Goal: Task Accomplishment & Management: Manage account settings

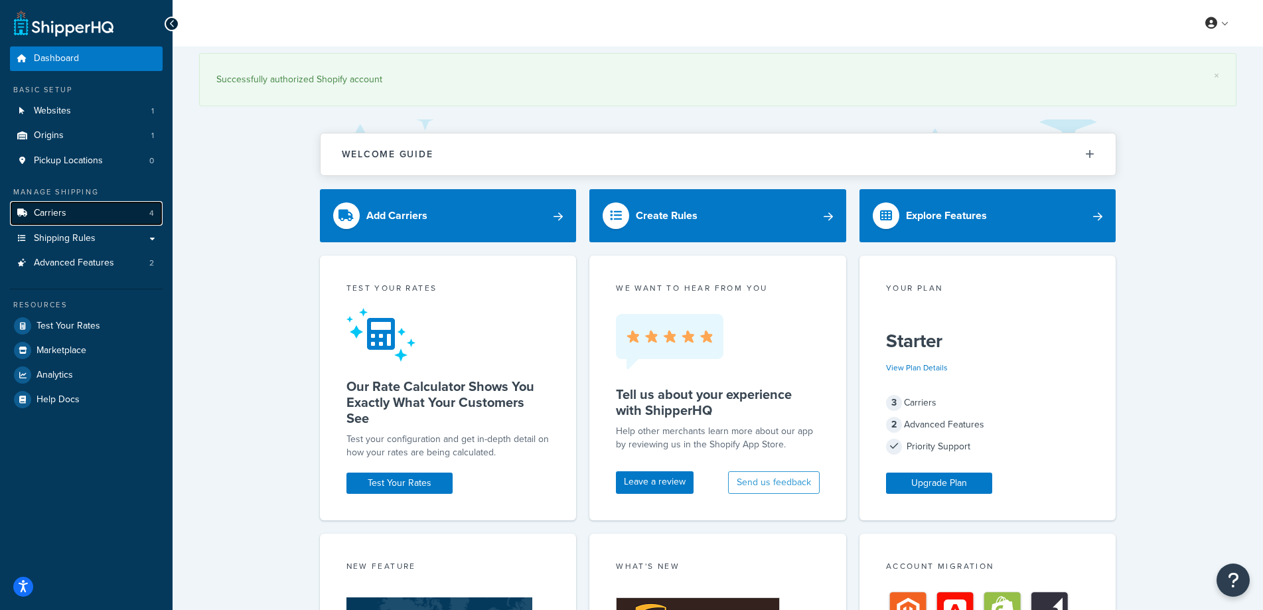
click at [88, 210] on link "Carriers 4" at bounding box center [86, 213] width 153 height 25
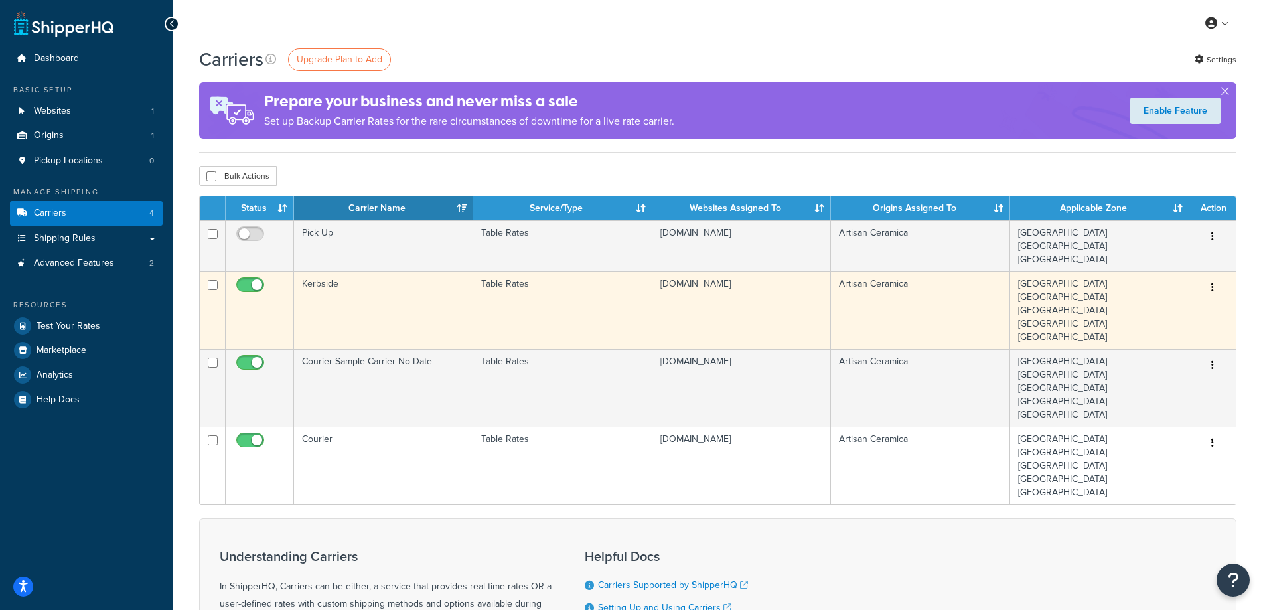
click at [355, 297] on td "Kerbside" at bounding box center [383, 310] width 179 height 78
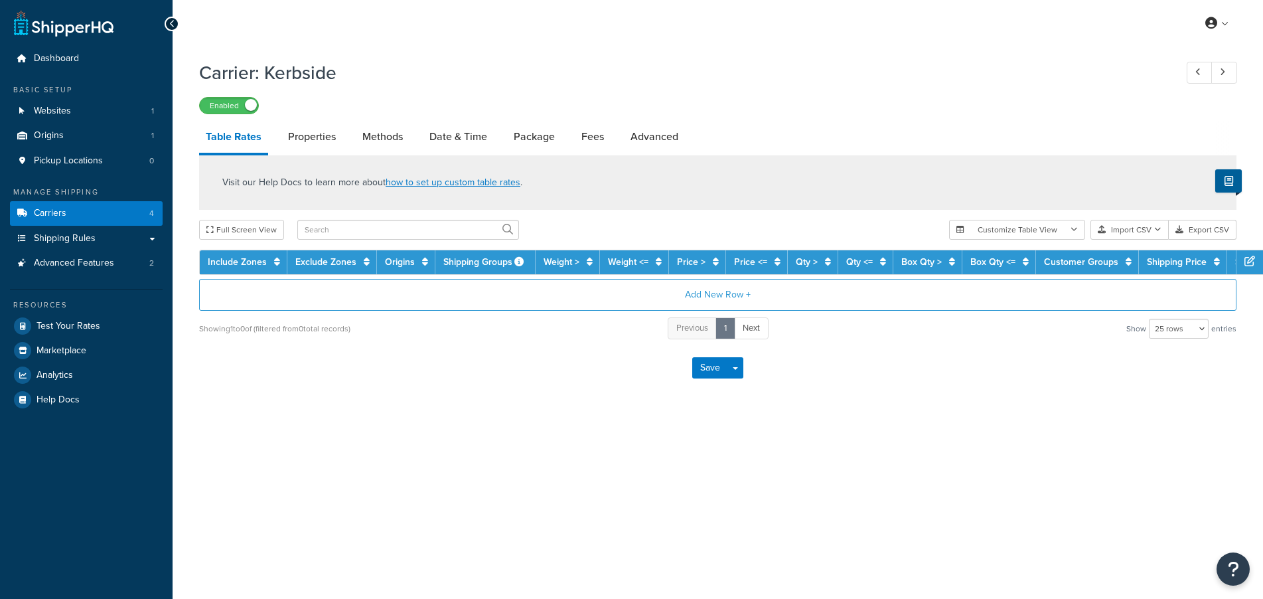
select select "25"
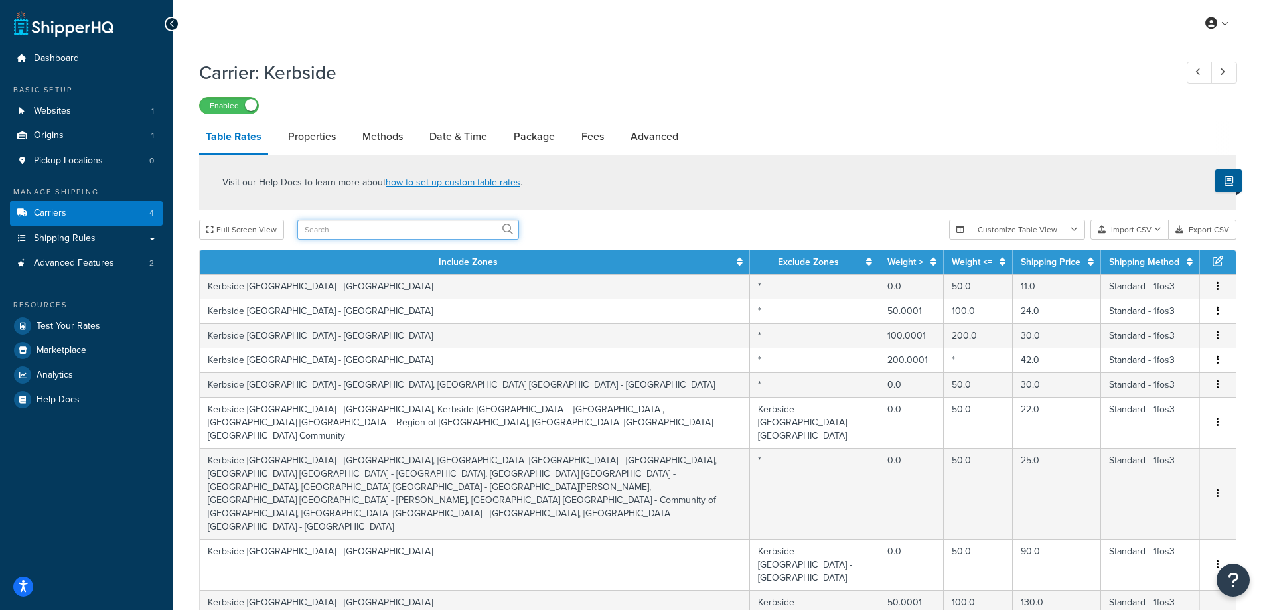
click at [339, 231] on input "text" at bounding box center [408, 230] width 222 height 20
type input "[GEOGRAPHIC_DATA]"
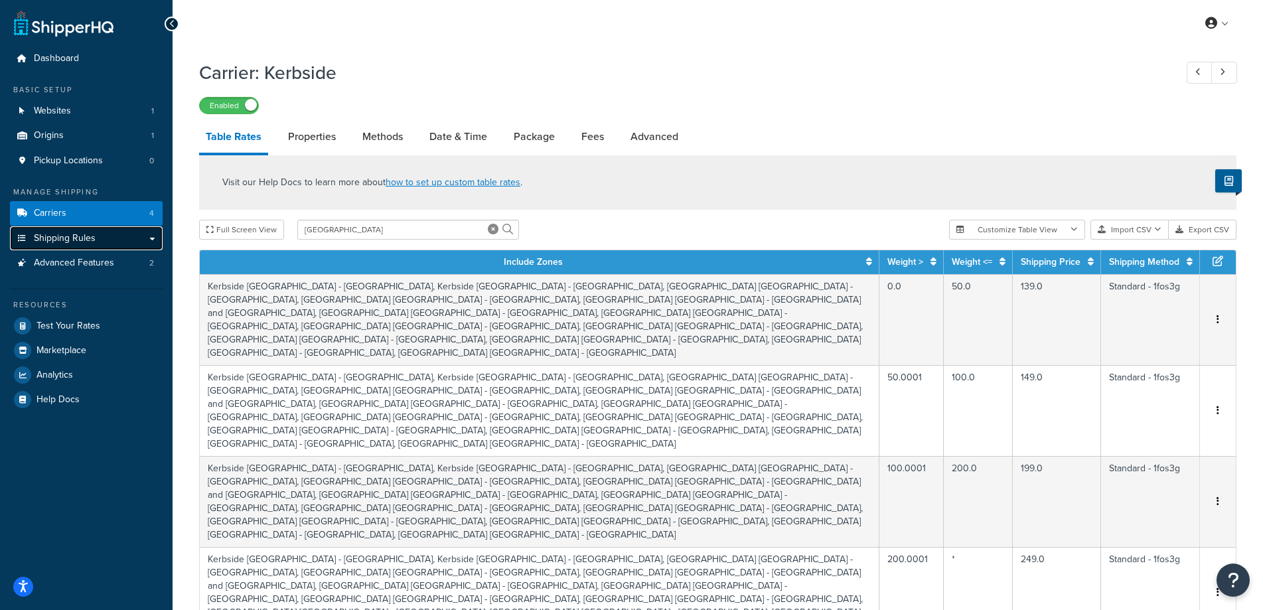
click at [74, 236] on span "Shipping Rules" at bounding box center [65, 238] width 62 height 11
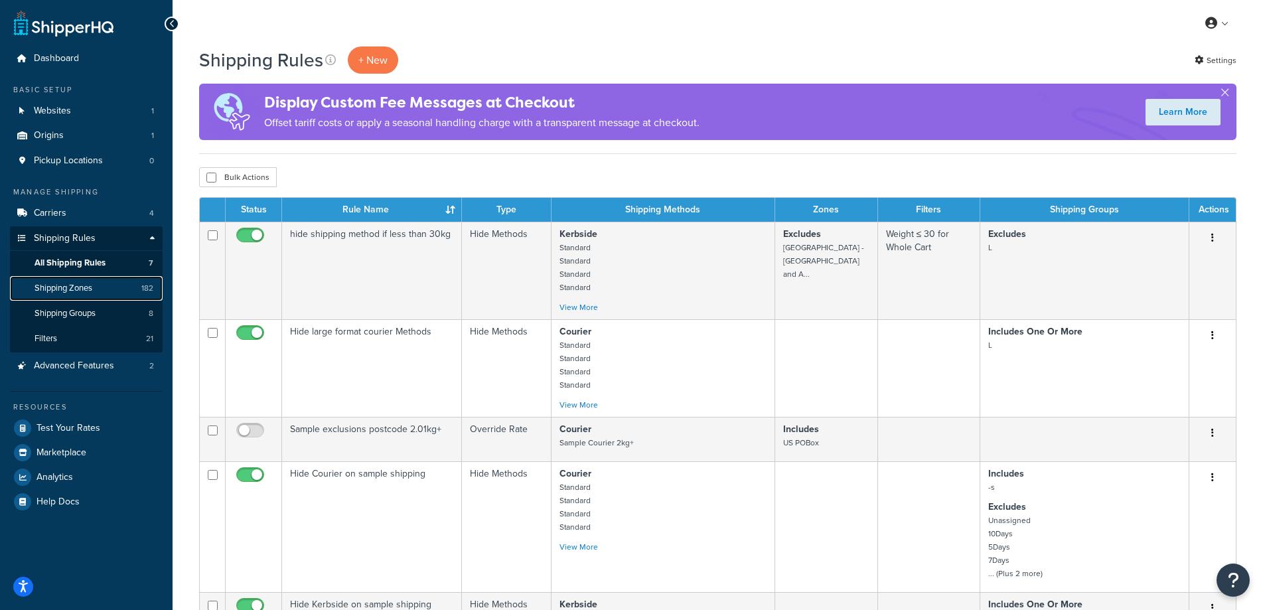
click at [90, 291] on span "Shipping Zones" at bounding box center [64, 288] width 58 height 11
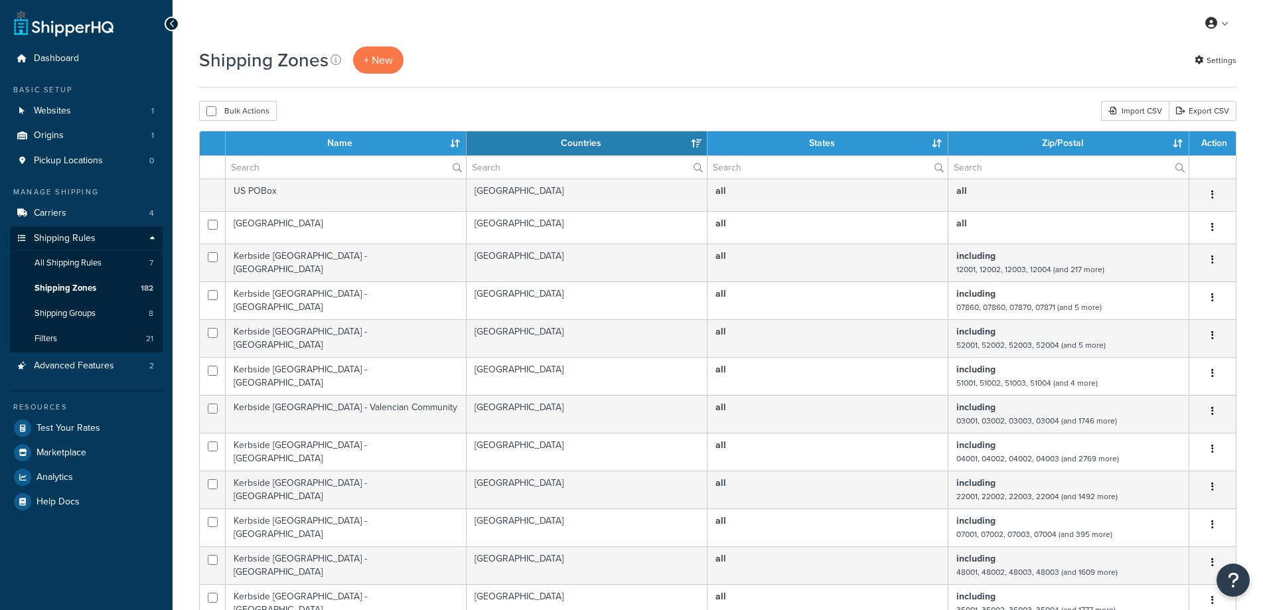
select select "15"
click at [84, 287] on span "Shipping Zones" at bounding box center [66, 288] width 62 height 11
select select "15"
click at [276, 169] on input "text" at bounding box center [346, 167] width 240 height 23
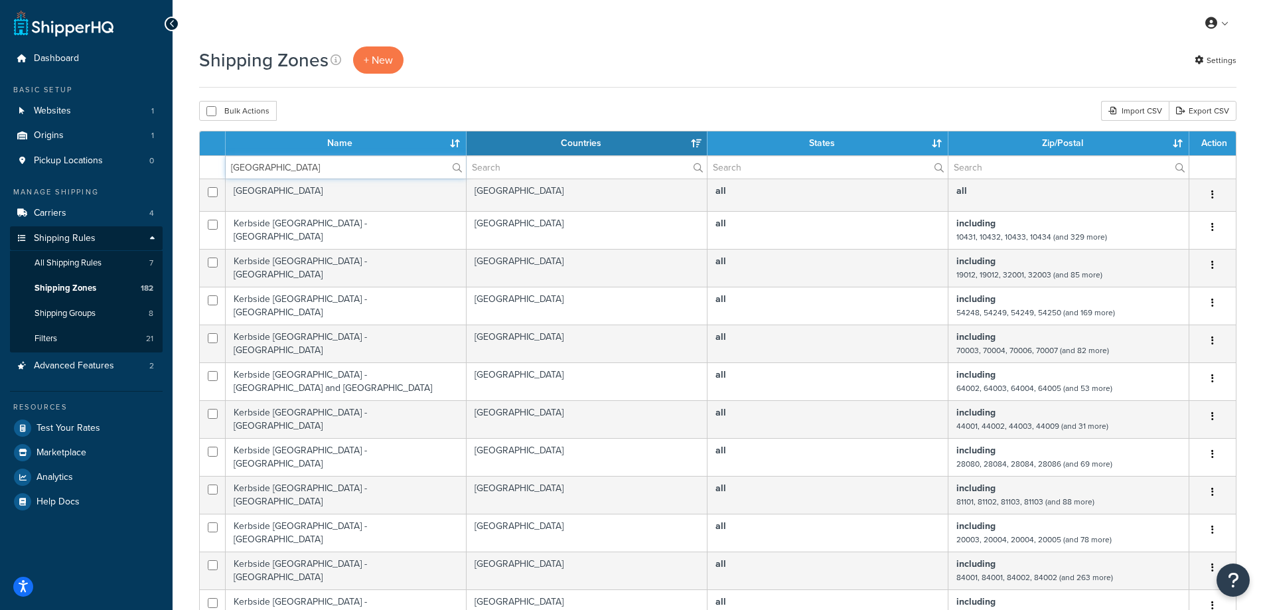
type input "greece"
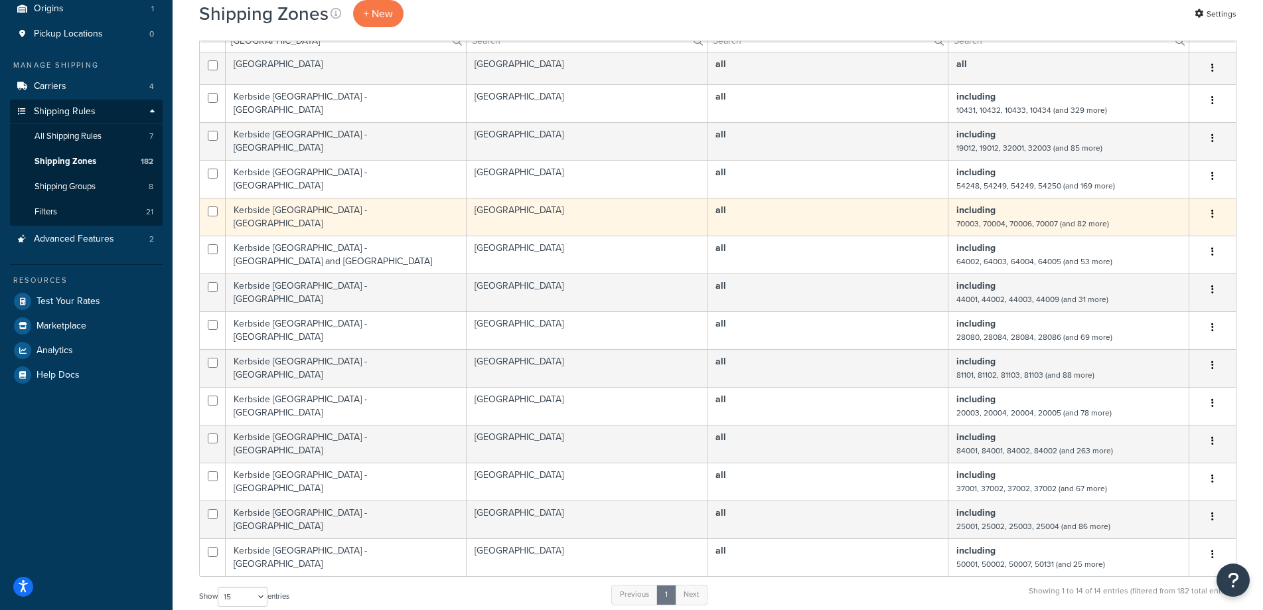
scroll to position [133, 0]
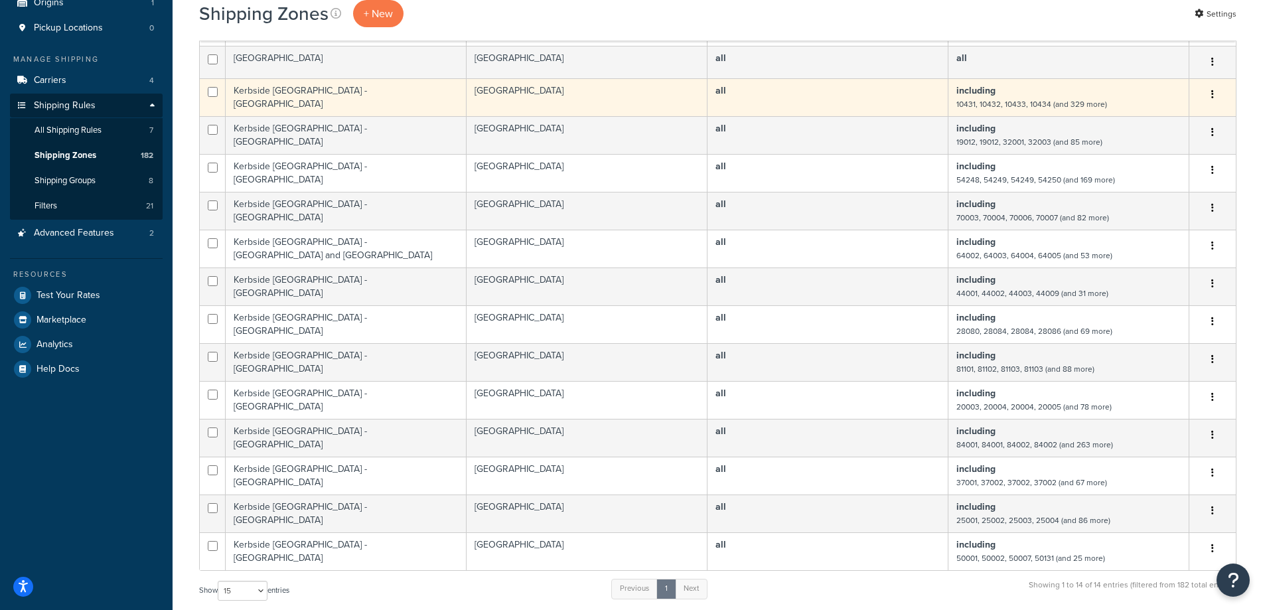
click at [1212, 92] on icon "button" at bounding box center [1212, 94] width 3 height 9
click at [1166, 113] on link "Edit" at bounding box center [1159, 121] width 105 height 27
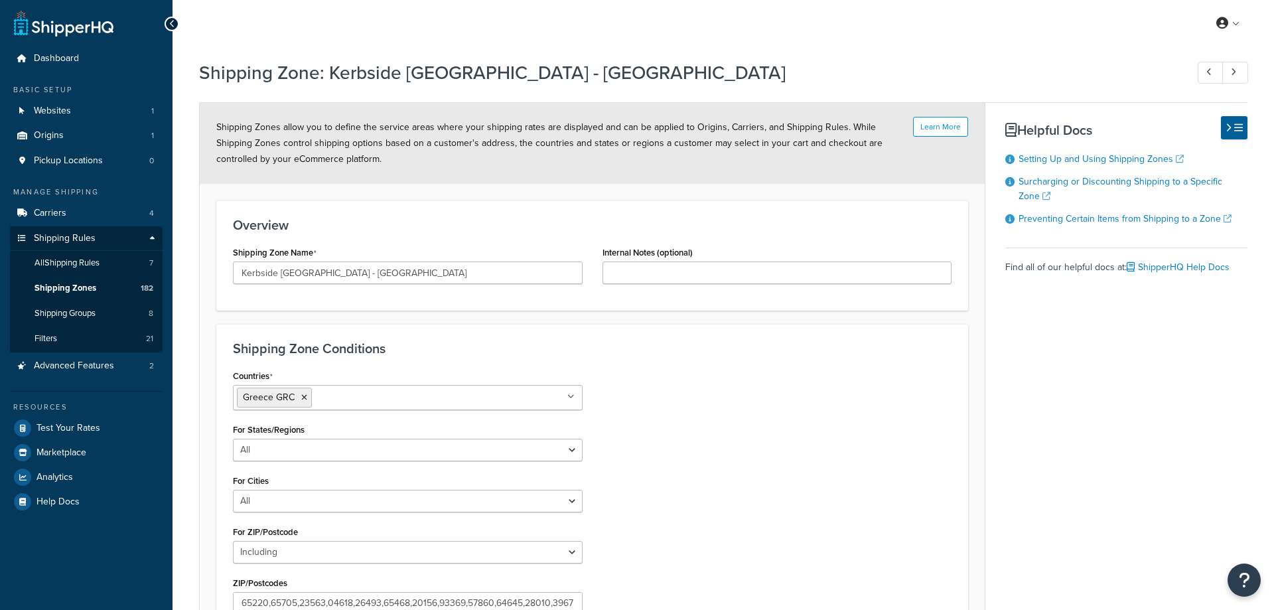
select select "including"
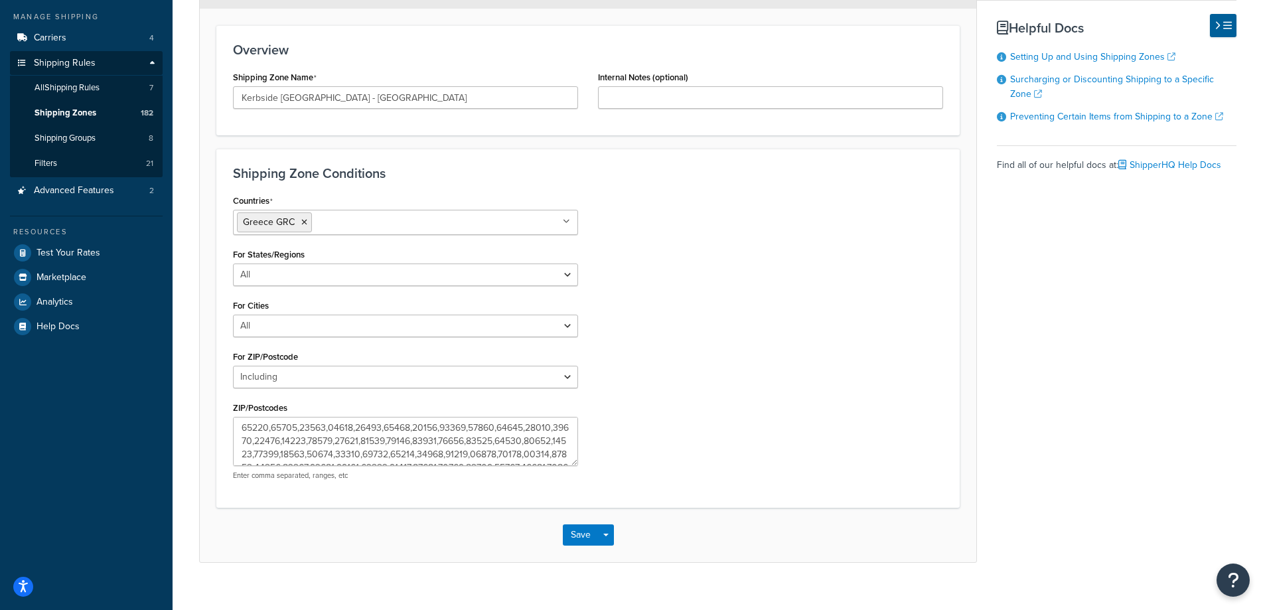
scroll to position [194, 0]
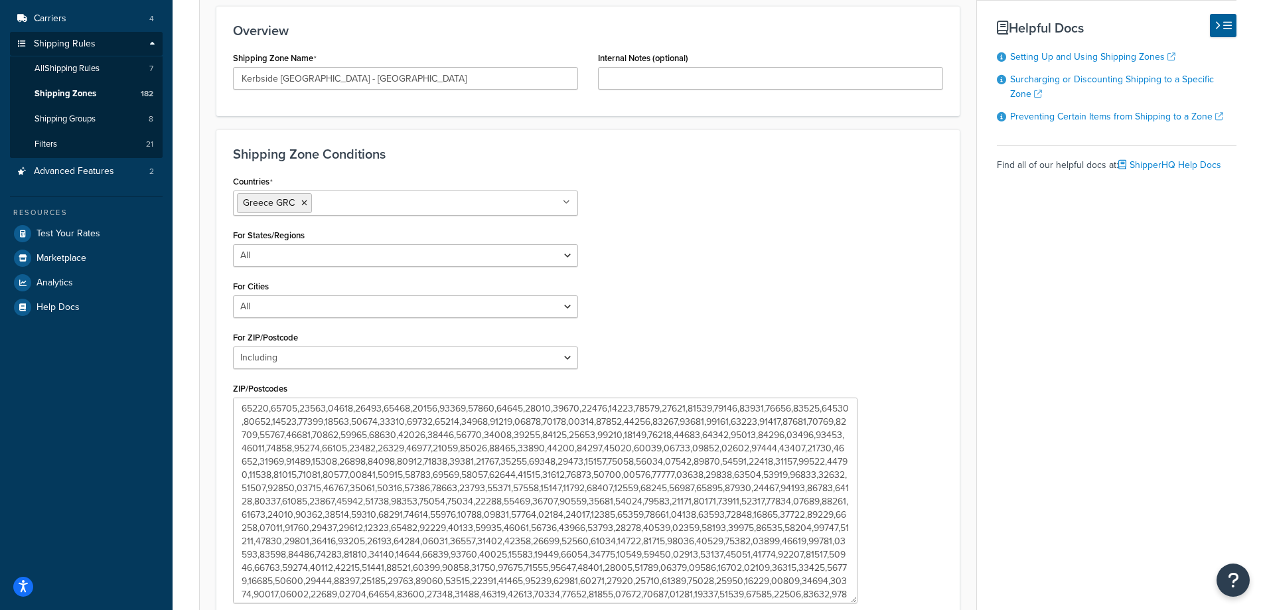
drag, startPoint x: 571, startPoint y: 445, endPoint x: 850, endPoint y: 601, distance: 320.4
click at [850, 601] on textarea "ZIP/Postcodes" at bounding box center [545, 501] width 625 height 206
drag, startPoint x: 532, startPoint y: 528, endPoint x: 553, endPoint y: 526, distance: 20.7
click at [553, 526] on textarea "ZIP/Postcodes" at bounding box center [545, 501] width 625 height 206
click at [585, 437] on textarea "ZIP/Postcodes" at bounding box center [545, 501] width 625 height 206
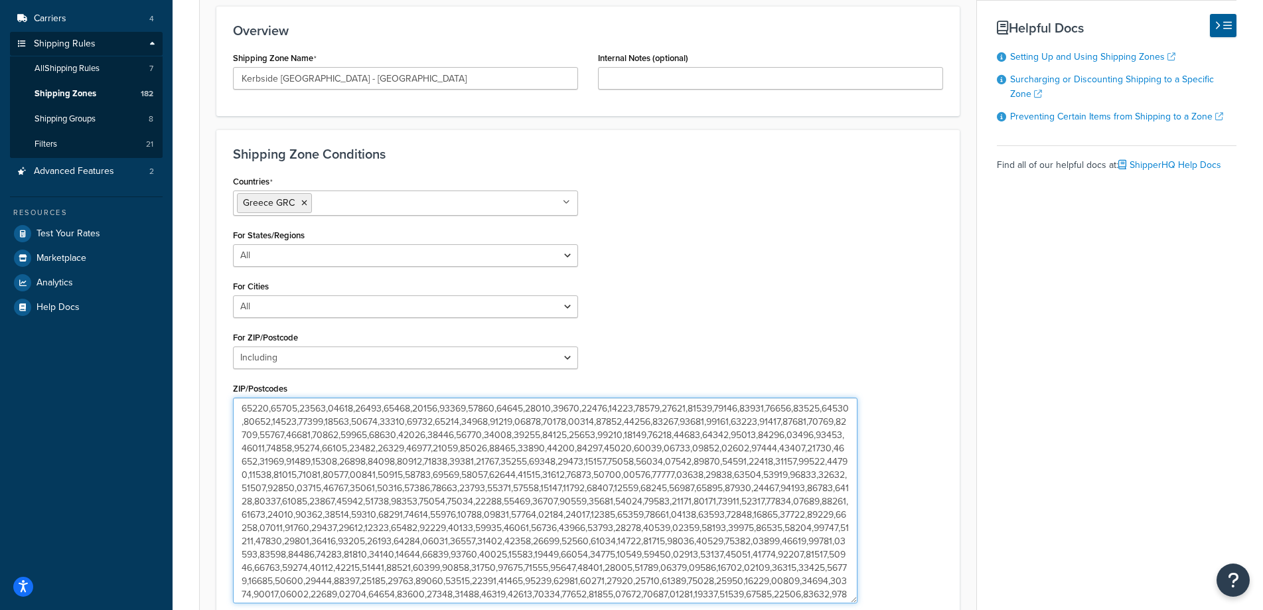
click at [585, 437] on textarea "ZIP/Postcodes" at bounding box center [545, 501] width 625 height 206
click at [611, 432] on textarea "ZIP/Postcodes" at bounding box center [545, 501] width 625 height 206
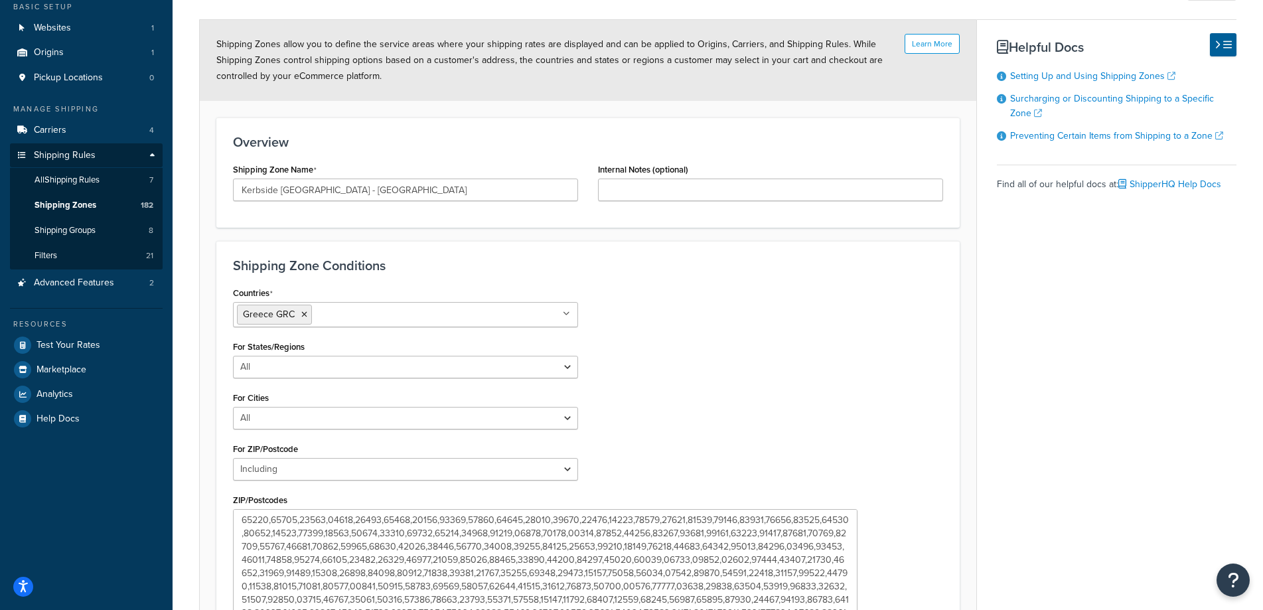
scroll to position [62, 0]
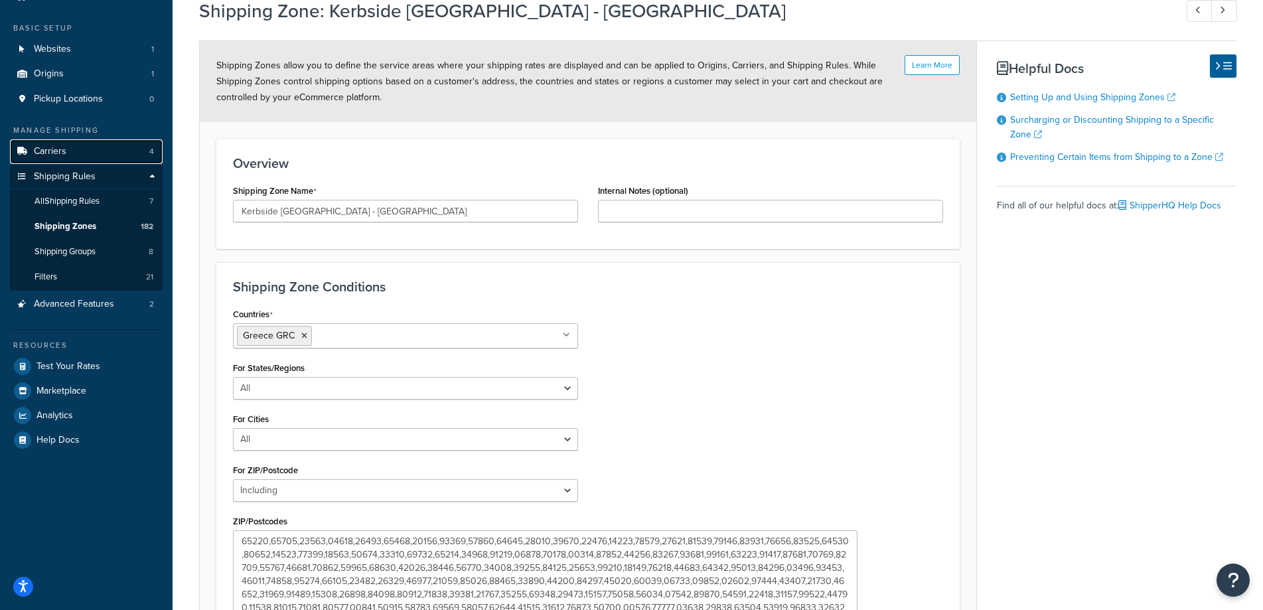
click at [78, 155] on link "Carriers 4" at bounding box center [86, 151] width 153 height 25
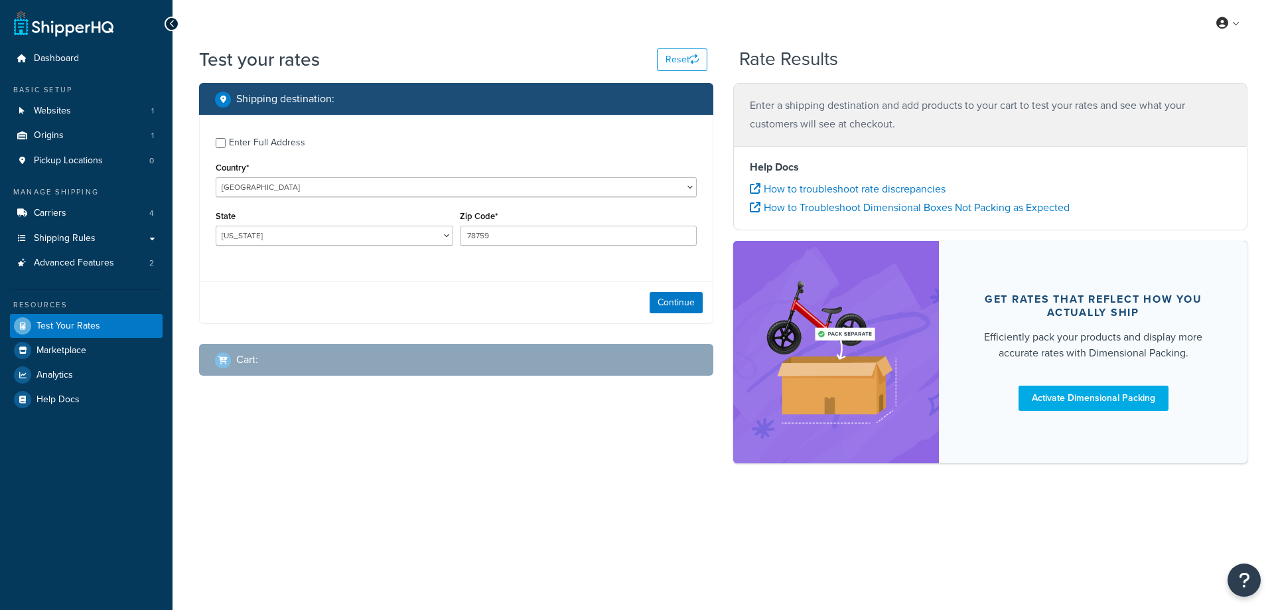
select select "TX"
click at [335, 189] on select "United States United Kingdom Afghanistan Åland Islands Albania Algeria American…" at bounding box center [456, 187] width 481 height 20
select select "GR"
click at [216, 177] on select "United States United Kingdom Afghanistan Åland Islands Albania Algeria American…" at bounding box center [456, 187] width 481 height 20
click at [321, 229] on select "Achaïa Agio Oros Aitolia-Akarnania Argolis Arkadia Arta Attiki Chalkidiki Chani…" at bounding box center [335, 236] width 238 height 20
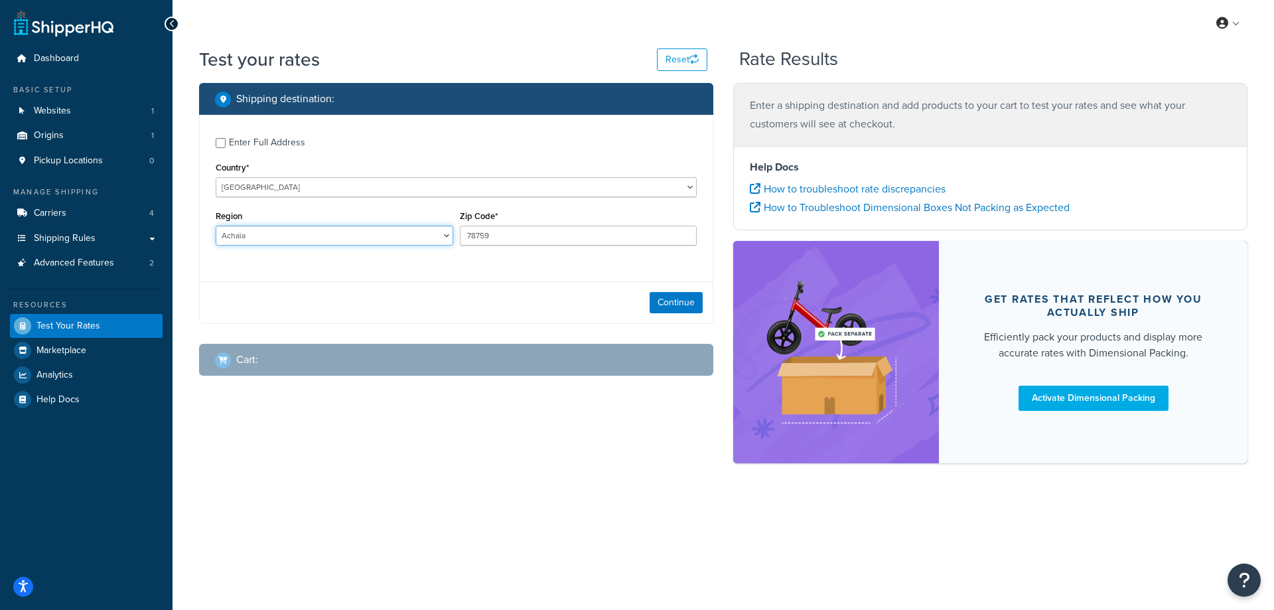
select select "A1"
click at [216, 226] on select "Achaïa Agio Oros Aitolia-Akarnania Argolis Arkadia Arta Attiki Chalkidiki Chani…" at bounding box center [335, 236] width 238 height 20
click at [299, 234] on select "Achaïa Agio Oros Aitolia-Akarnania Argolis Arkadia Arta Attiki Chalkidiki Chani…" at bounding box center [335, 236] width 238 height 20
click at [216, 226] on select "Achaïa Agio Oros Aitolia-Akarnania Argolis Arkadia Arta Attiki Chalkidiki Chani…" at bounding box center [335, 236] width 238 height 20
drag, startPoint x: 549, startPoint y: 240, endPoint x: 426, endPoint y: 242, distance: 122.8
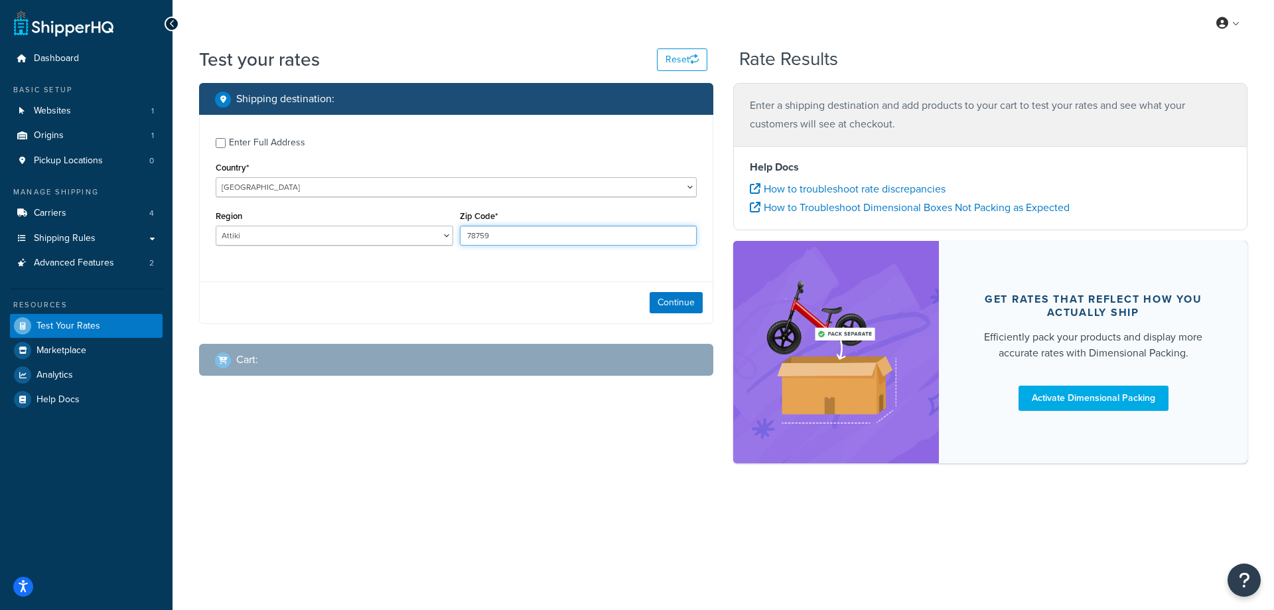
click at [437, 242] on div "Region Achaïa Agio Oros Aitolia-Akarnania Argolis Arkadia Arta Attiki Chalkidik…" at bounding box center [456, 231] width 488 height 48
paste input "177 78"
type input "177 78"
click at [682, 303] on button "Continue" at bounding box center [676, 302] width 53 height 21
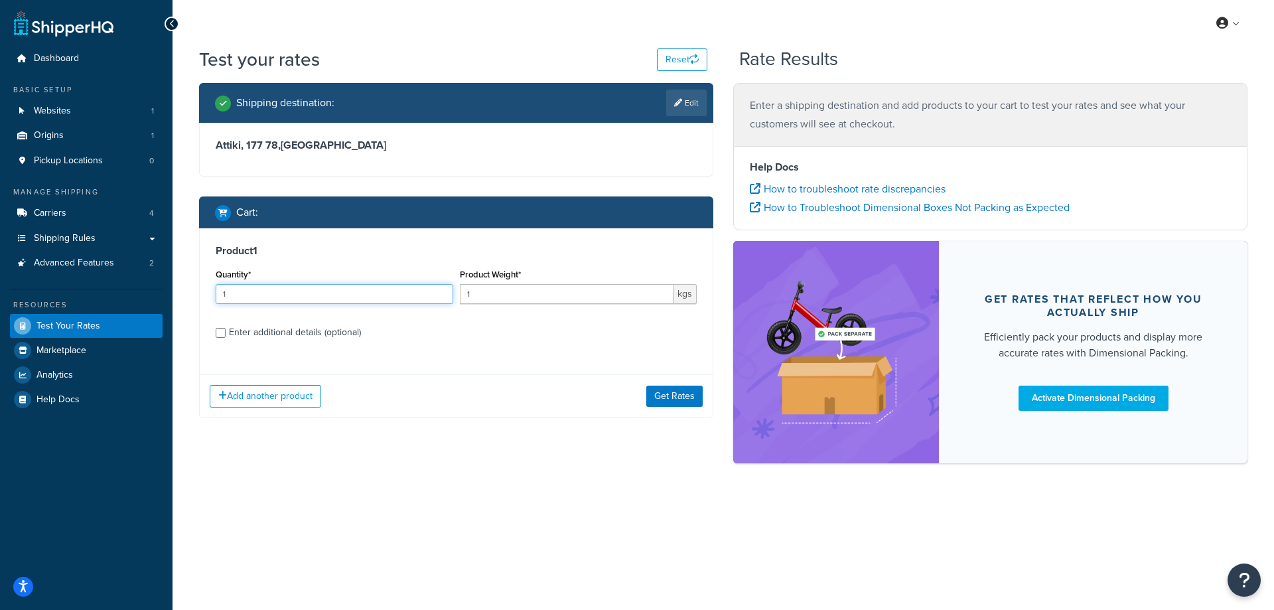
drag, startPoint x: 368, startPoint y: 293, endPoint x: 301, endPoint y: 295, distance: 67.1
click at [301, 295] on input "1" at bounding box center [335, 294] width 238 height 20
type input "100"
click at [680, 398] on button "Get Rates" at bounding box center [675, 396] width 56 height 21
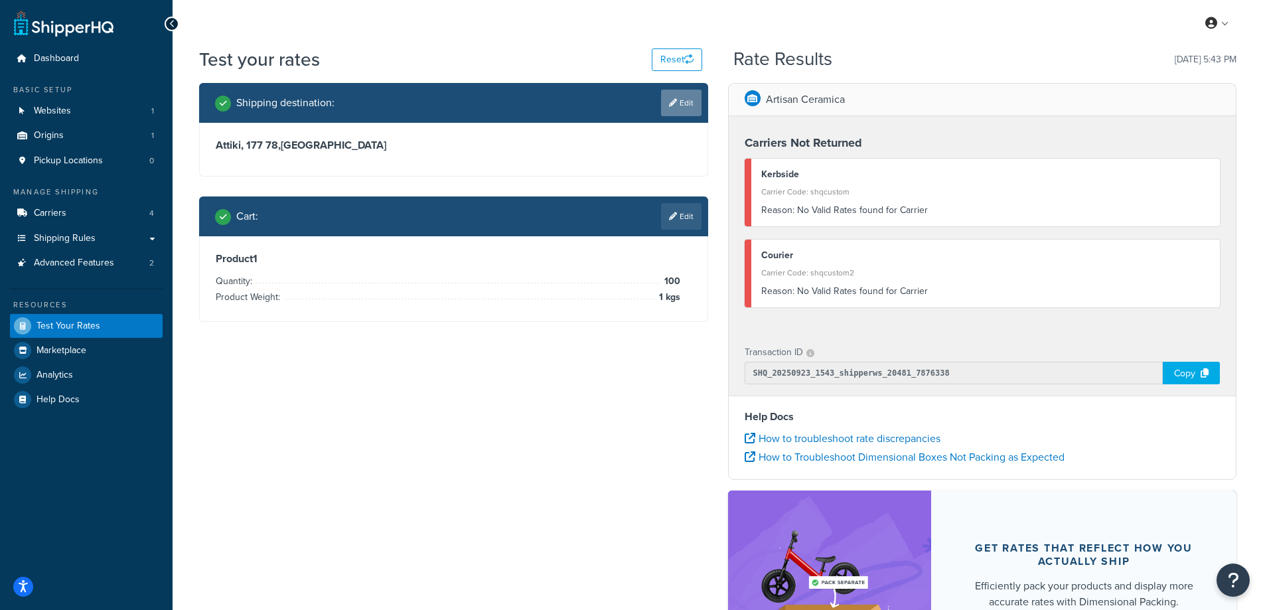
click at [664, 103] on link "Edit" at bounding box center [681, 103] width 40 height 27
select select "GR"
select select "A1"
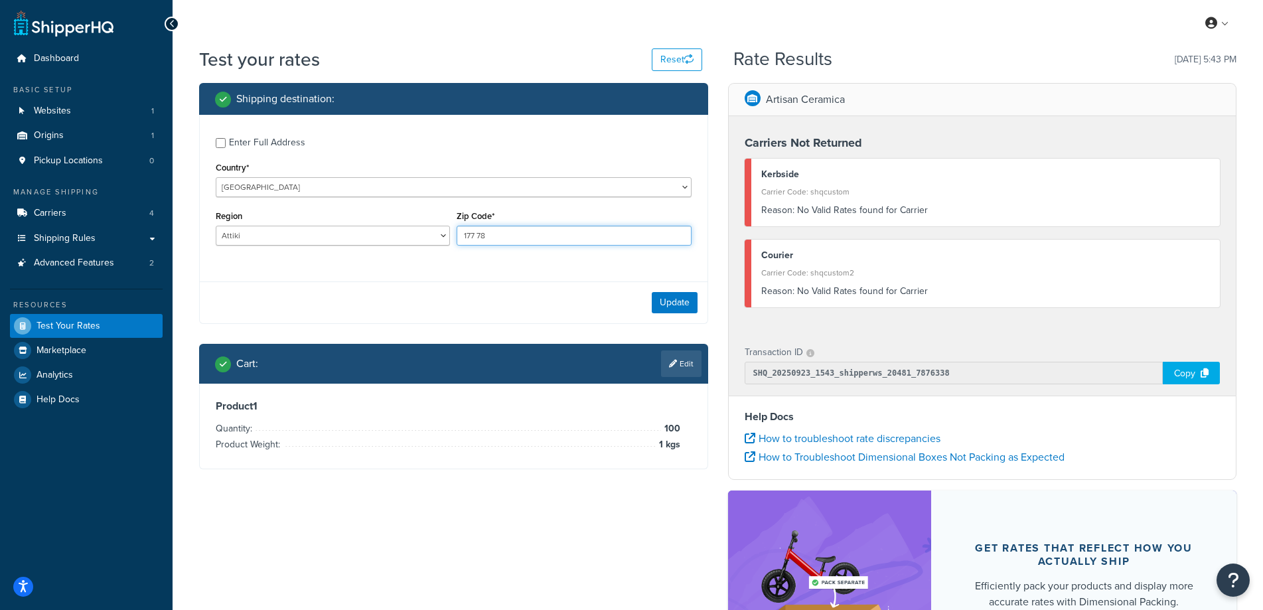
click at [478, 231] on input "177 78" at bounding box center [574, 236] width 234 height 20
type input "17778"
click at [658, 297] on button "Update" at bounding box center [675, 302] width 46 height 21
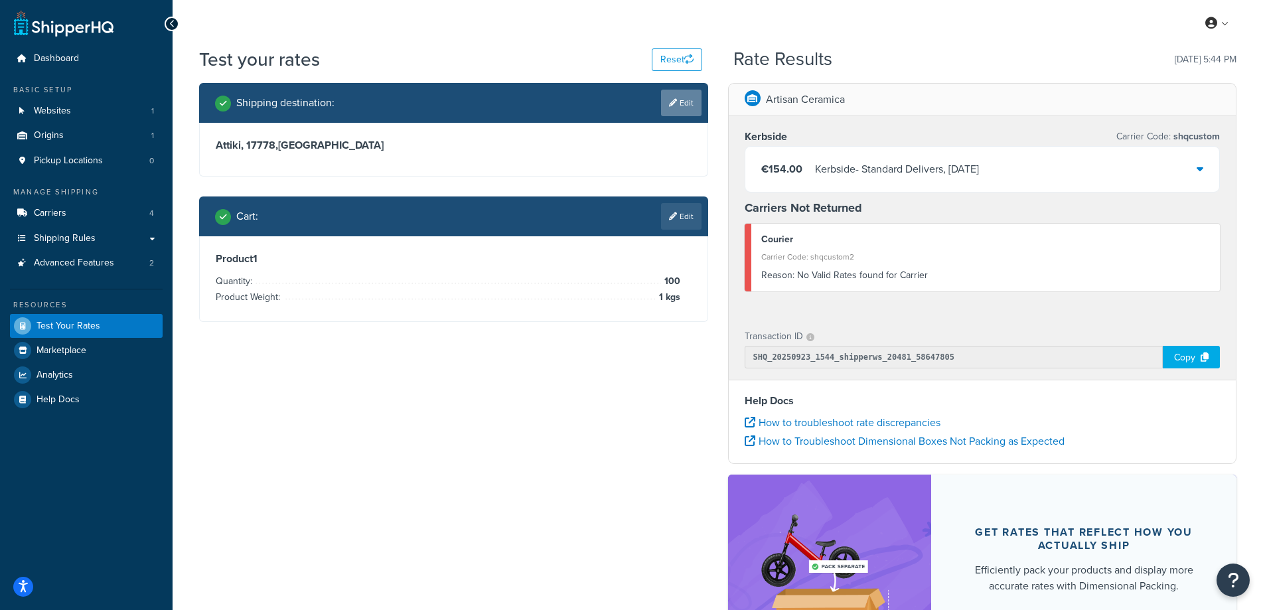
click at [682, 98] on link "Edit" at bounding box center [681, 103] width 40 height 27
select select "GR"
select select "A1"
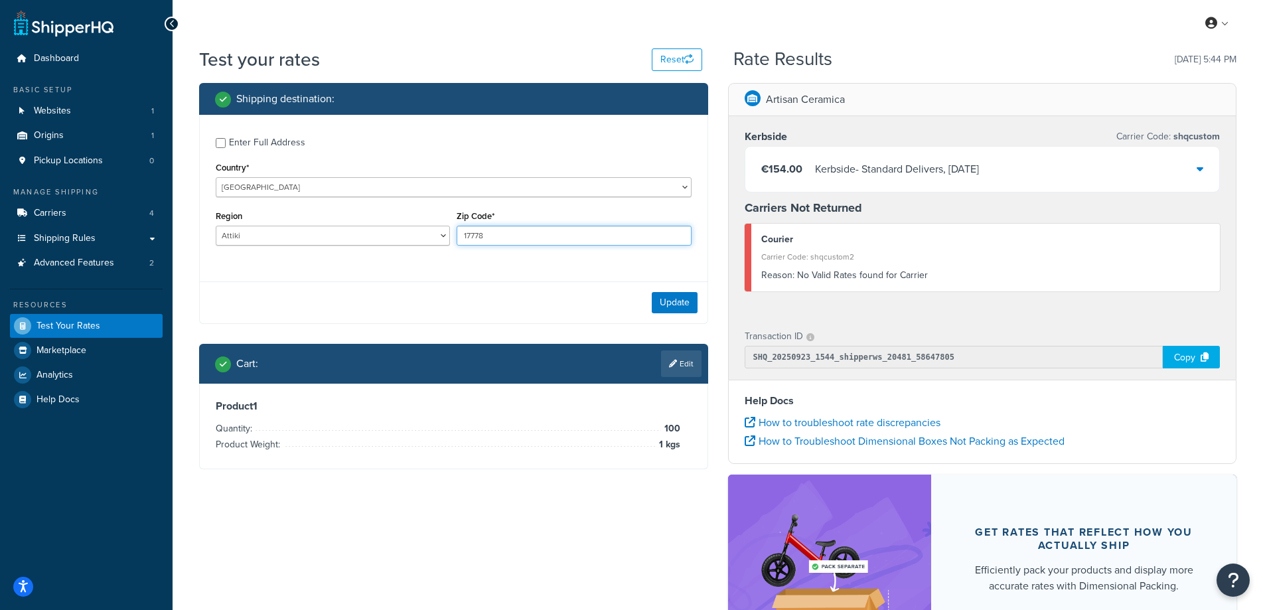
click at [475, 236] on input "17778" at bounding box center [574, 236] width 234 height 20
type input "177 78"
click at [540, 268] on div "Enter Full Address Country* United States United Kingdom Afghanistan Åland Isla…" at bounding box center [454, 193] width 508 height 157
click at [684, 295] on button "Update" at bounding box center [675, 302] width 46 height 21
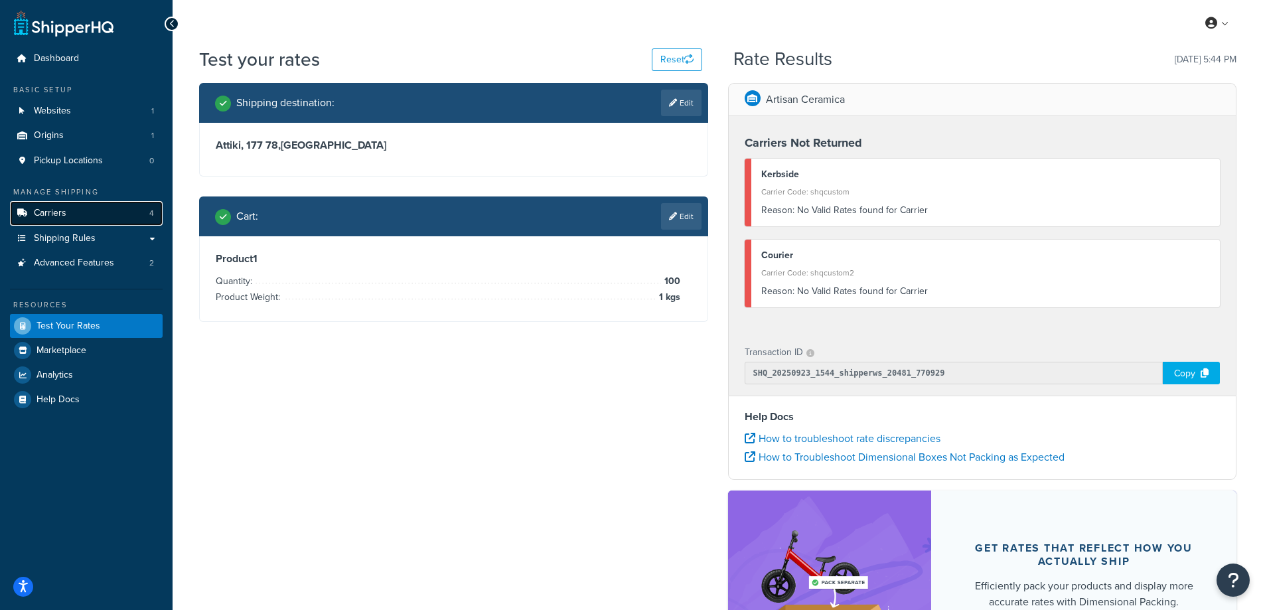
click at [86, 220] on link "Carriers 4" at bounding box center [86, 213] width 153 height 25
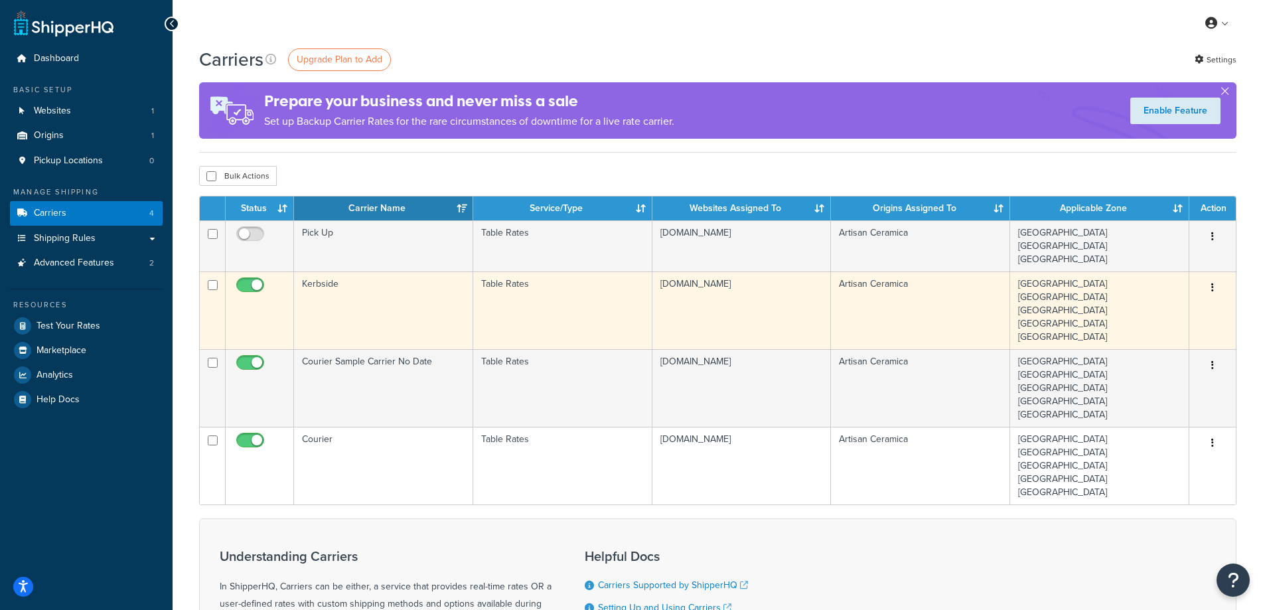
click at [410, 298] on td "Kerbside" at bounding box center [383, 310] width 179 height 78
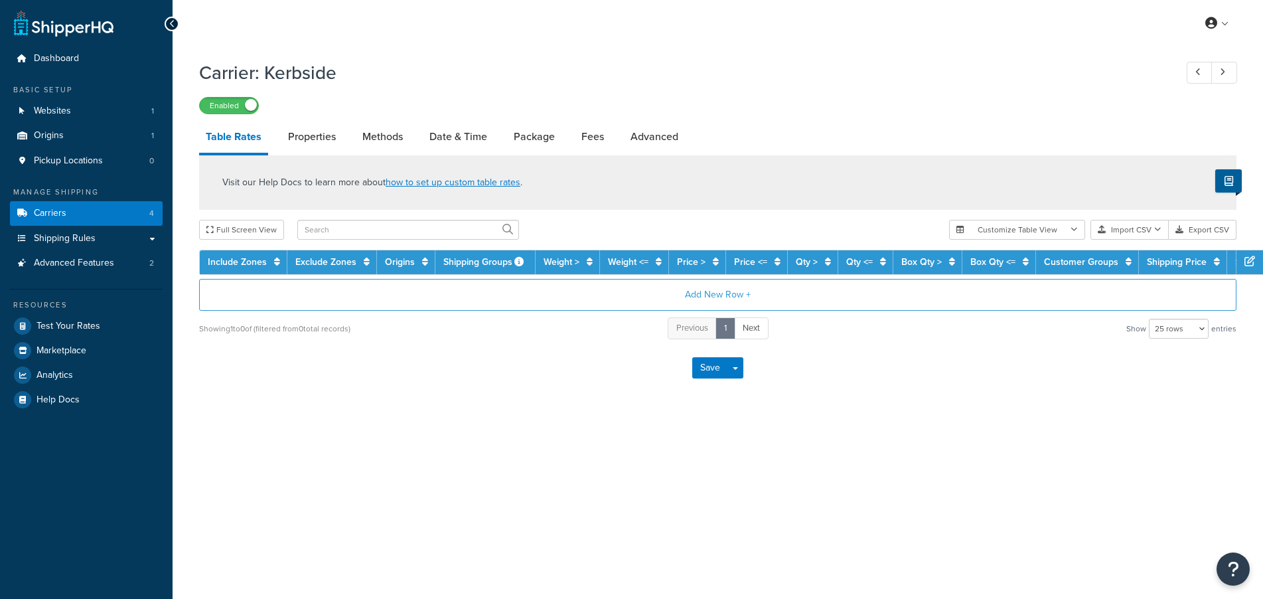
select select "25"
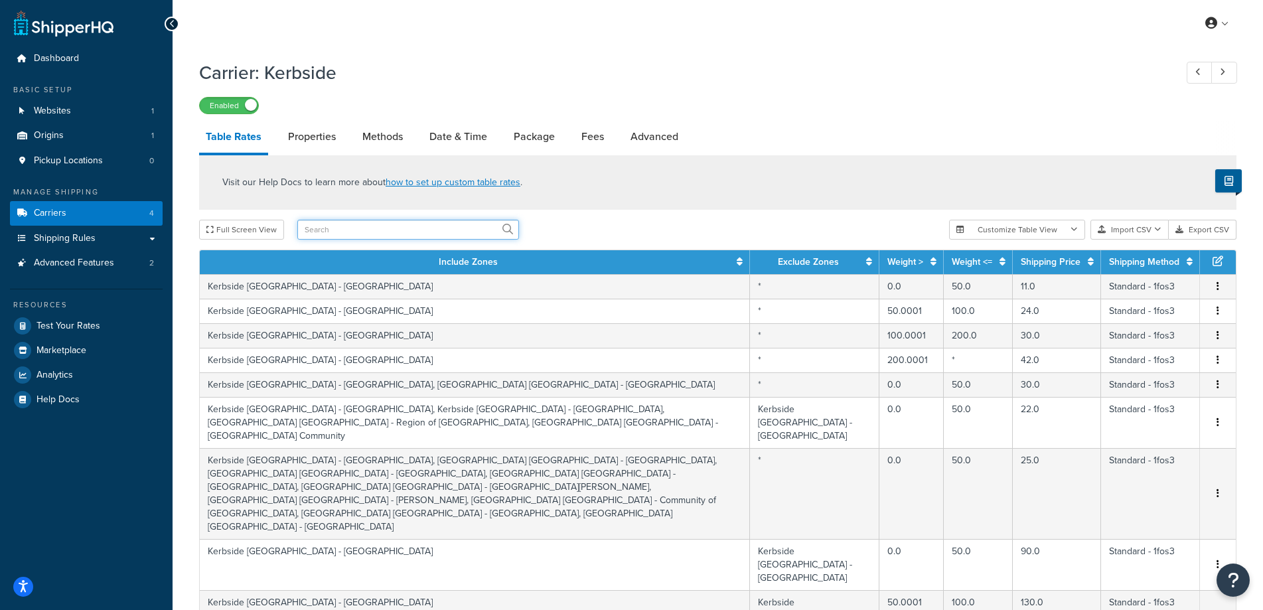
click at [360, 234] on input "text" at bounding box center [408, 230] width 222 height 20
type input "greece"
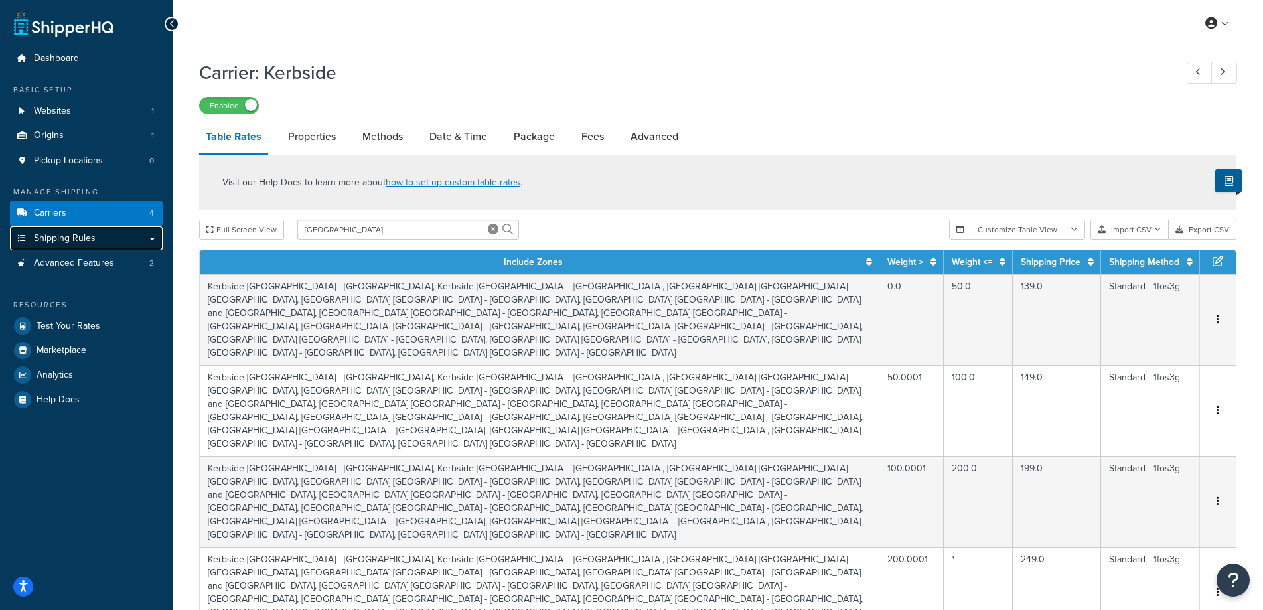
click at [57, 244] on span "Shipping Rules" at bounding box center [65, 238] width 62 height 11
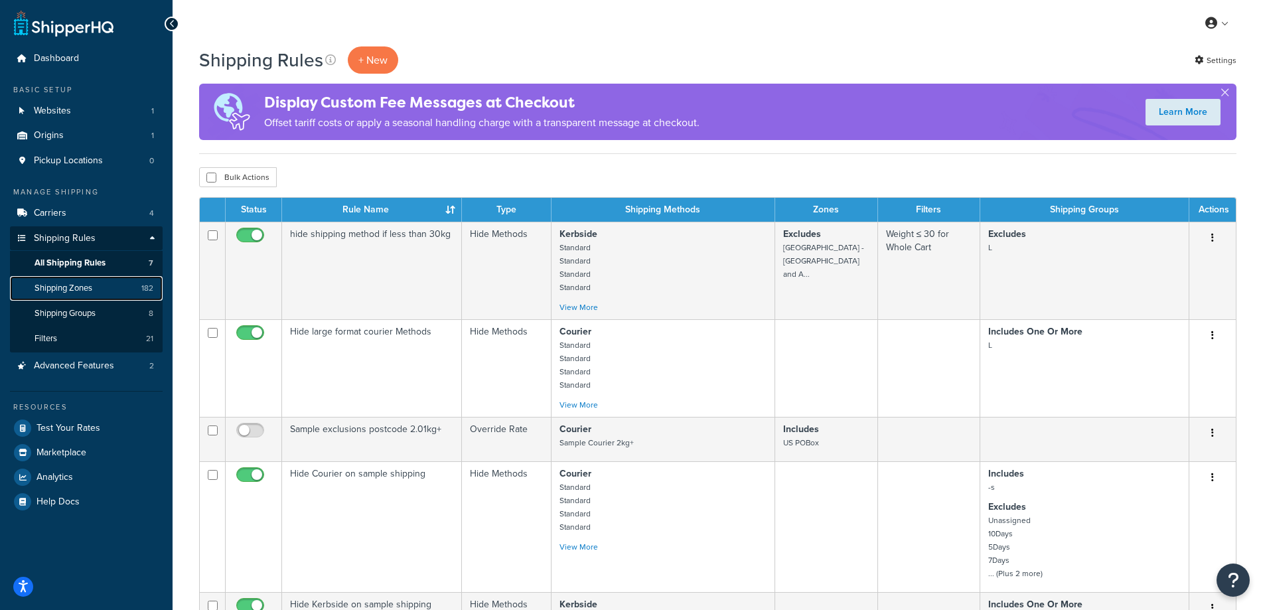
click at [98, 296] on link "Shipping Zones 182" at bounding box center [86, 288] width 153 height 25
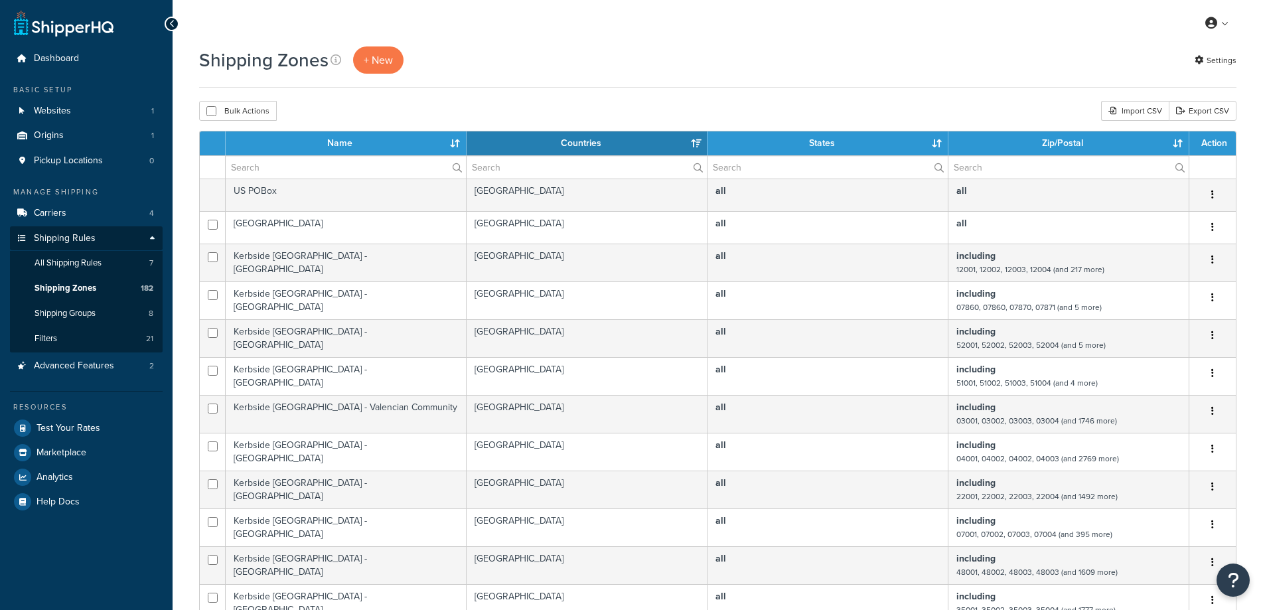
select select "15"
click at [331, 158] on input "text" at bounding box center [346, 167] width 240 height 23
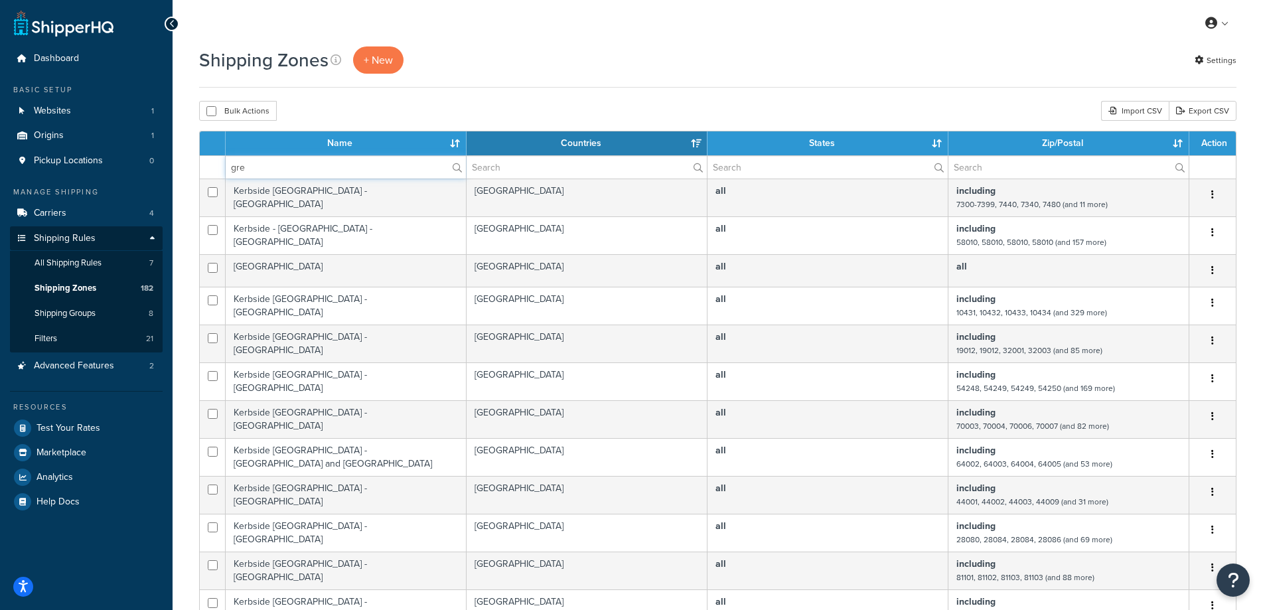
type input "gree"
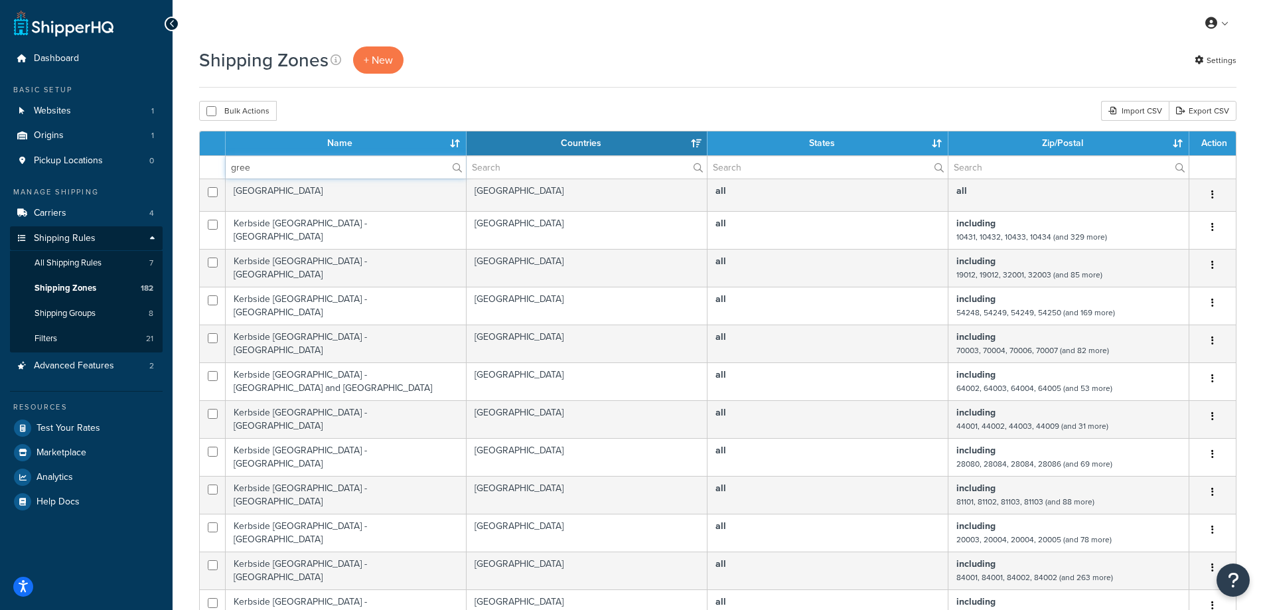
drag, startPoint x: 269, startPoint y: 166, endPoint x: 197, endPoint y: 176, distance: 72.4
click at [198, 175] on div "Shipping Zones + New Settings Bulk Actions Duplicate Delete Import CSV Export C…" at bounding box center [718, 524] width 1091 height 956
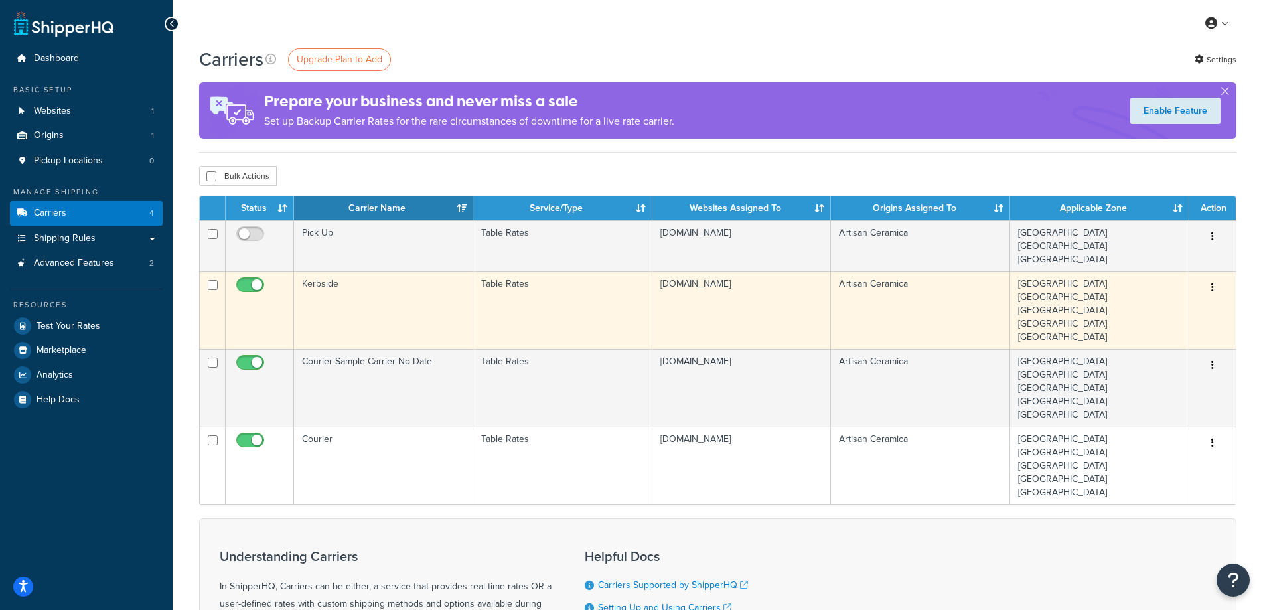
click at [448, 311] on td "Kerbside" at bounding box center [383, 310] width 179 height 78
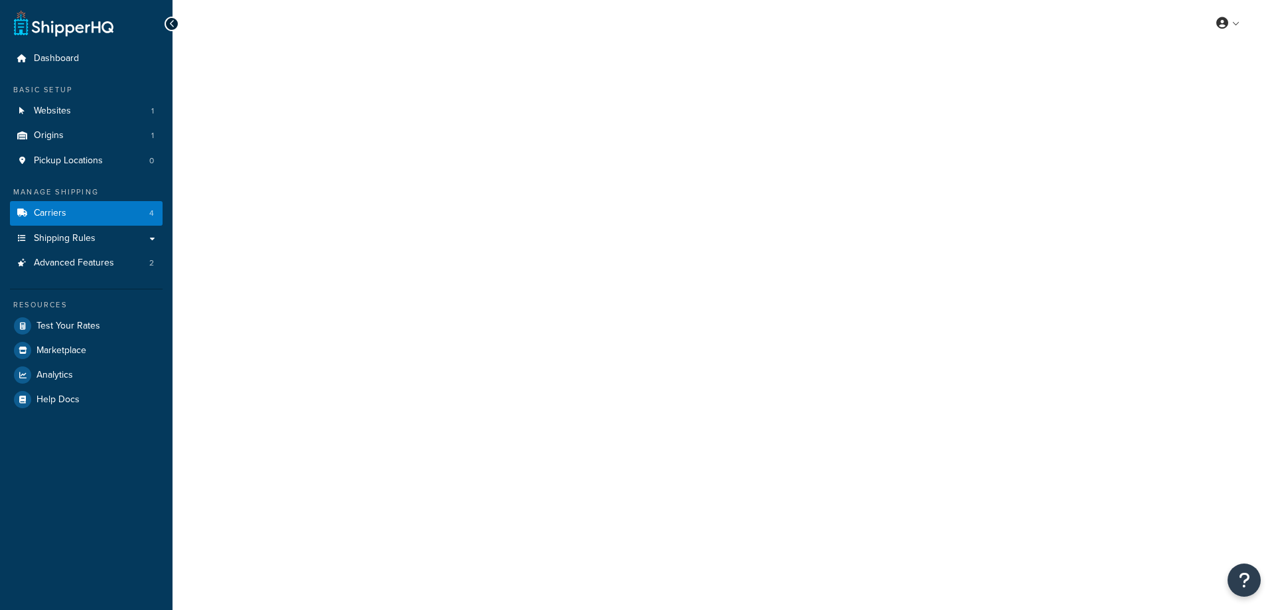
select select "25"
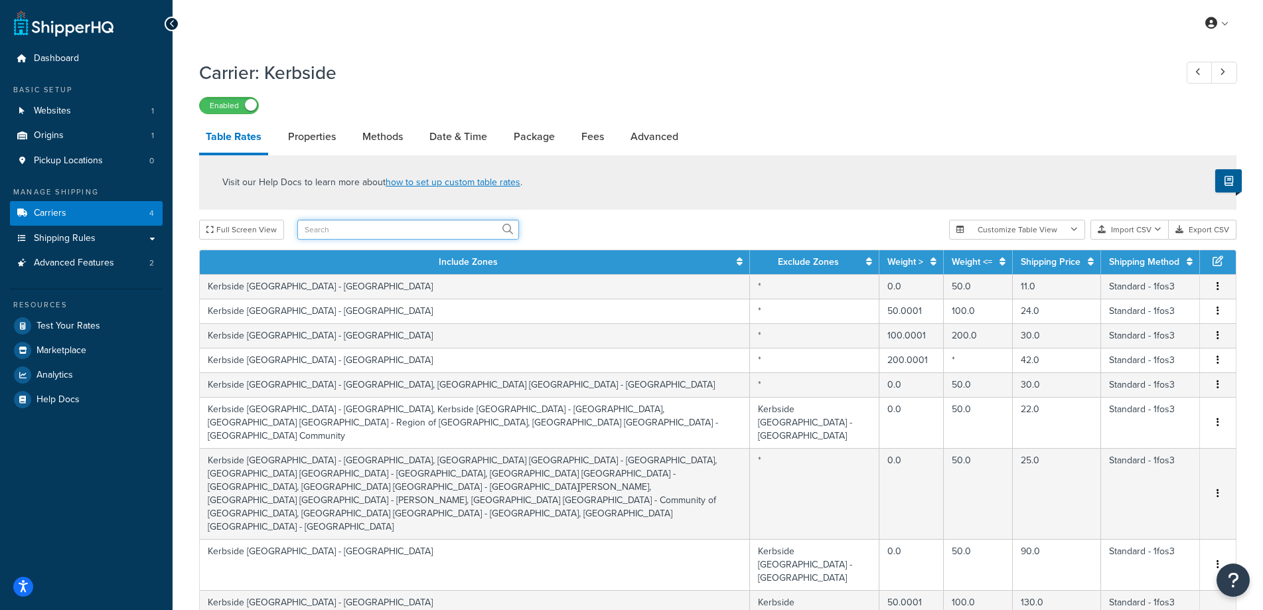
click at [328, 238] on input "text" at bounding box center [408, 230] width 222 height 20
type input "[GEOGRAPHIC_DATA]"
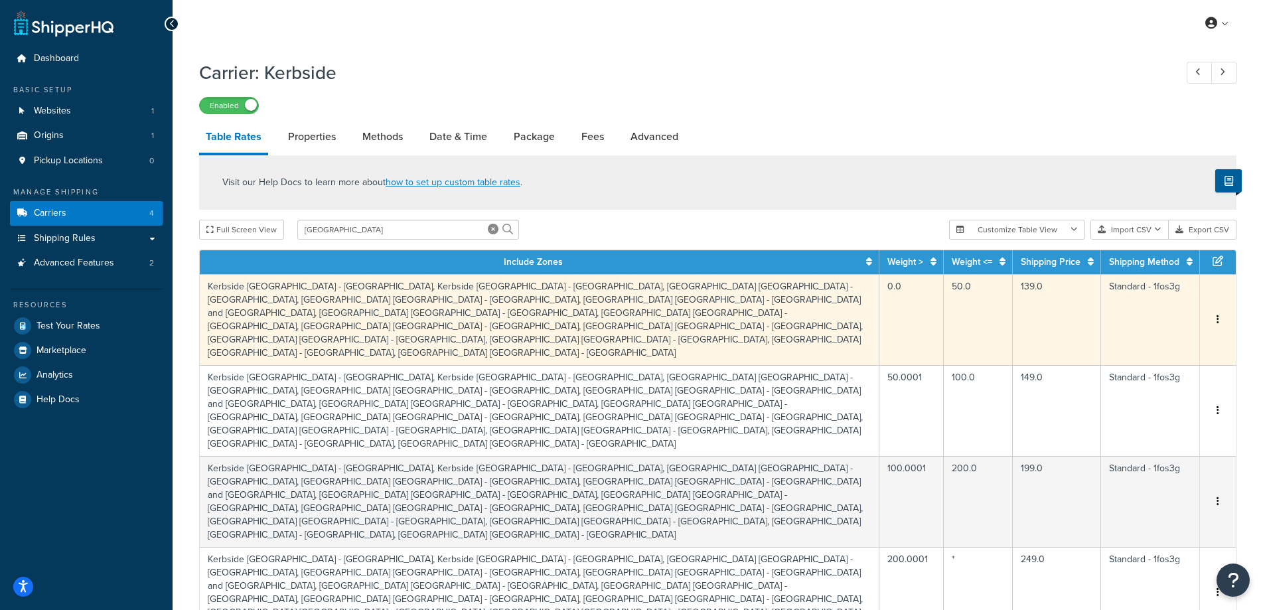
click at [1211, 313] on span "Edit Duplicate Delete" at bounding box center [1218, 320] width 20 height 15
click at [1216, 313] on button "button" at bounding box center [1218, 320] width 11 height 15
click at [615, 309] on td "Kerbside Greece - Attica, Kerbside Greece - Central Greece, Kerbside Greece - C…" at bounding box center [540, 319] width 680 height 91
select select "177217"
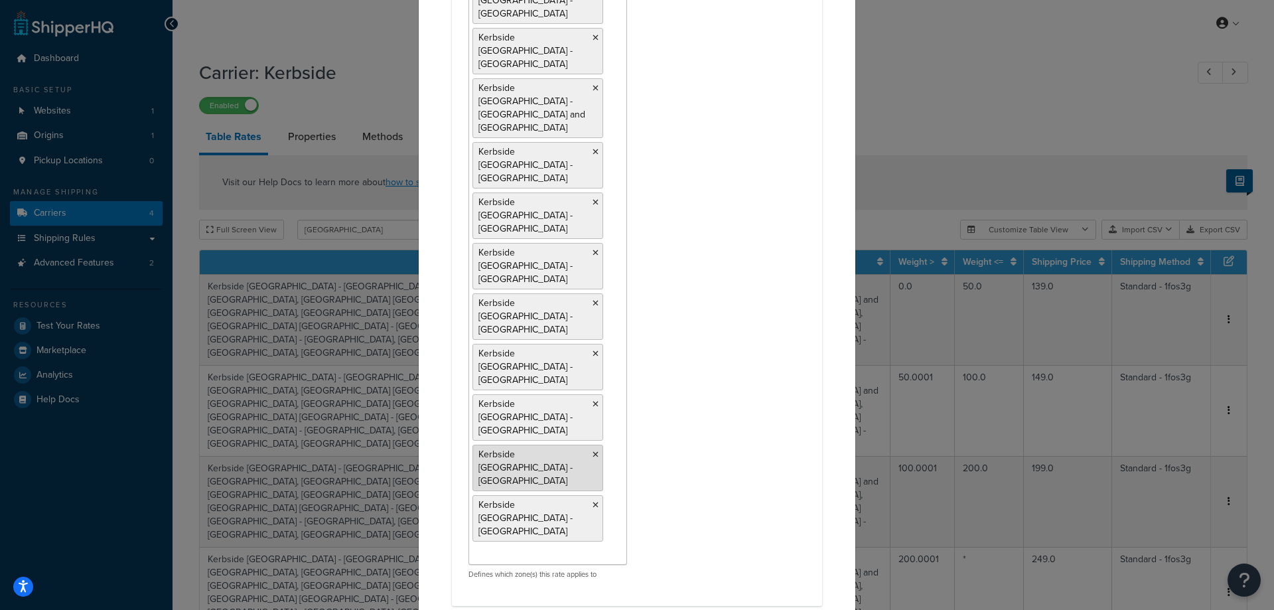
scroll to position [332, 0]
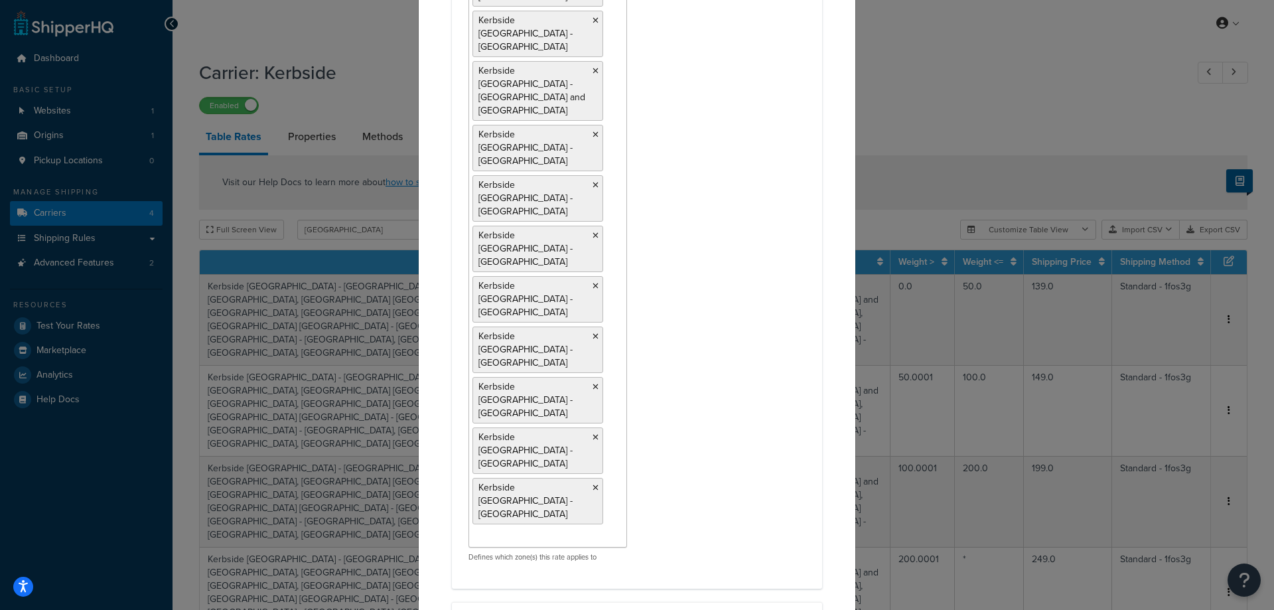
click at [493, 530] on input "Include Zones" at bounding box center [531, 537] width 117 height 15
type input "greece"
click at [593, 484] on icon at bounding box center [596, 488] width 6 height 8
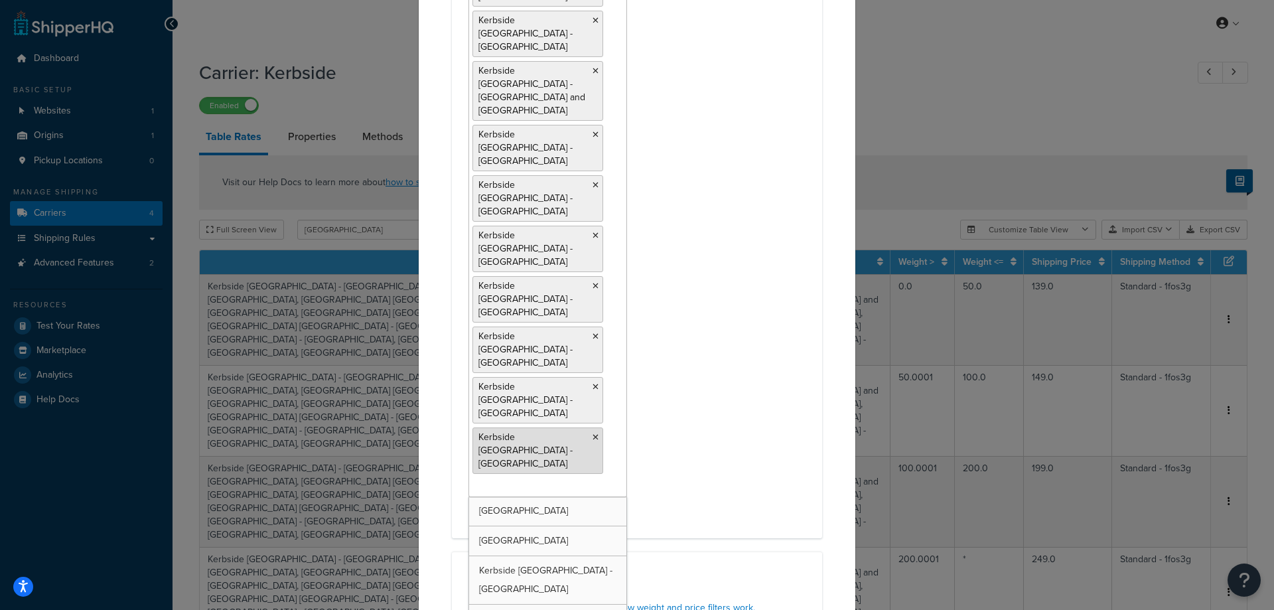
click at [593, 433] on icon at bounding box center [596, 437] width 6 height 8
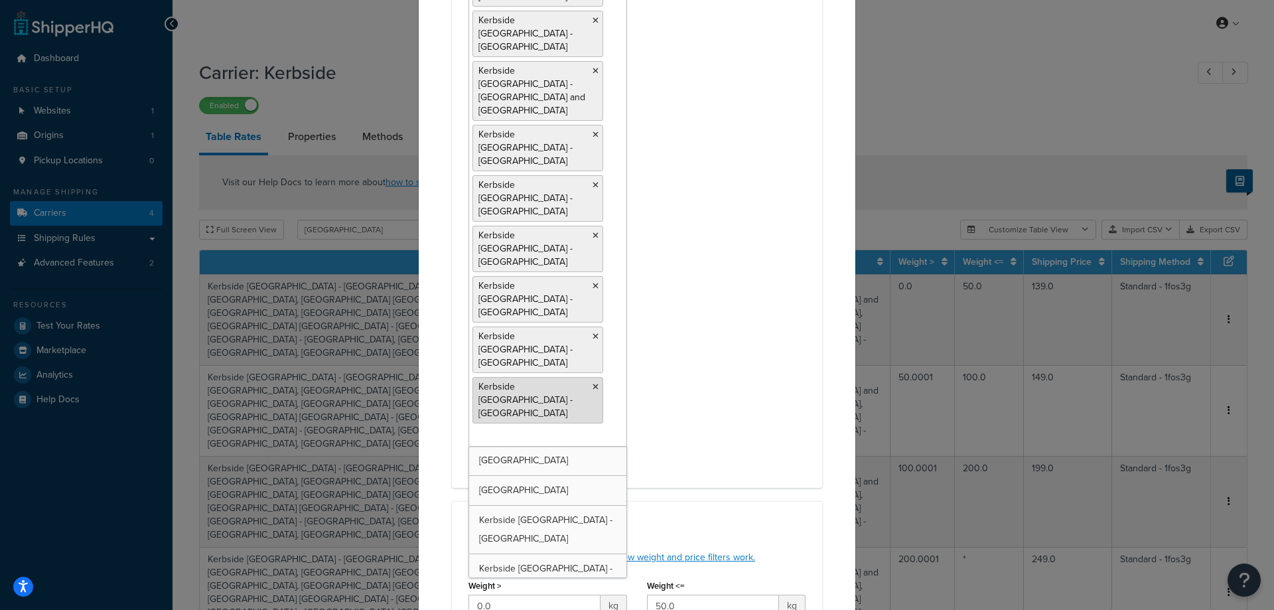
click at [586, 377] on li "Kerbside Greece - Thessaly" at bounding box center [538, 400] width 131 height 46
click at [593, 383] on icon at bounding box center [596, 387] width 6 height 8
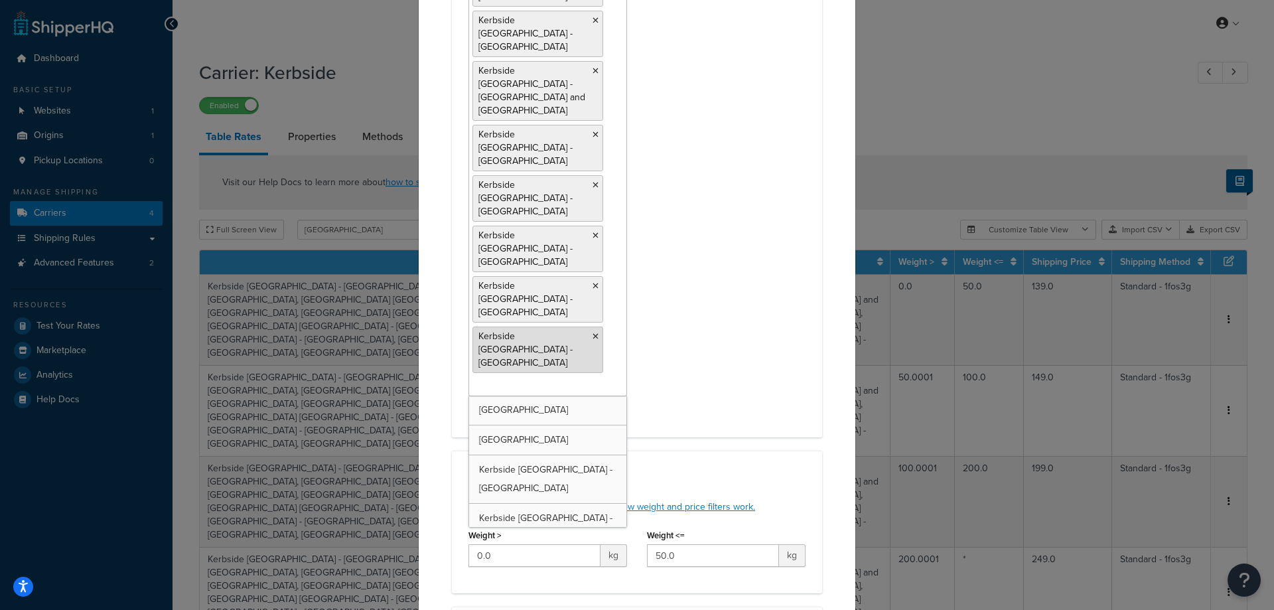
click at [593, 333] on icon at bounding box center [596, 337] width 6 height 8
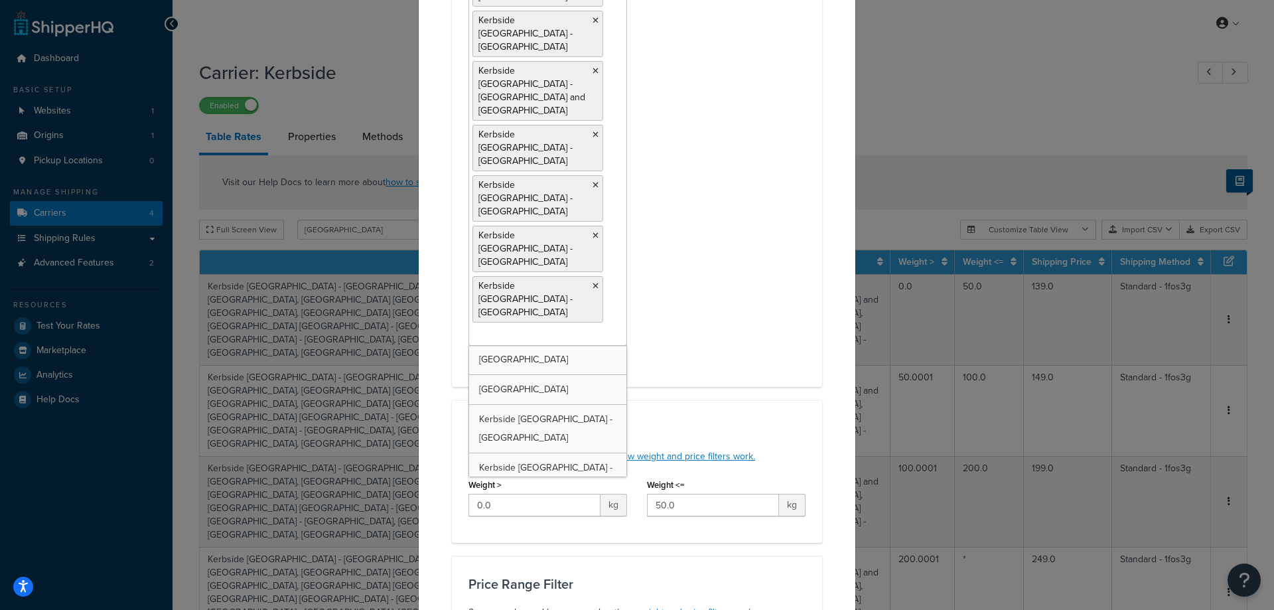
scroll to position [157, 0]
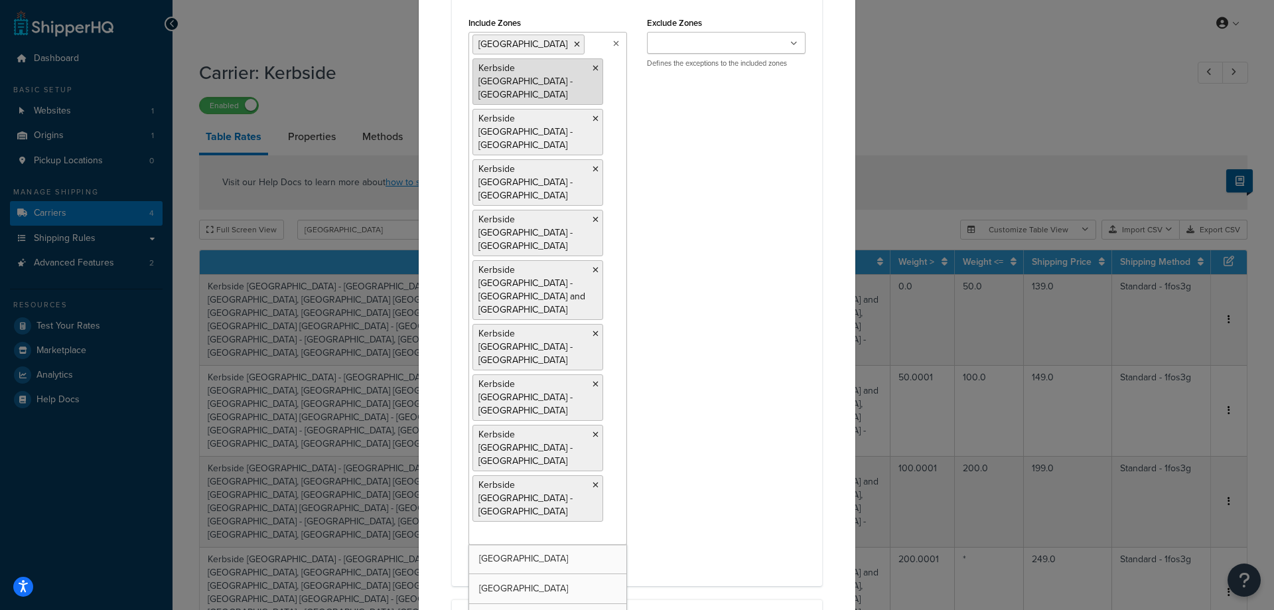
click at [593, 67] on icon at bounding box center [596, 68] width 6 height 8
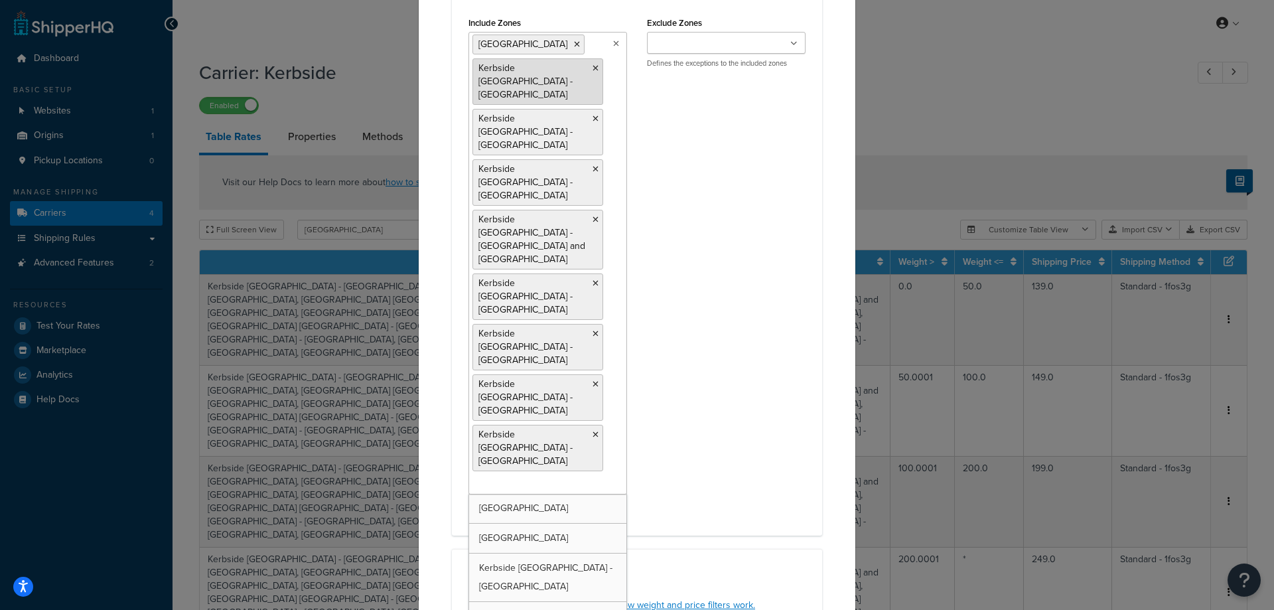
click at [593, 66] on icon at bounding box center [596, 68] width 6 height 8
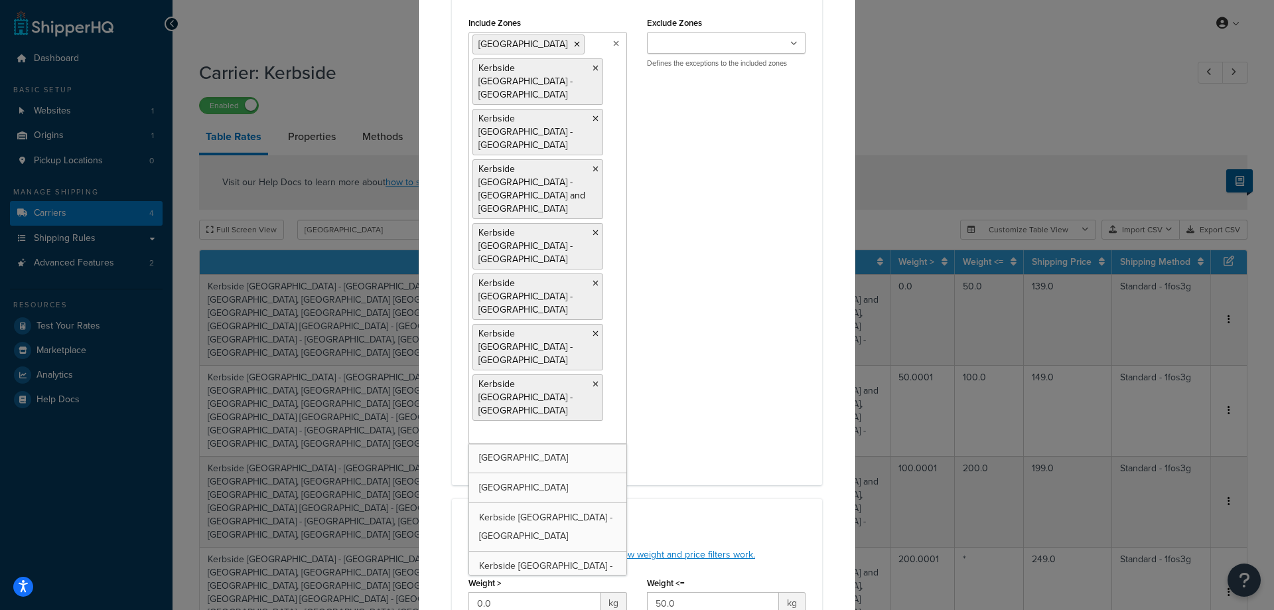
click at [593, 66] on icon at bounding box center [596, 68] width 6 height 8
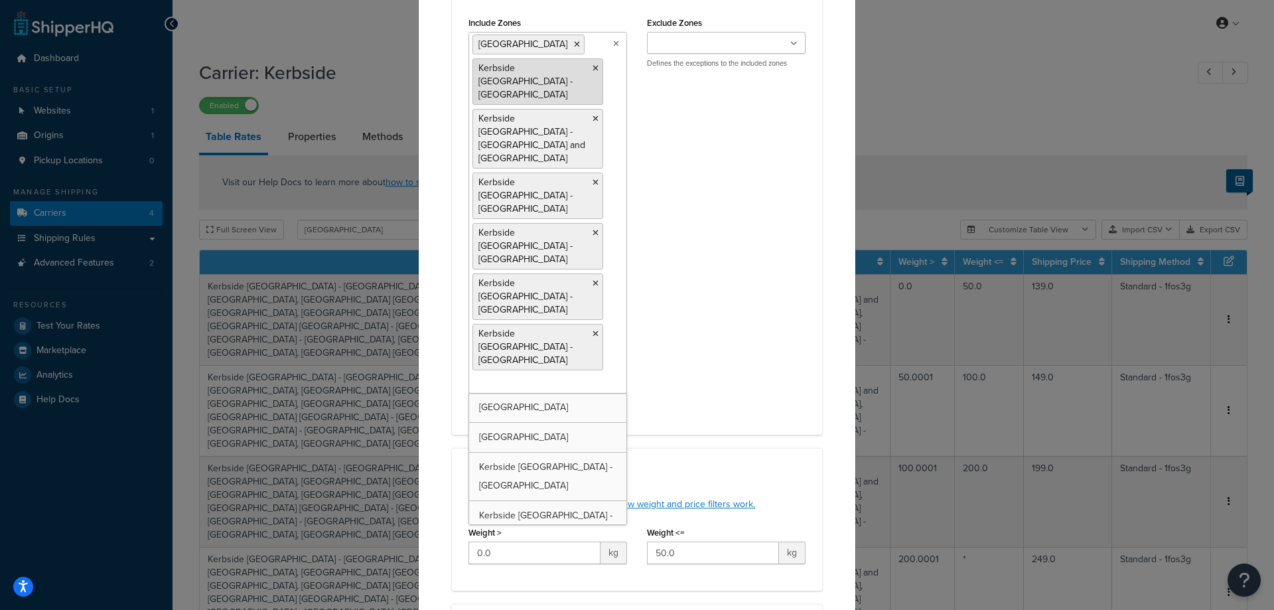
click at [593, 67] on icon at bounding box center [596, 68] width 6 height 8
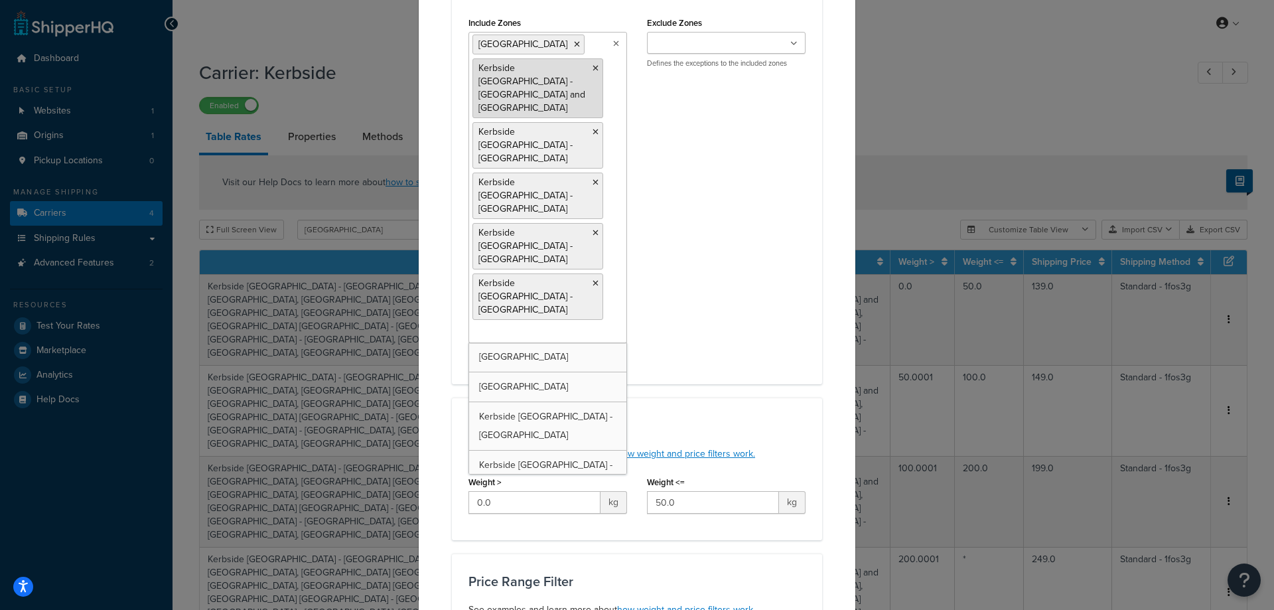
click at [593, 66] on icon at bounding box center [596, 68] width 6 height 8
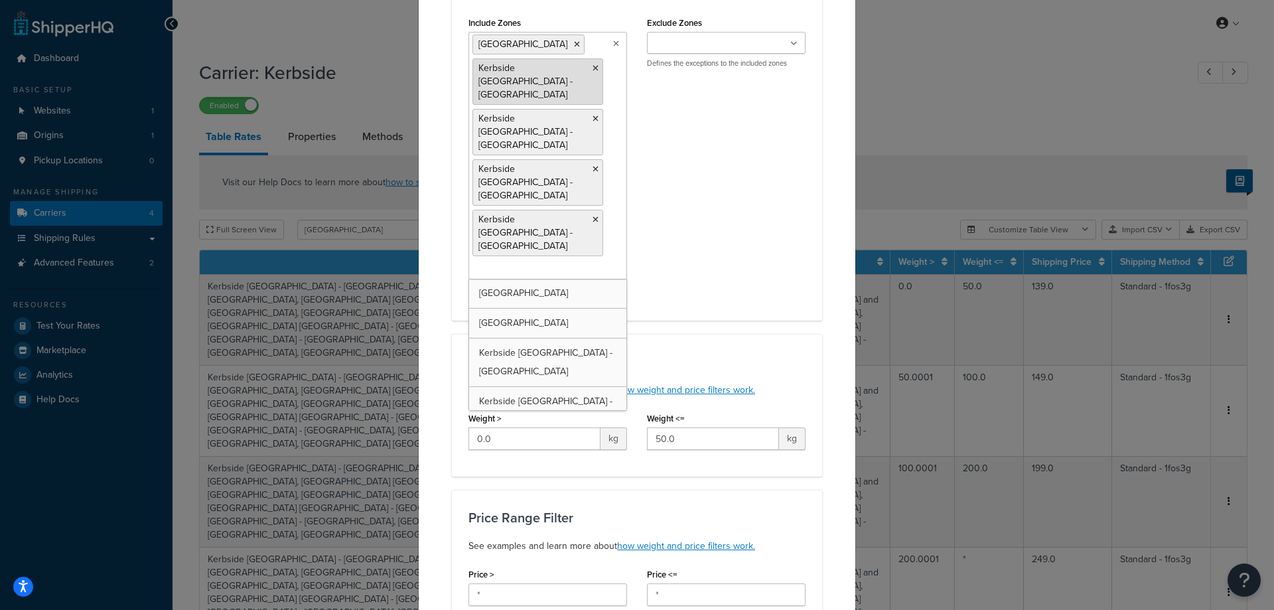
click at [593, 68] on icon at bounding box center [596, 68] width 6 height 8
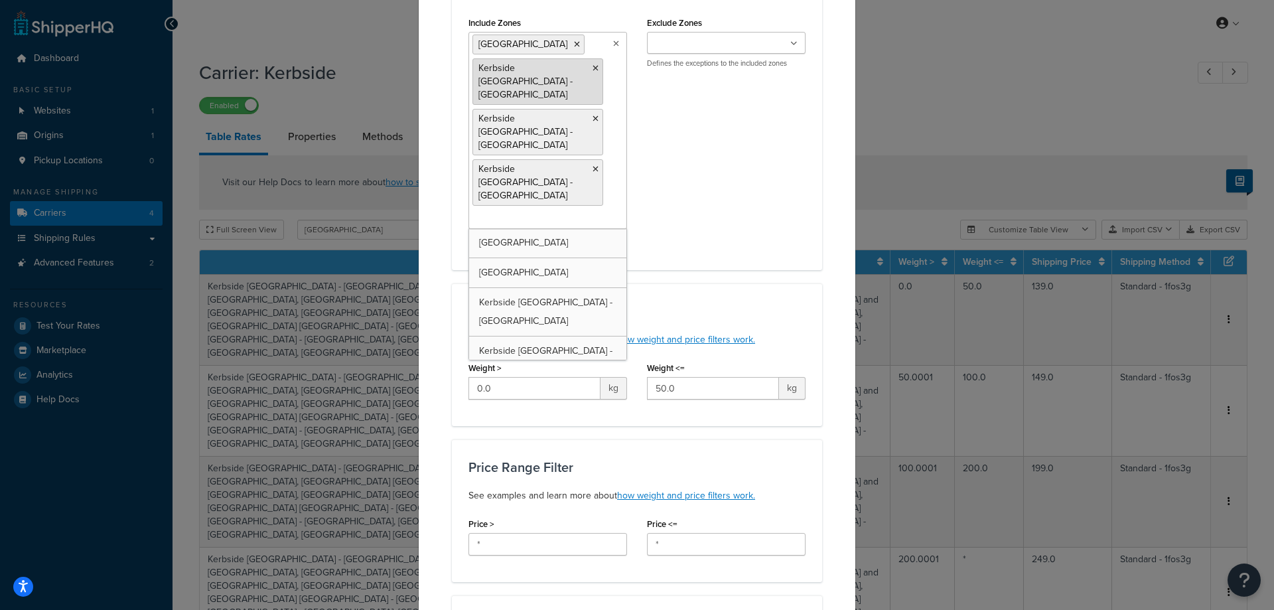
click at [593, 69] on icon at bounding box center [596, 68] width 6 height 8
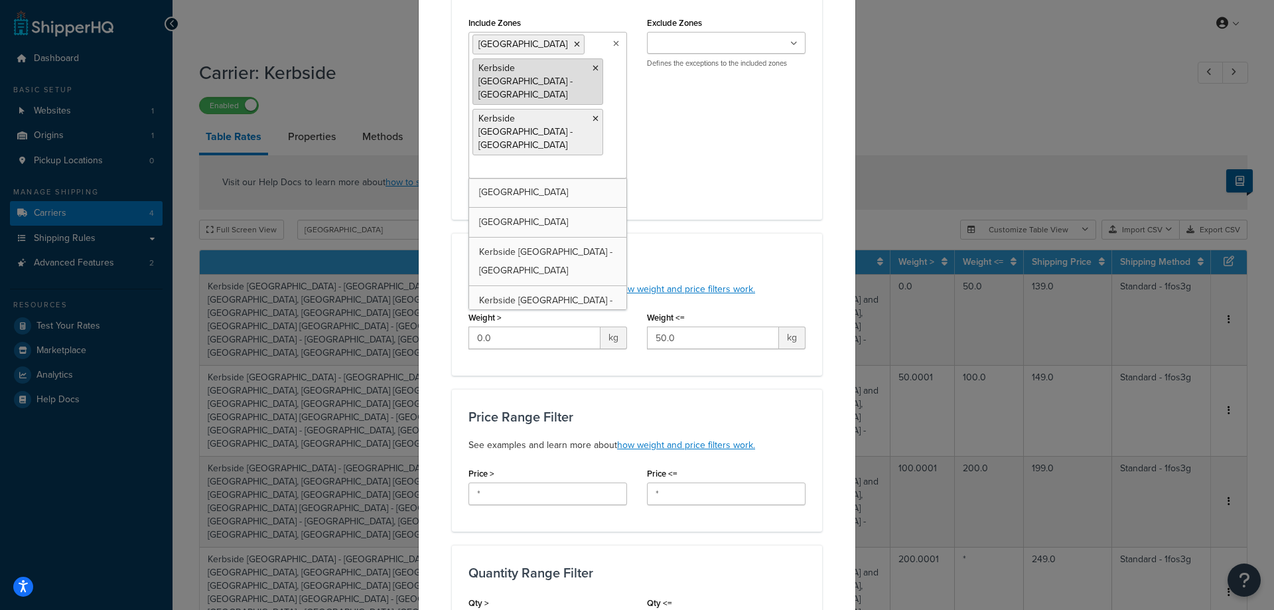
click at [593, 69] on icon at bounding box center [596, 68] width 6 height 8
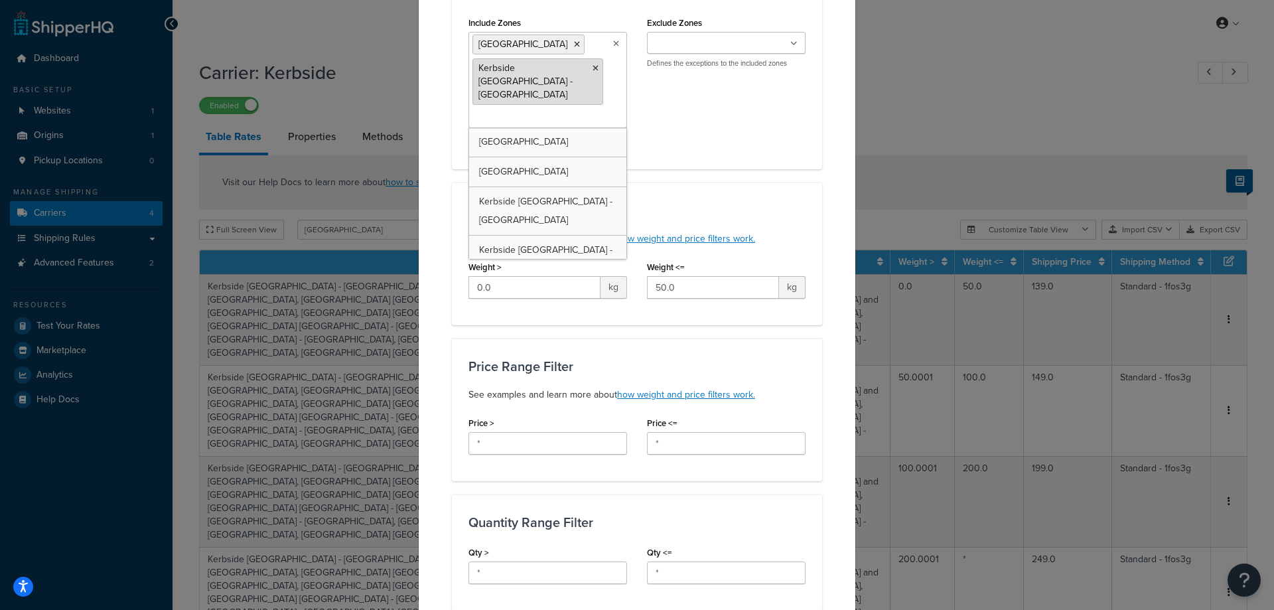
click at [593, 65] on icon at bounding box center [596, 68] width 6 height 8
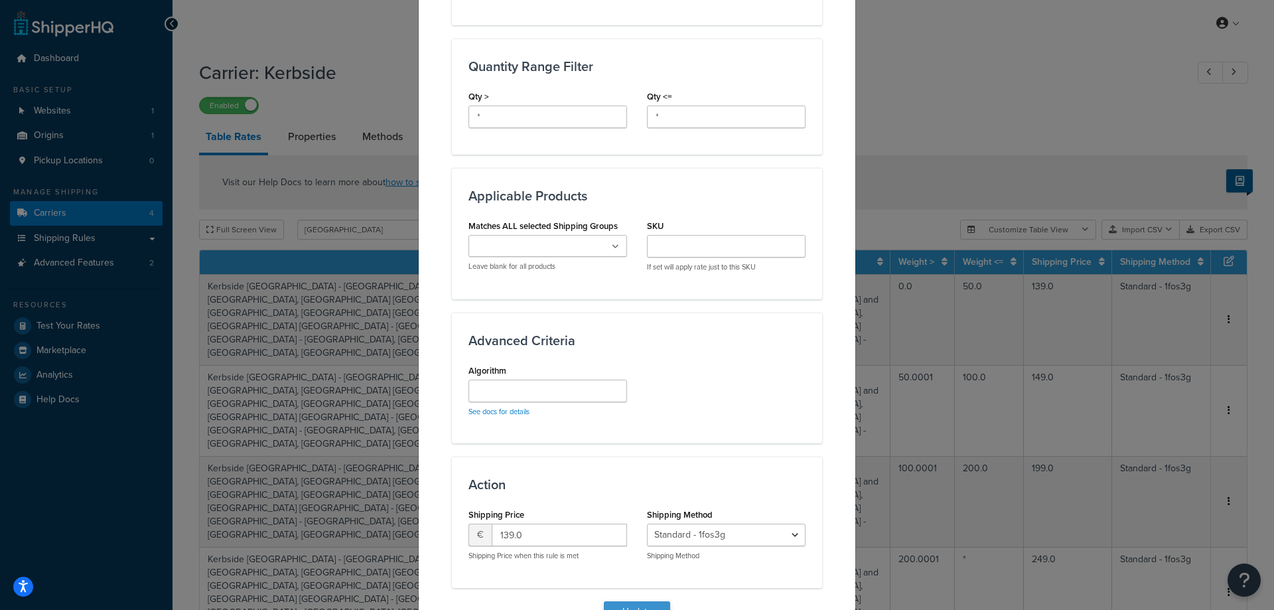
scroll to position [638, 0]
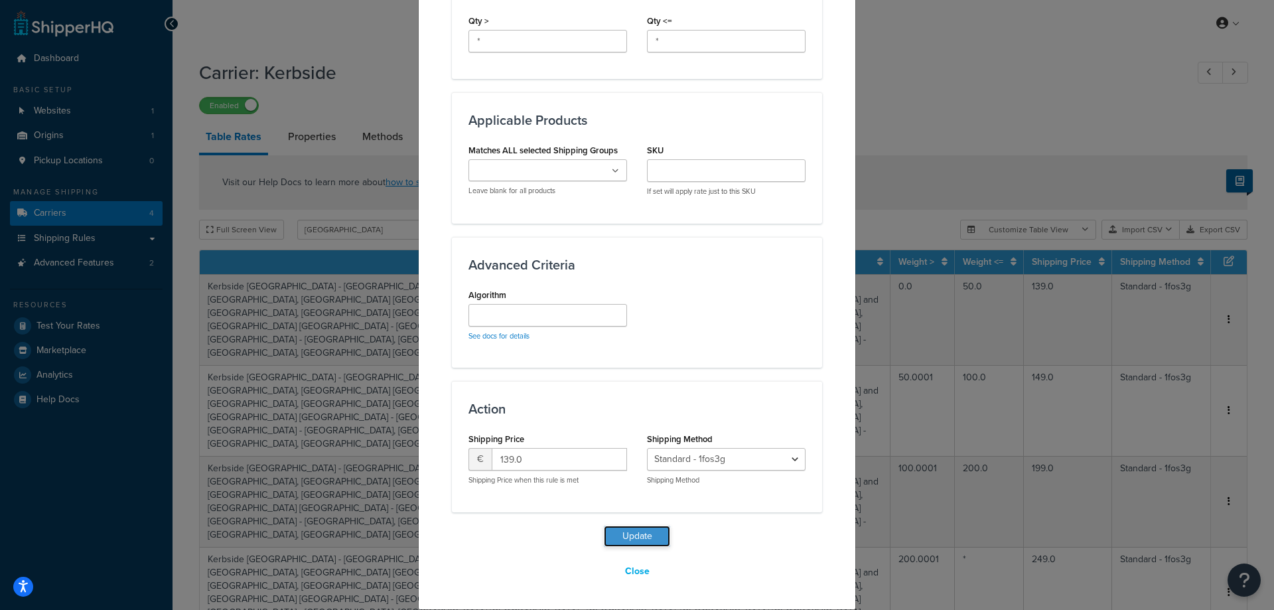
click at [631, 536] on button "Update" at bounding box center [637, 536] width 66 height 21
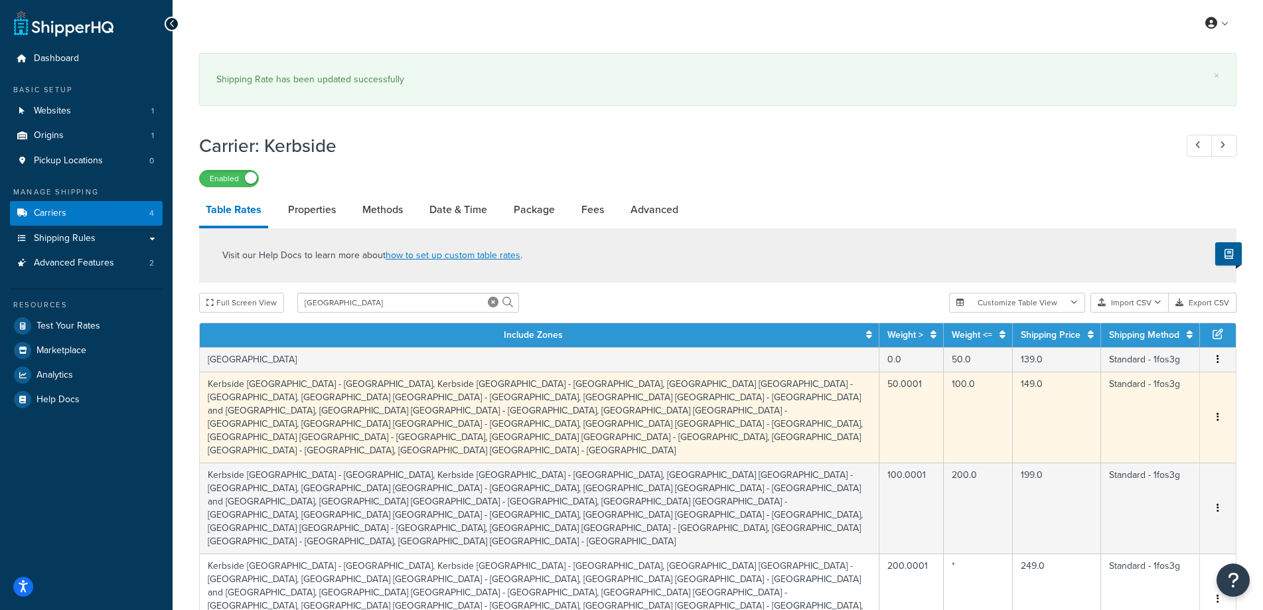
click at [828, 396] on td "Kerbside Greece - Attica, Kerbside Greece - Central Greece, Kerbside Greece - C…" at bounding box center [540, 417] width 680 height 91
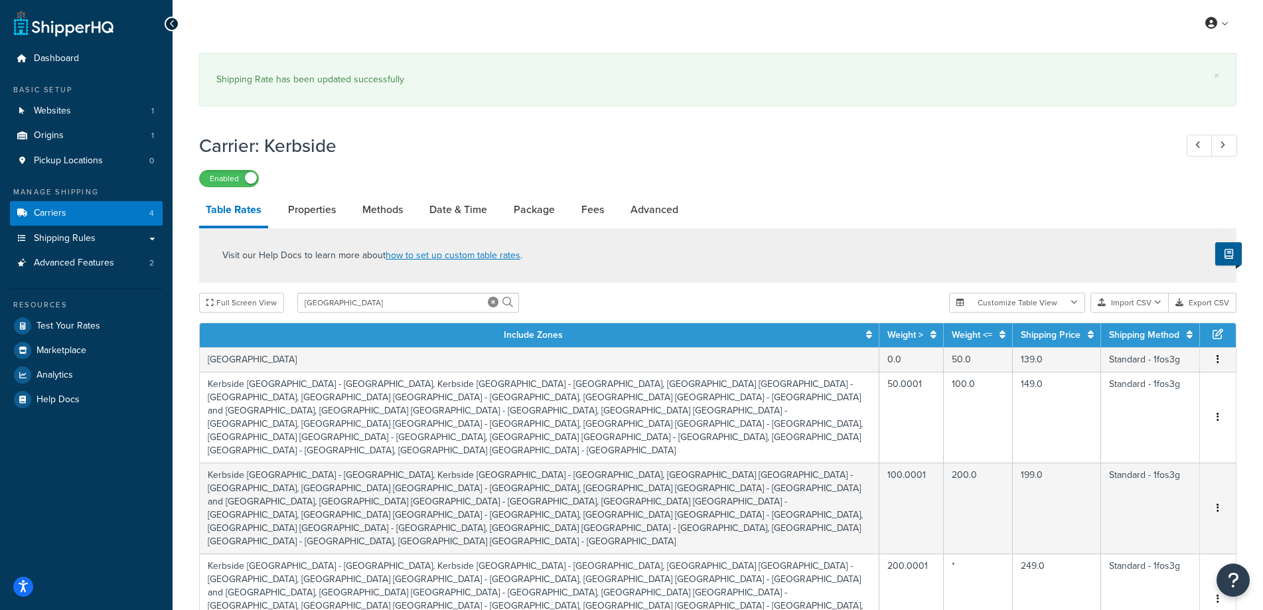
select select "177217"
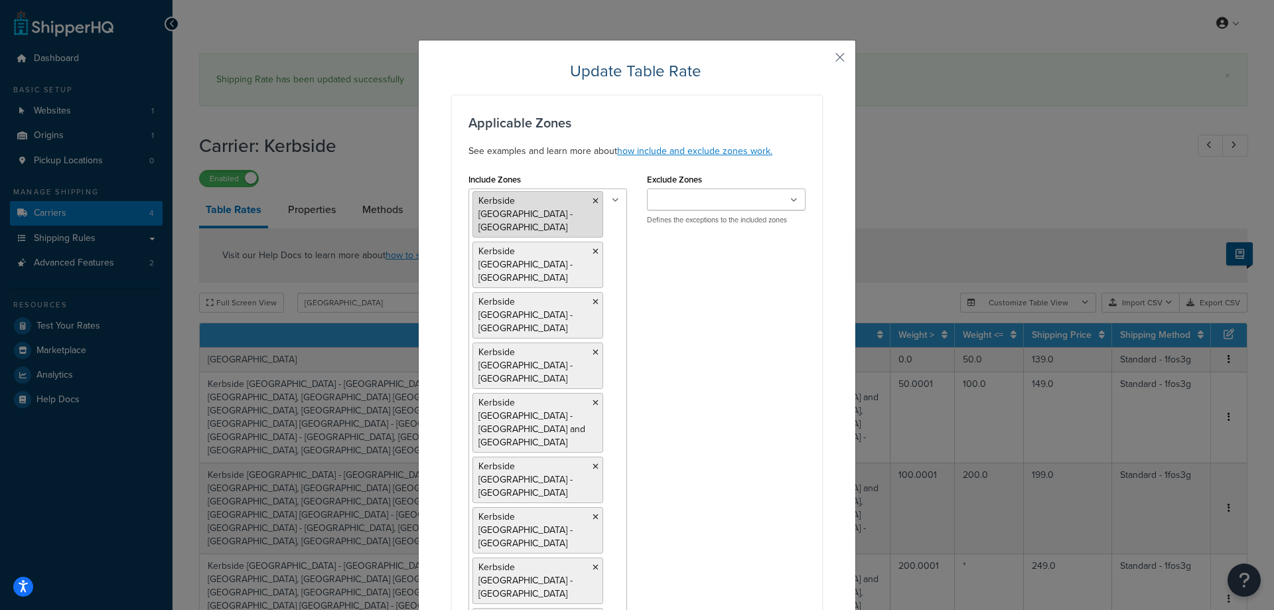
click at [585, 201] on li "Kerbside Greece - Attica" at bounding box center [538, 214] width 131 height 46
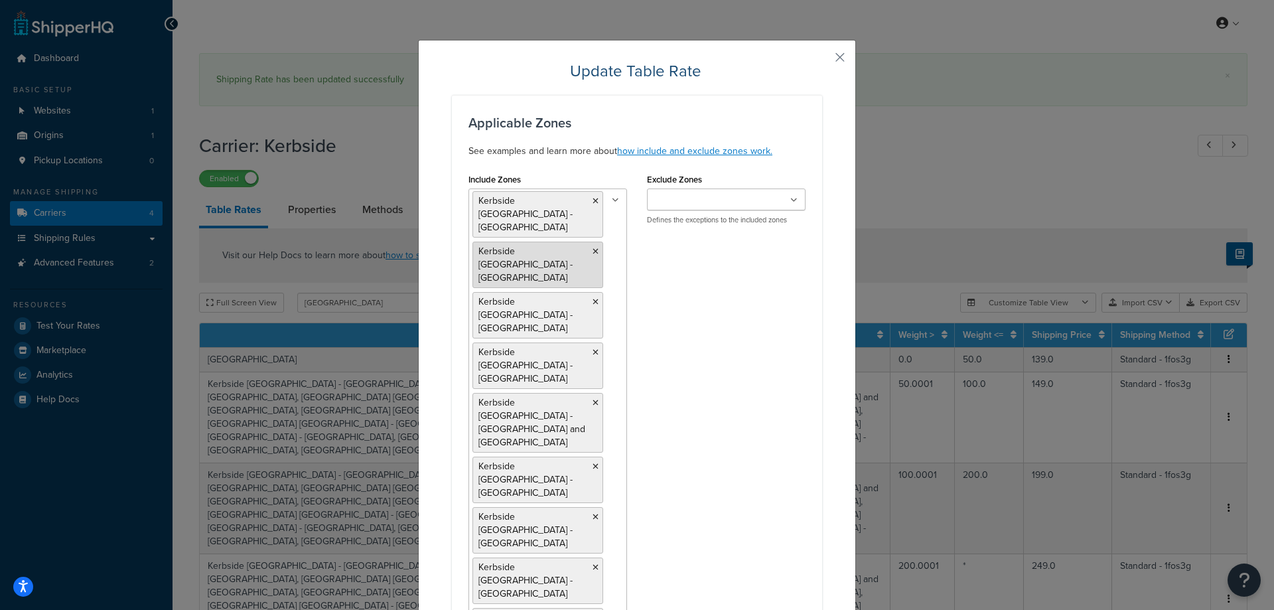
click at [593, 200] on icon at bounding box center [596, 201] width 6 height 8
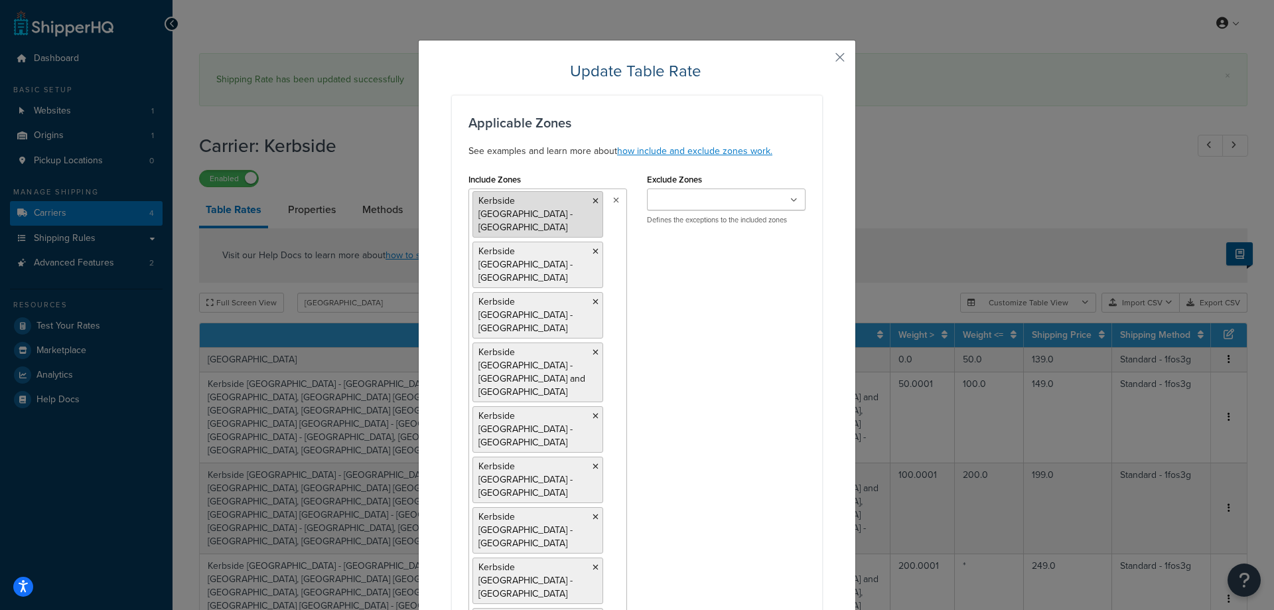
click at [593, 198] on icon at bounding box center [596, 201] width 6 height 8
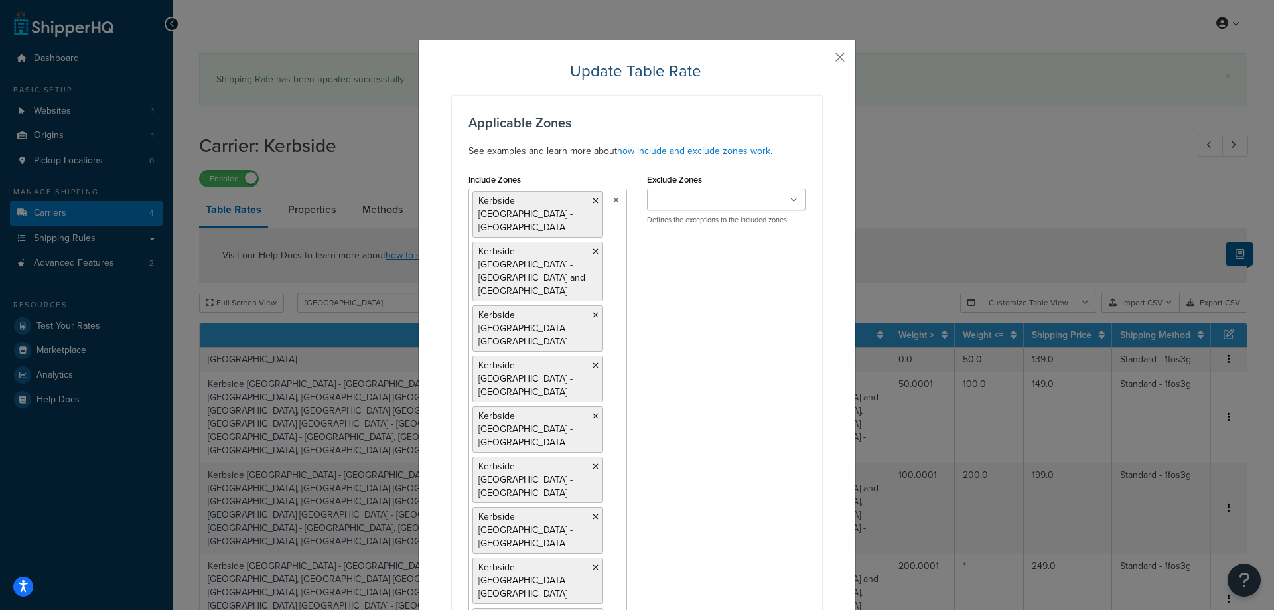
click at [589, 198] on ul "Kerbside Greece - Crete Kerbside Greece - Eastern Macedonia and Thrace Kerbside…" at bounding box center [548, 459] width 159 height 540
click at [584, 198] on li "Kerbside Greece - Crete" at bounding box center [538, 214] width 131 height 46
click at [593, 198] on icon at bounding box center [596, 201] width 6 height 8
drag, startPoint x: 582, startPoint y: 198, endPoint x: 593, endPoint y: 198, distance: 10.6
click at [593, 198] on li "Kerbside Greece - Eastern Macedonia and Thrace" at bounding box center [538, 221] width 131 height 60
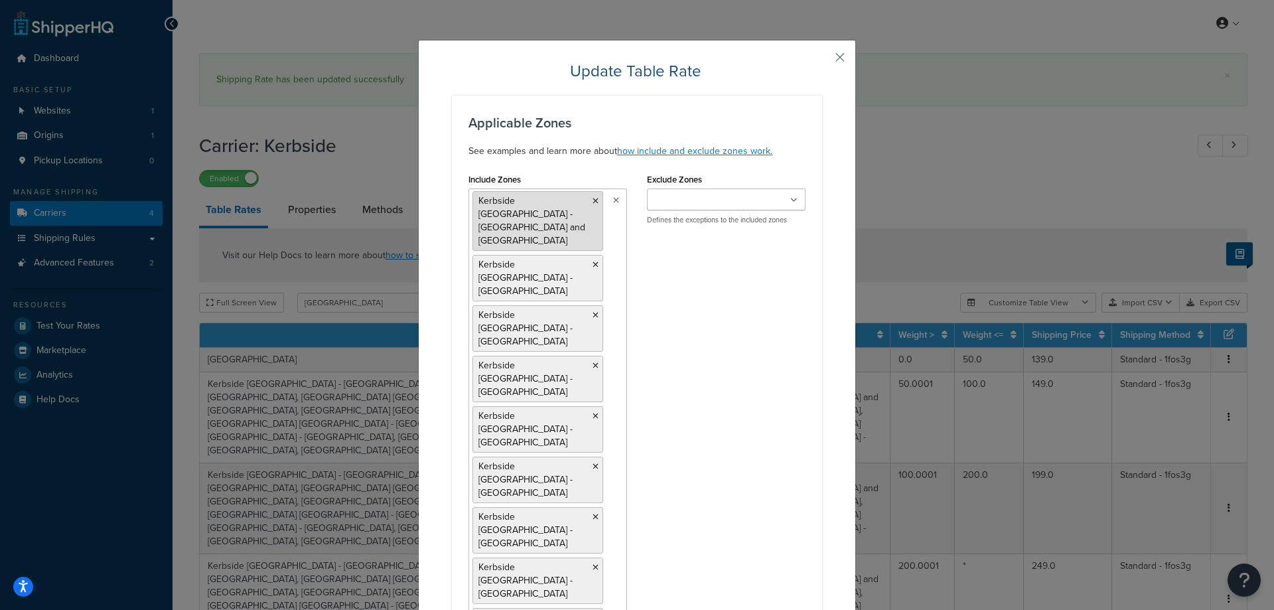
click at [593, 199] on li "Kerbside Greece - Eastern Macedonia and Thrace" at bounding box center [538, 221] width 131 height 60
click at [593, 200] on icon at bounding box center [596, 201] width 6 height 8
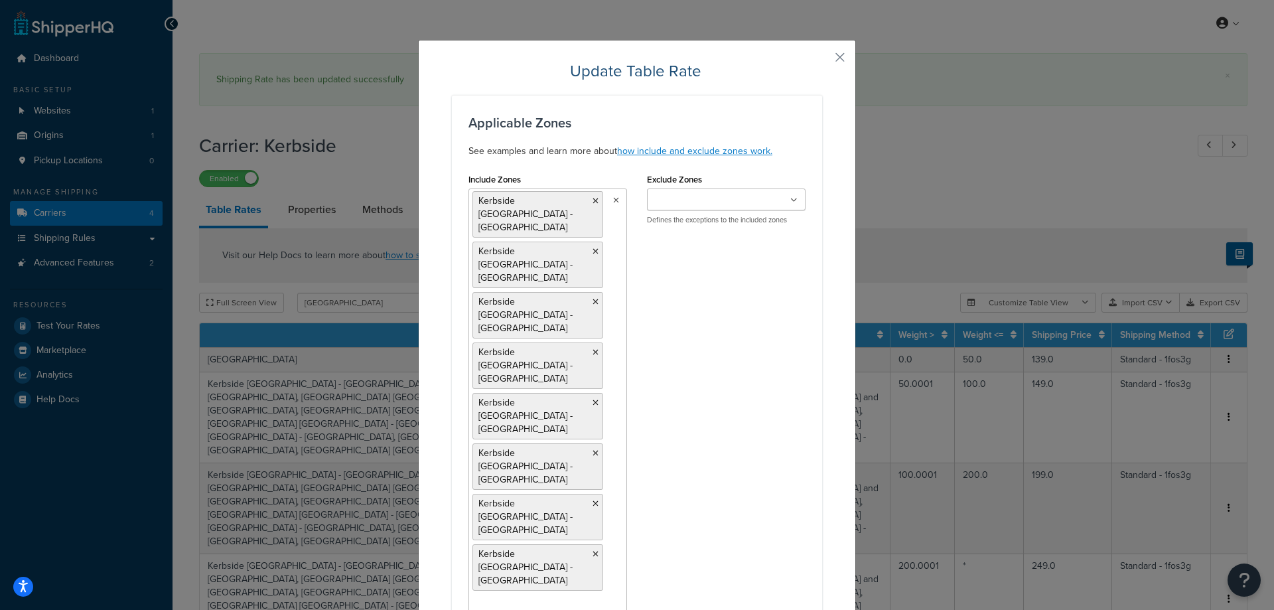
click at [589, 200] on li "Kerbside Greece - Epirus" at bounding box center [538, 214] width 131 height 46
click at [593, 202] on icon at bounding box center [596, 201] width 6 height 8
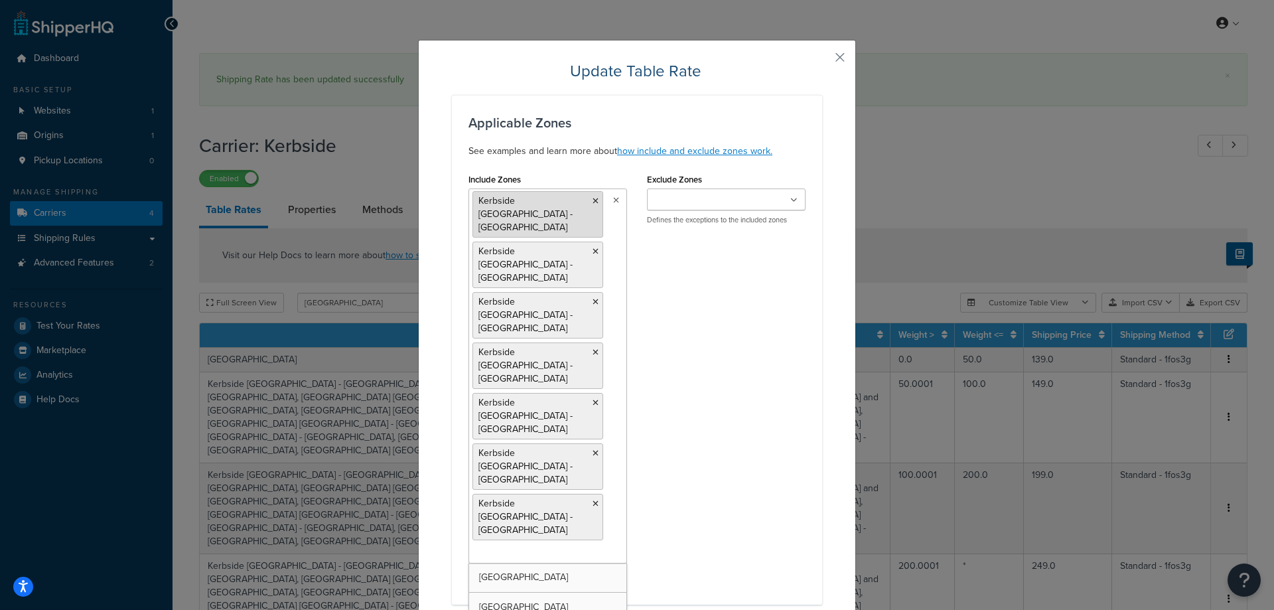
click at [594, 201] on li "Kerbside [GEOGRAPHIC_DATA] - [GEOGRAPHIC_DATA]" at bounding box center [538, 214] width 131 height 46
click at [593, 201] on icon at bounding box center [596, 201] width 6 height 8
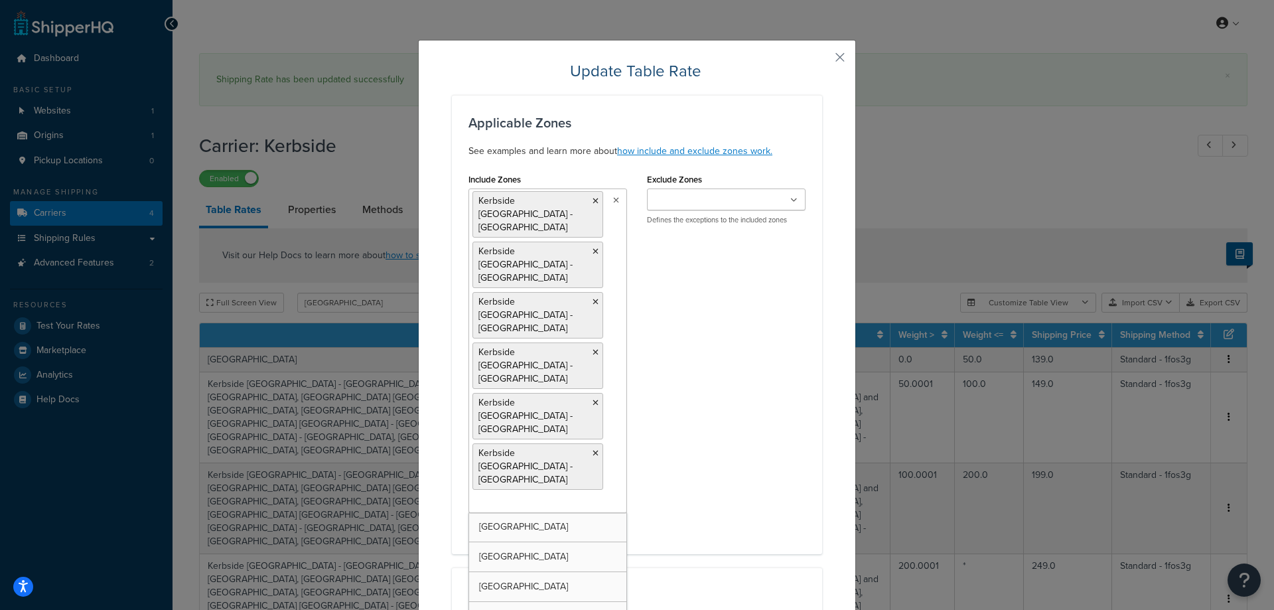
click at [593, 201] on icon at bounding box center [596, 201] width 6 height 8
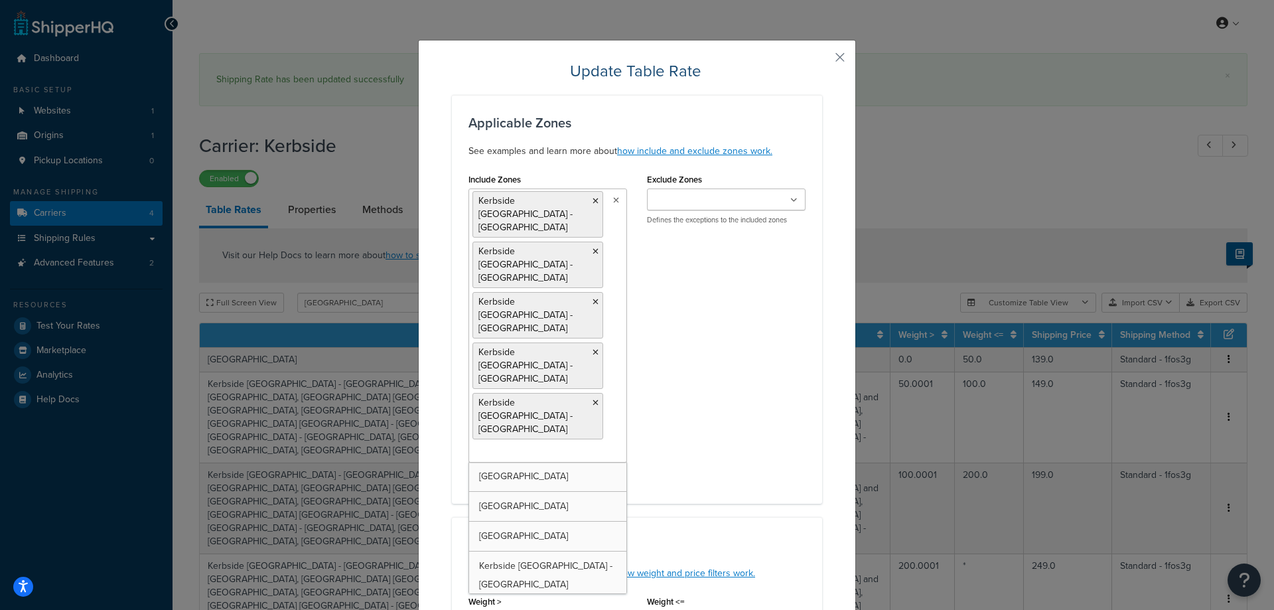
click at [593, 201] on icon at bounding box center [596, 201] width 6 height 8
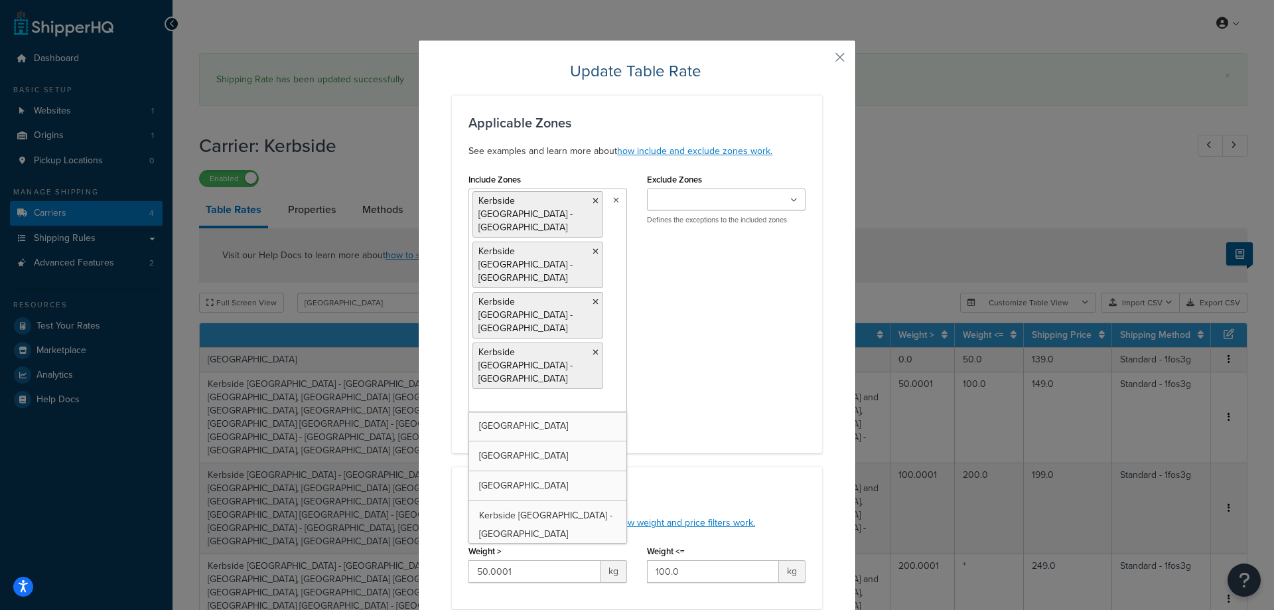
click at [593, 201] on icon at bounding box center [596, 201] width 6 height 8
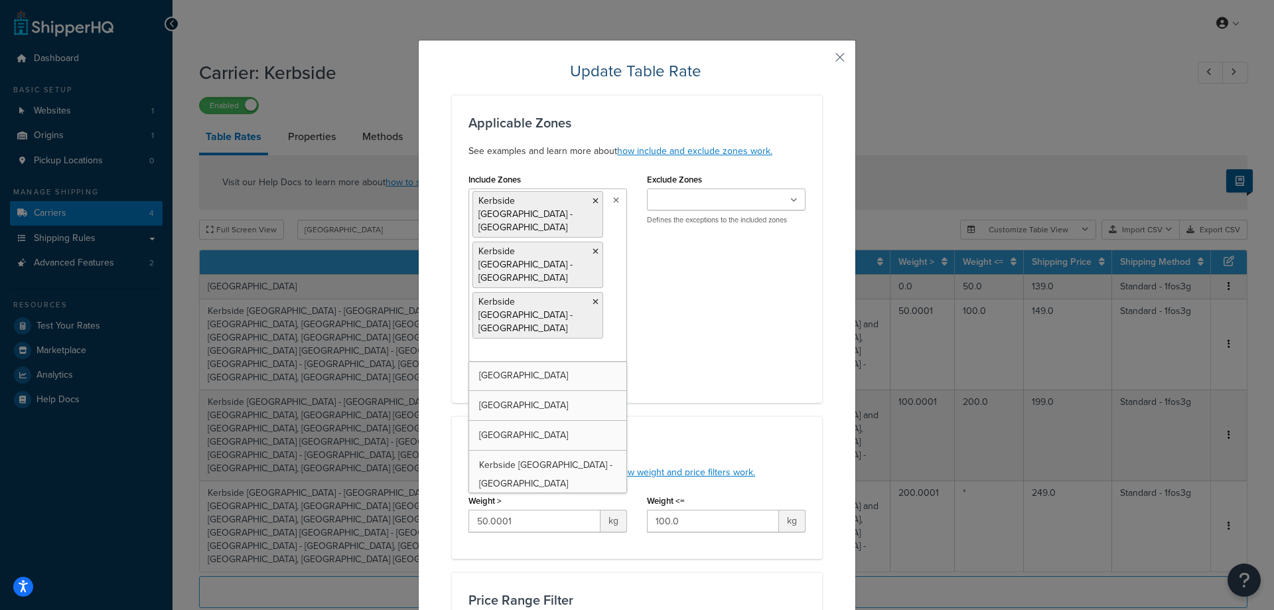
click at [593, 201] on icon at bounding box center [596, 201] width 6 height 8
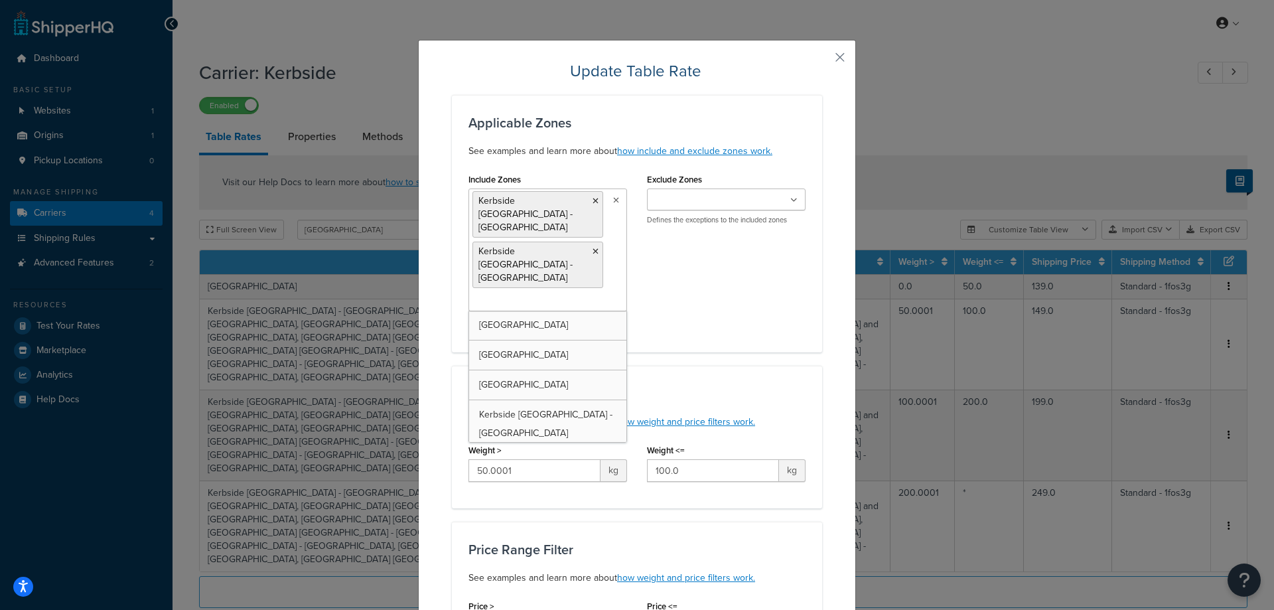
click at [593, 201] on icon at bounding box center [596, 201] width 6 height 8
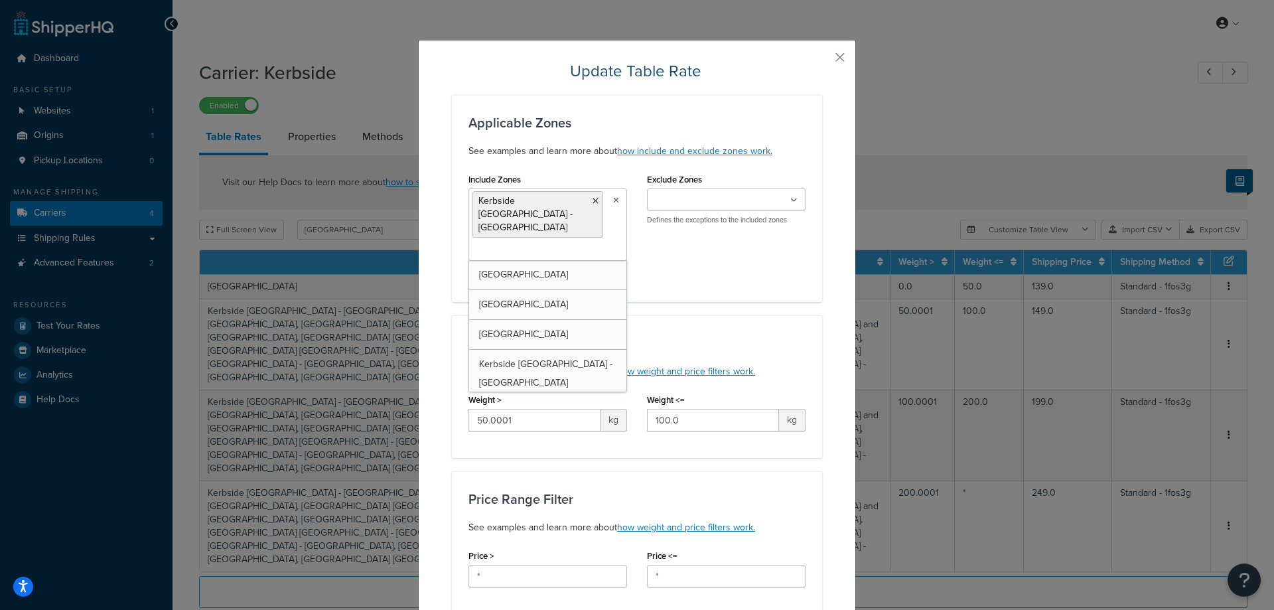
click at [593, 201] on icon at bounding box center [596, 201] width 6 height 8
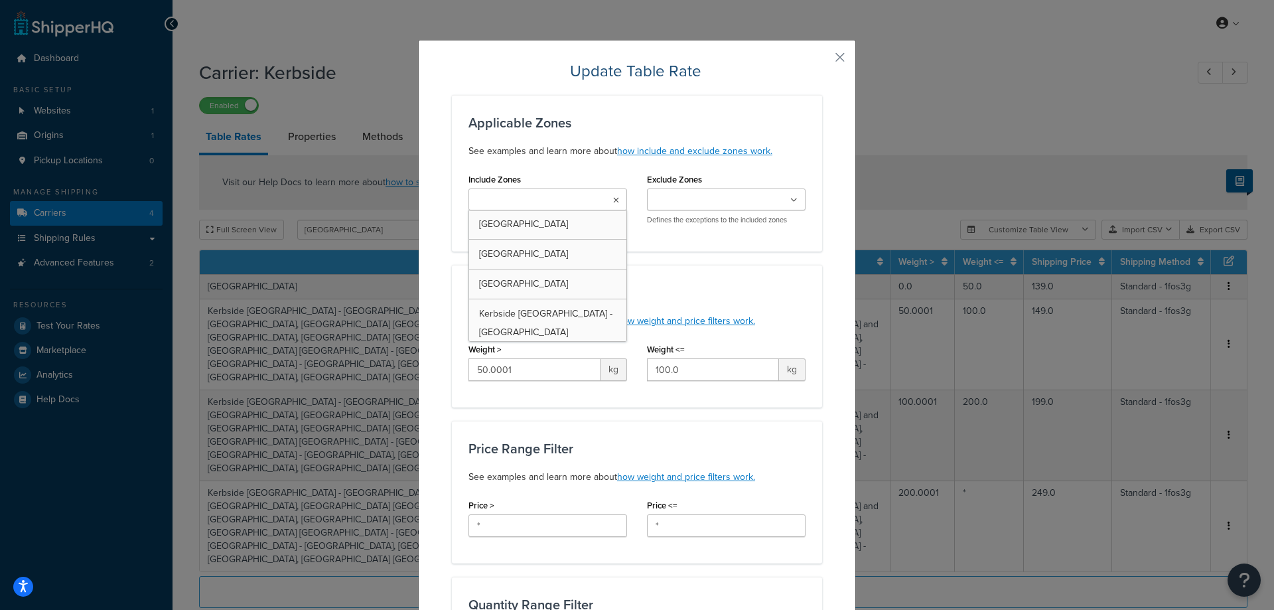
click at [557, 202] on input "Include Zones" at bounding box center [531, 200] width 117 height 15
type input "greece"
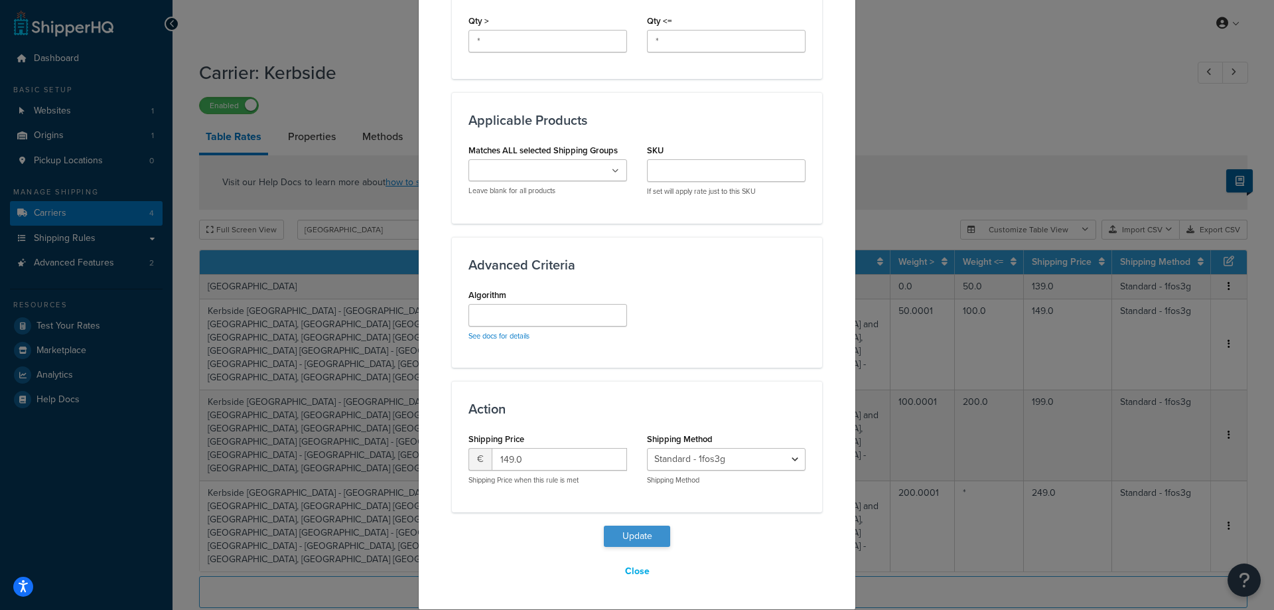
drag, startPoint x: 581, startPoint y: 539, endPoint x: 609, endPoint y: 540, distance: 27.9
click at [584, 540] on div "Update Close" at bounding box center [637, 554] width 370 height 57
click at [613, 539] on button "Update" at bounding box center [637, 536] width 66 height 21
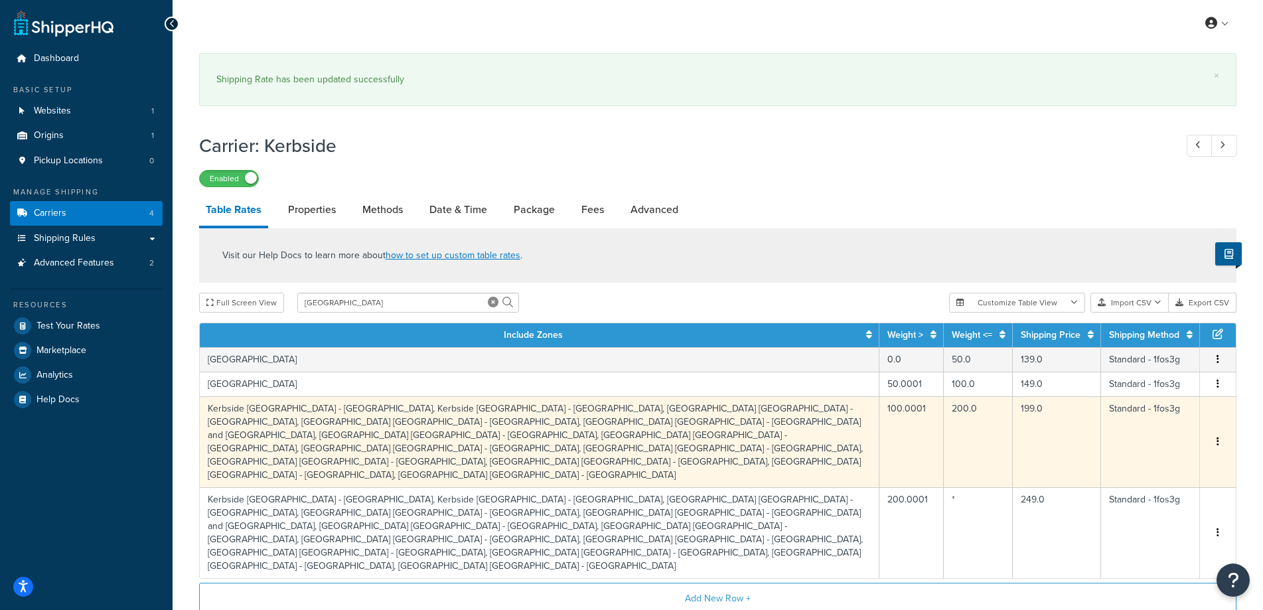
click at [819, 425] on td "Kerbside Greece - Attica, Kerbside Greece - Central Greece, Kerbside Greece - C…" at bounding box center [540, 441] width 680 height 91
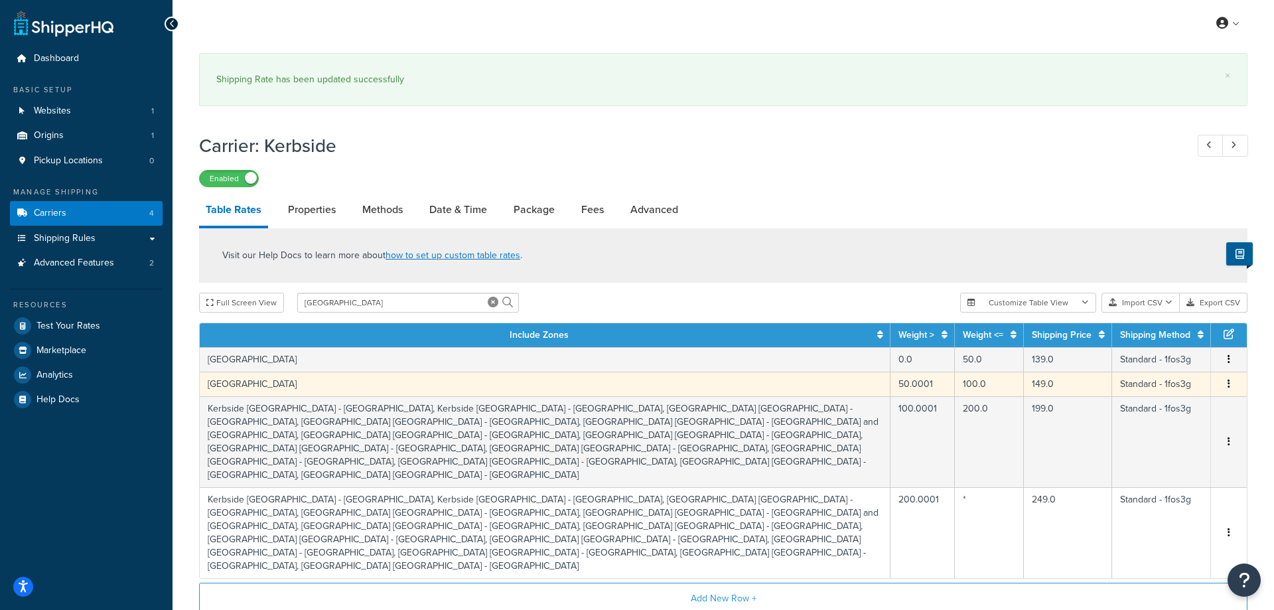
select select "177217"
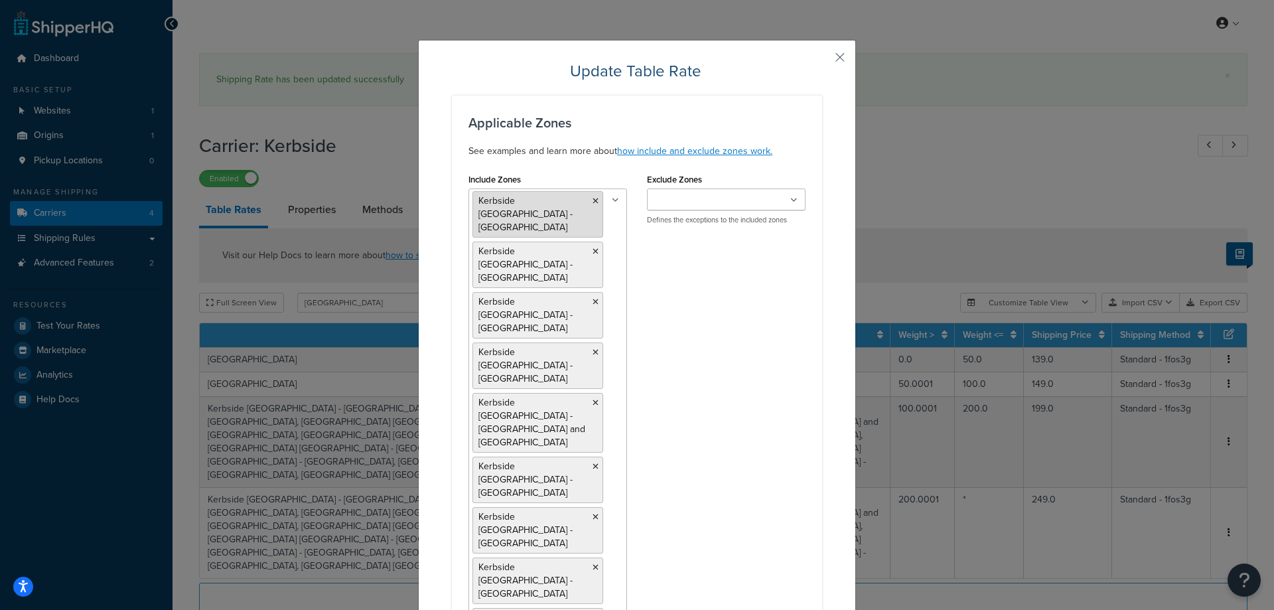
click at [585, 201] on li "Kerbside Greece - Attica" at bounding box center [538, 214] width 131 height 46
click at [585, 202] on li "Kerbside Greece - Attica" at bounding box center [538, 214] width 131 height 46
click at [593, 202] on icon at bounding box center [596, 201] width 6 height 8
click at [583, 202] on li "Kerbside Greece - Central Greece" at bounding box center [538, 214] width 131 height 46
click at [593, 200] on icon at bounding box center [596, 201] width 6 height 8
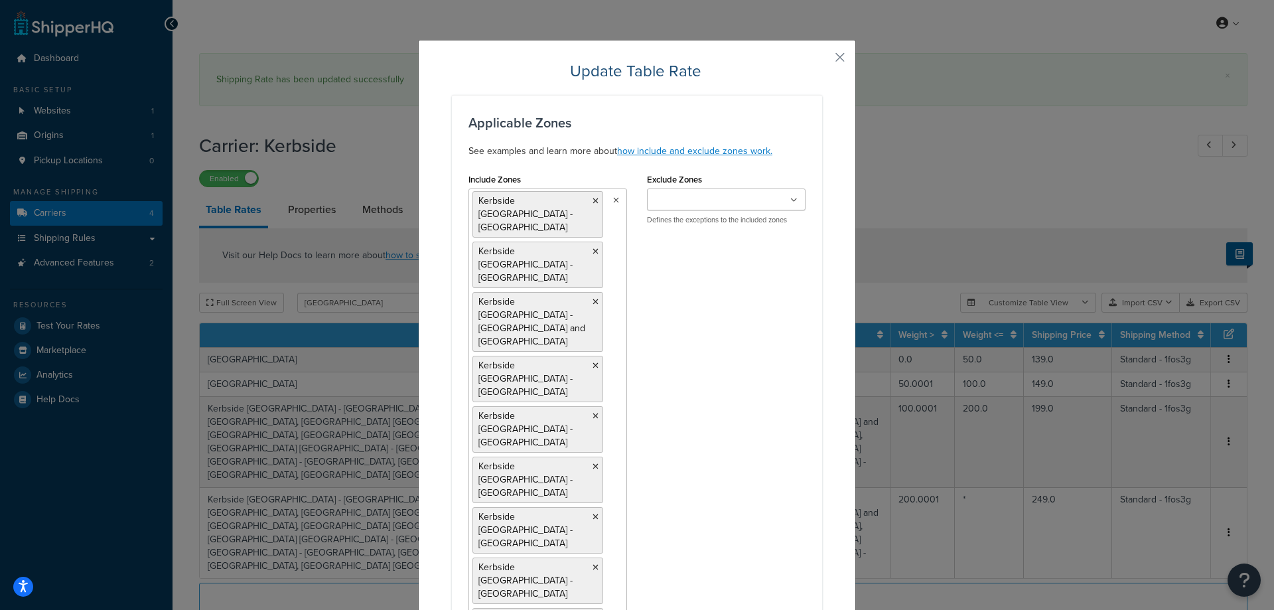
click at [593, 200] on icon at bounding box center [596, 201] width 6 height 8
click at [587, 200] on ul "Kerbside Greece - Crete Kerbside Greece - Eastern Macedonia and Thrace Kerbside…" at bounding box center [548, 459] width 159 height 540
click at [593, 200] on icon at bounding box center [596, 201] width 6 height 8
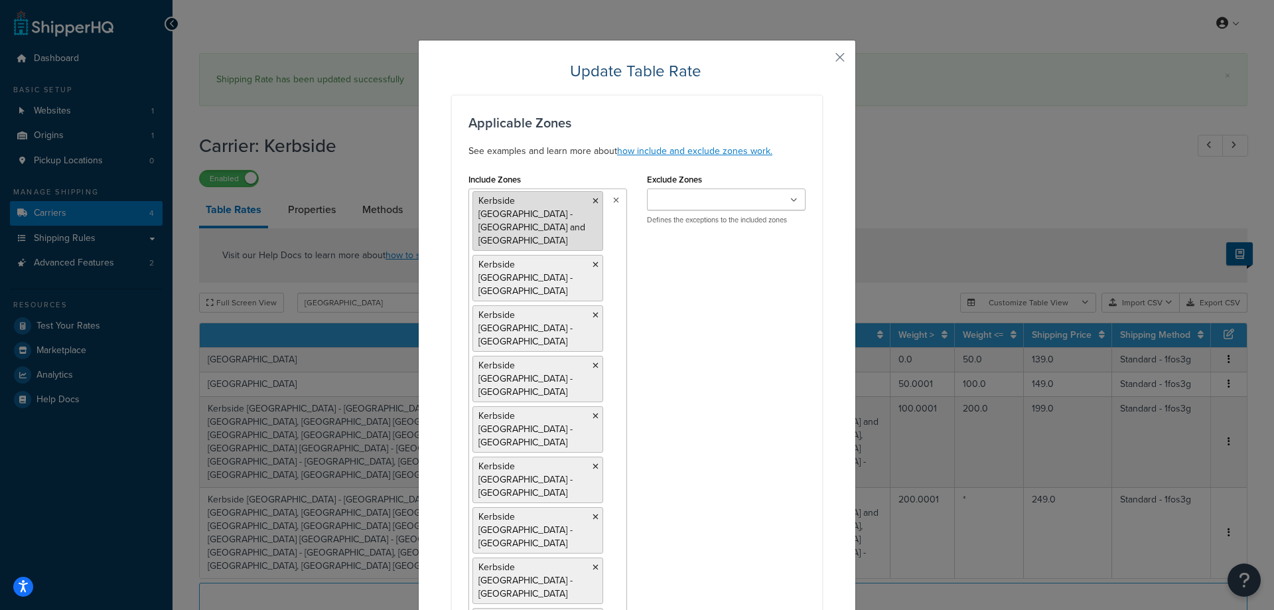
drag, startPoint x: 583, startPoint y: 200, endPoint x: 595, endPoint y: 200, distance: 12.0
click at [585, 200] on li "Kerbside Greece - Eastern Macedonia and Thrace" at bounding box center [538, 221] width 131 height 60
click at [585, 202] on li "Kerbside Greece - Eastern Macedonia and Thrace" at bounding box center [538, 221] width 131 height 60
click at [593, 202] on icon at bounding box center [596, 201] width 6 height 8
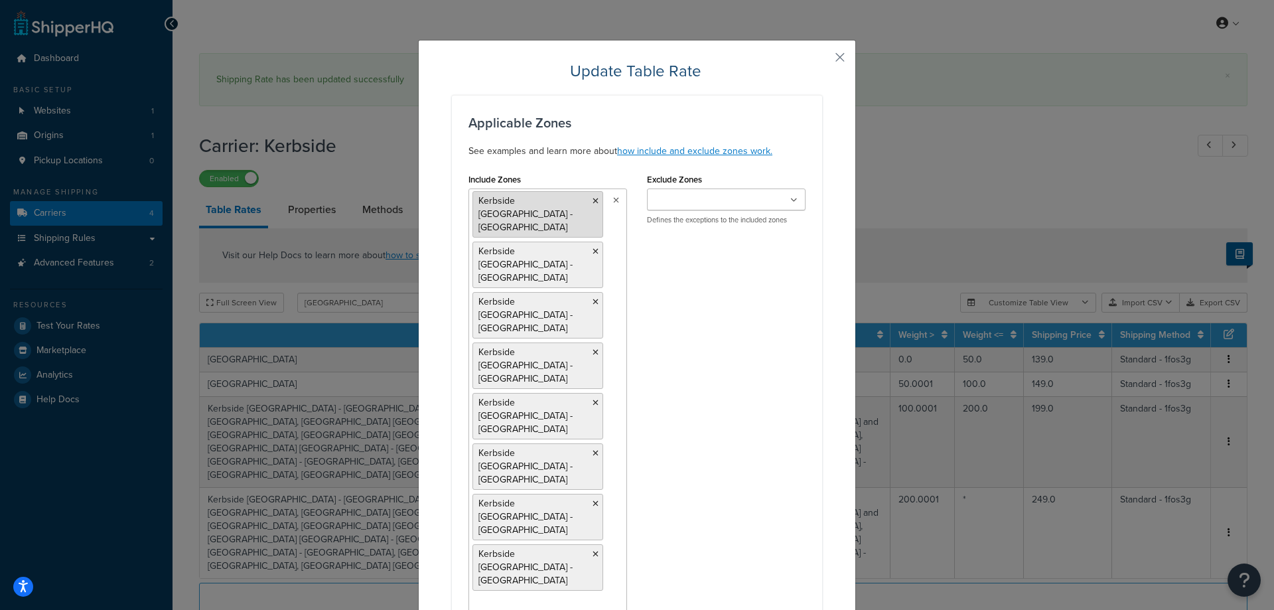
click at [583, 203] on li "Kerbside Greece - Epirus" at bounding box center [538, 214] width 131 height 46
click at [593, 203] on icon at bounding box center [596, 201] width 6 height 8
click at [585, 203] on li "Kerbside Greece - Ionian Islands" at bounding box center [538, 214] width 131 height 46
click at [593, 202] on icon at bounding box center [596, 201] width 6 height 8
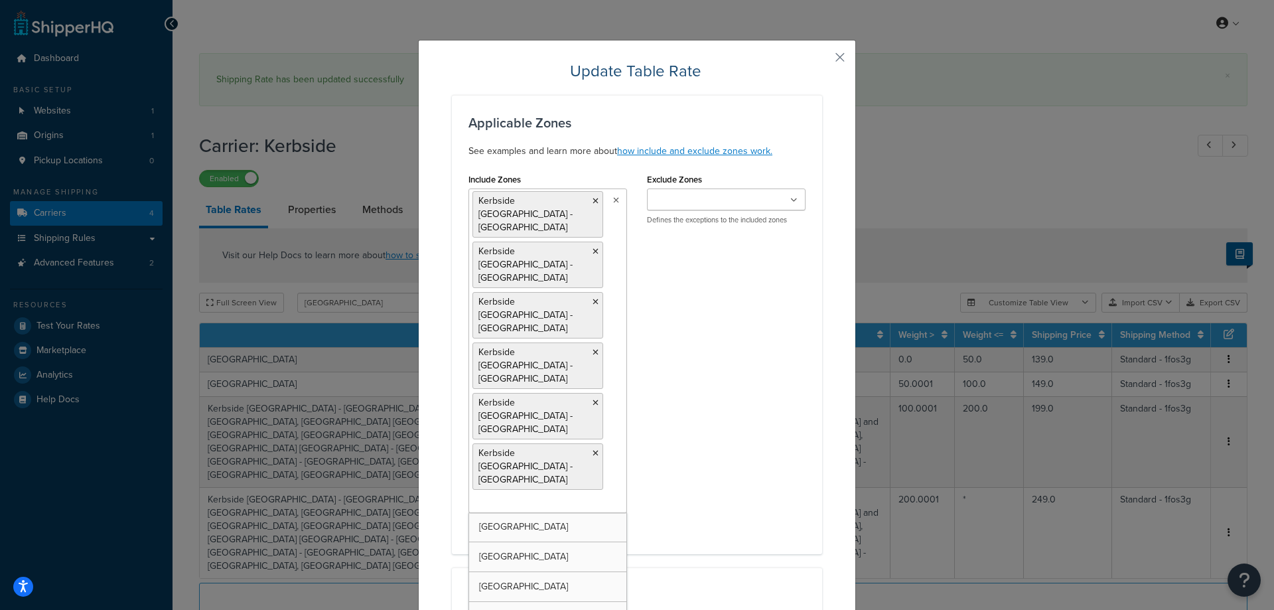
click at [593, 202] on icon at bounding box center [596, 201] width 6 height 8
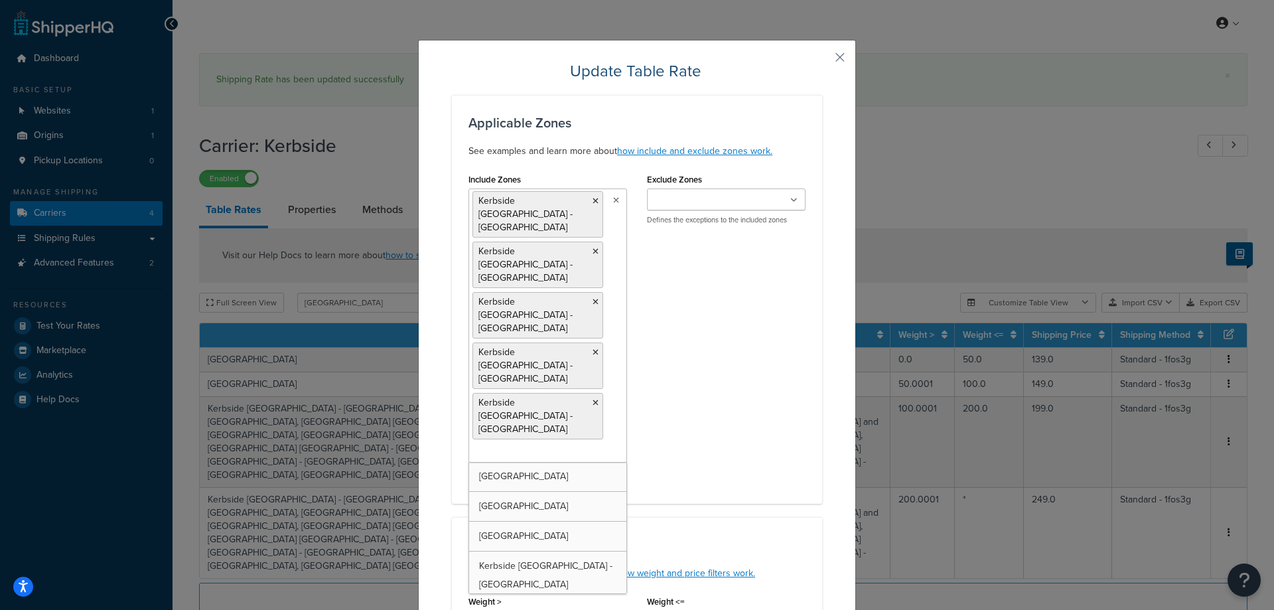
click at [593, 202] on icon at bounding box center [596, 201] width 6 height 8
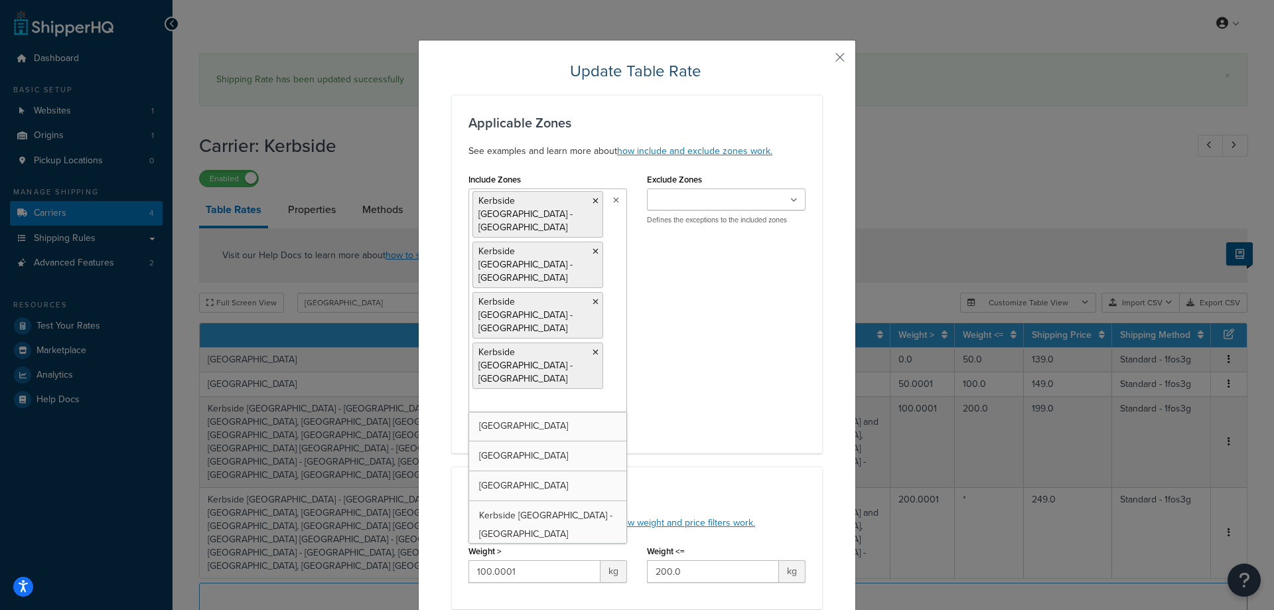
click at [593, 202] on icon at bounding box center [596, 201] width 6 height 8
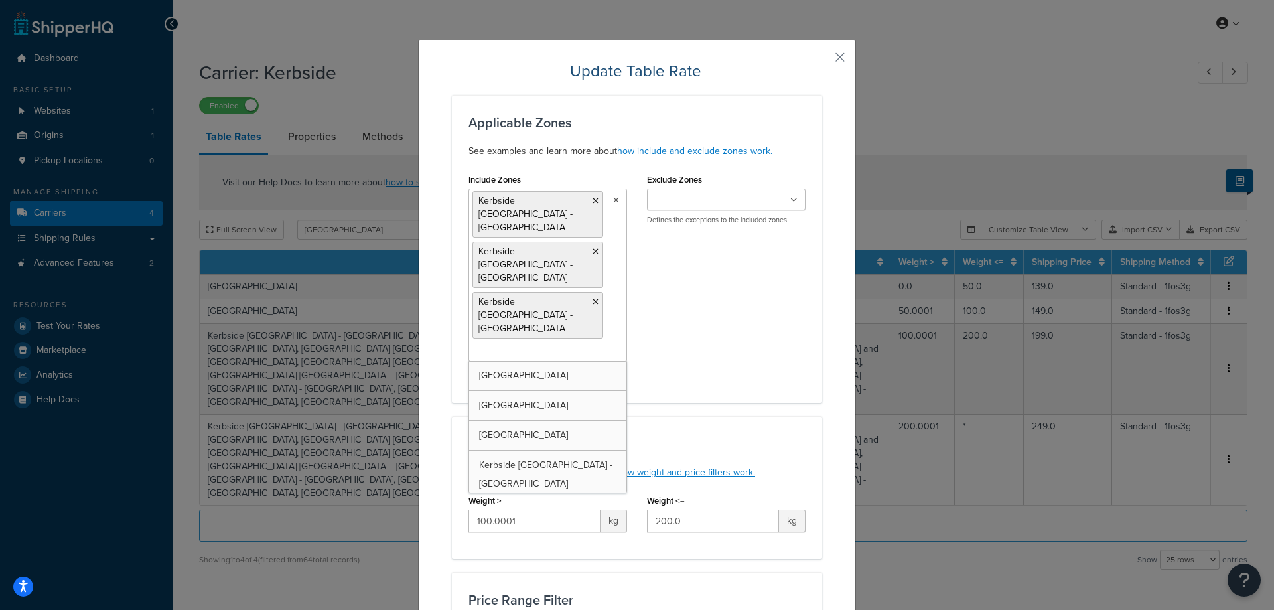
click at [593, 202] on icon at bounding box center [596, 201] width 6 height 8
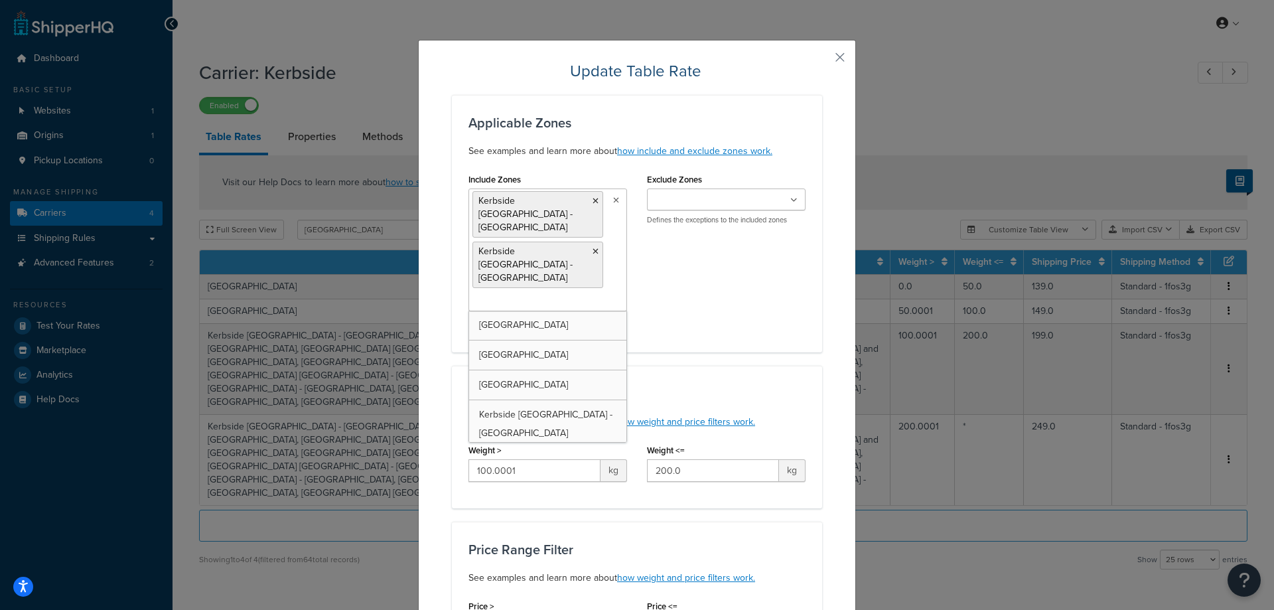
click at [593, 202] on icon at bounding box center [596, 201] width 6 height 8
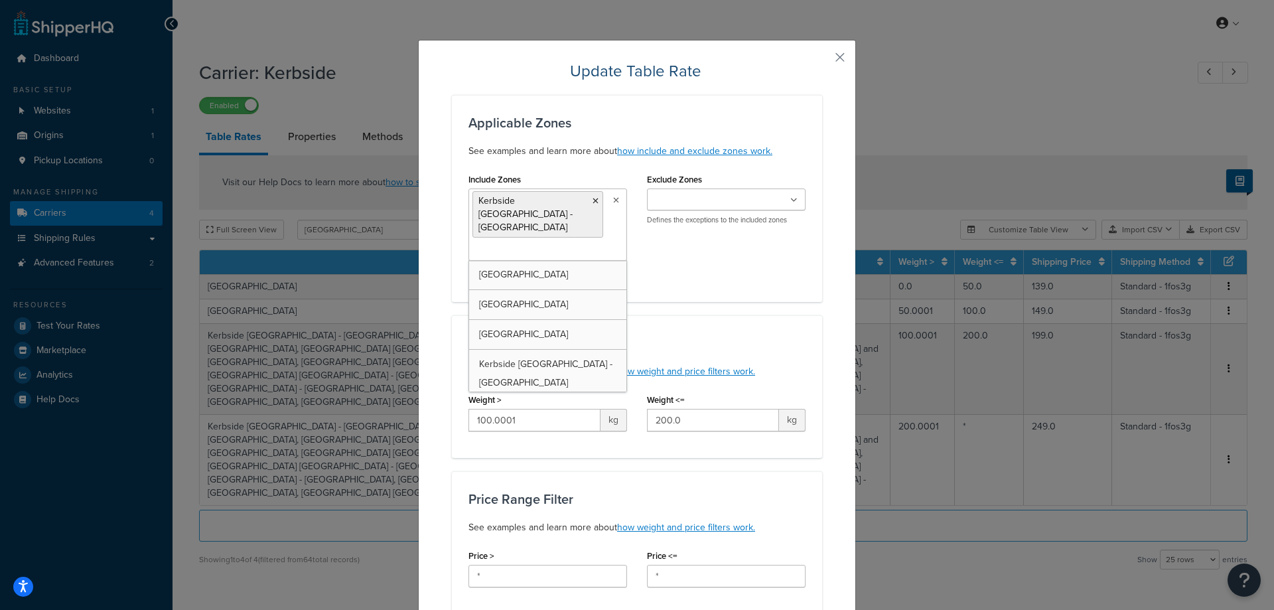
click at [593, 202] on icon at bounding box center [596, 201] width 6 height 8
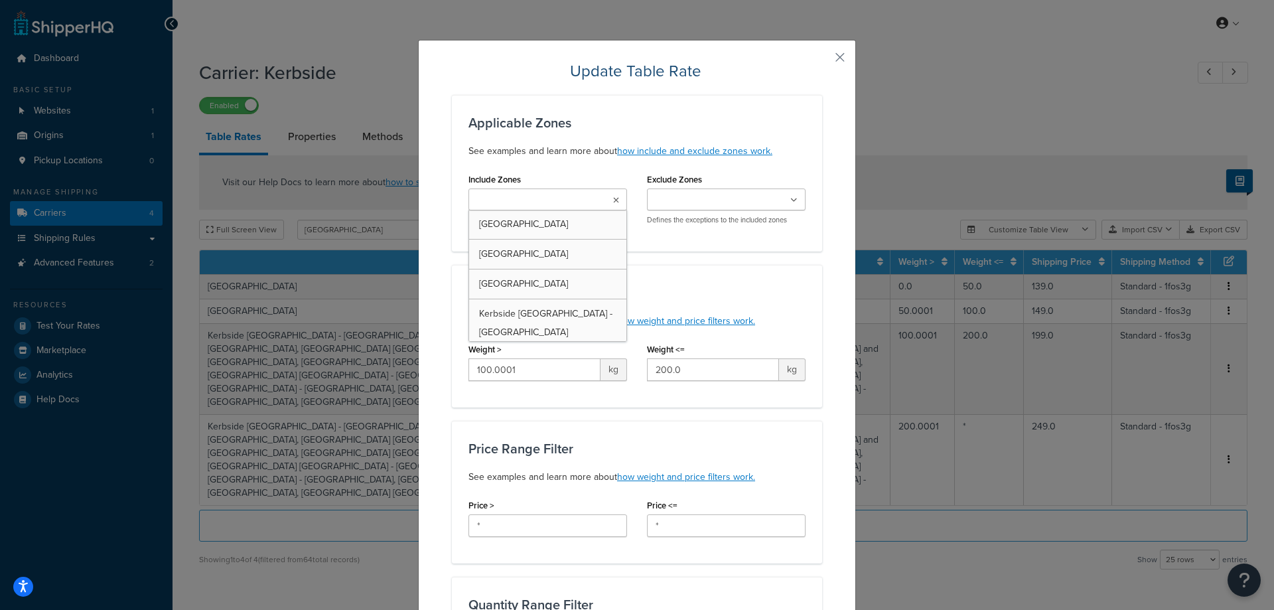
click at [569, 202] on input "Include Zones" at bounding box center [531, 200] width 117 height 15
type input "gree"
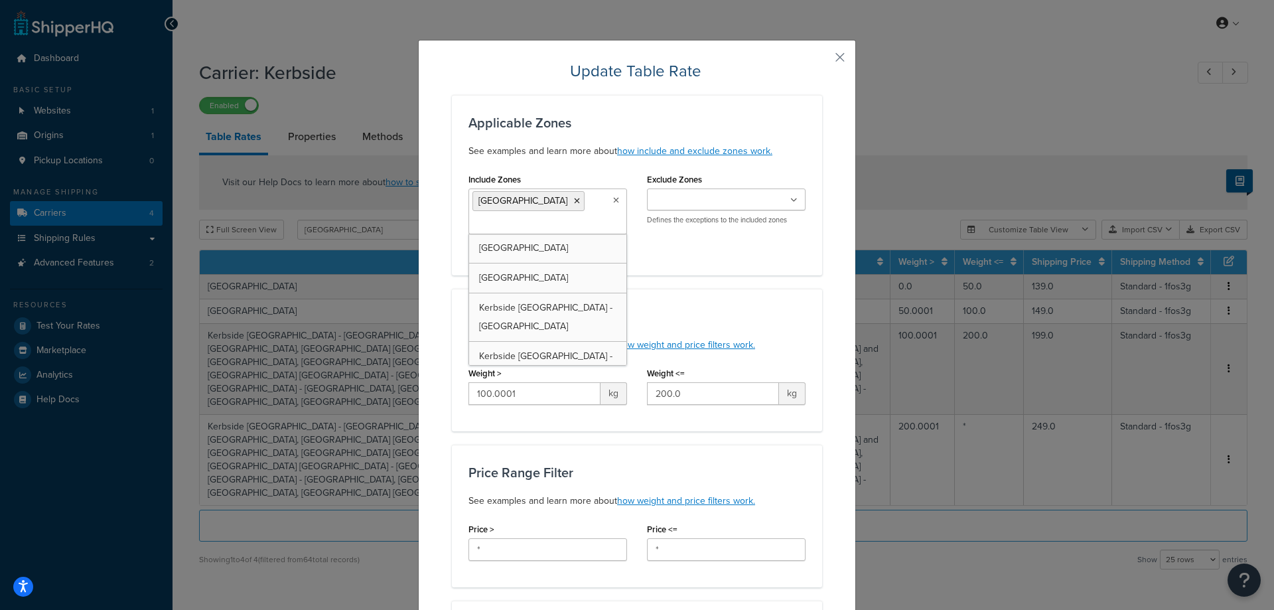
click at [770, 463] on div "Price Range Filter See examples and learn more about how weight and price filte…" at bounding box center [637, 516] width 370 height 143
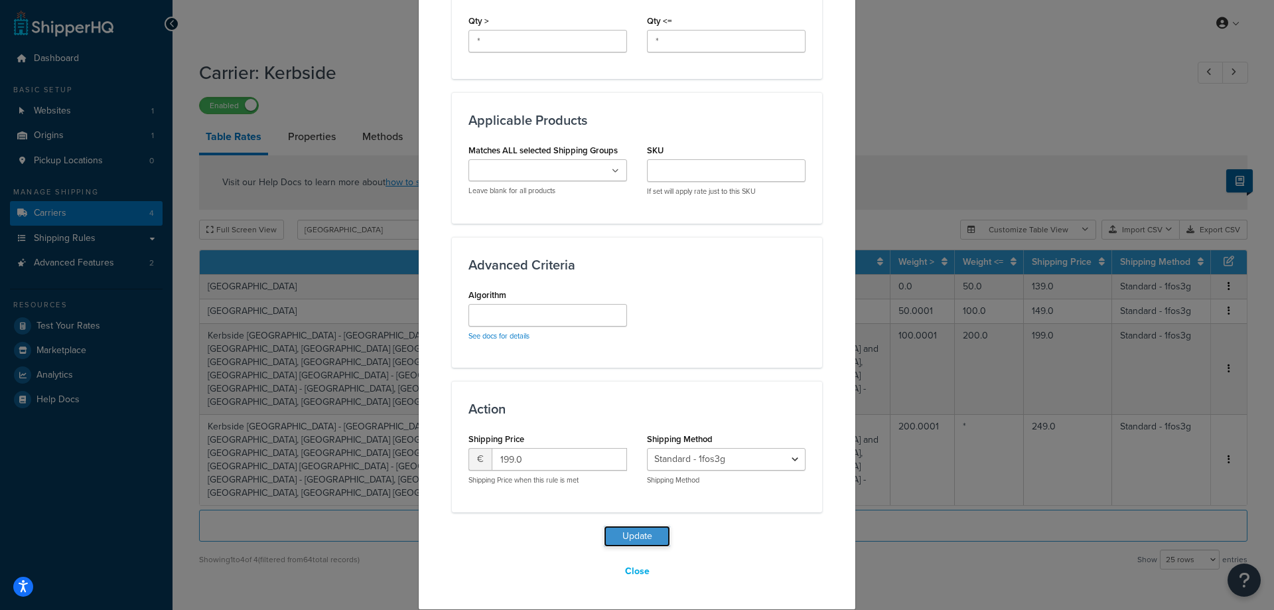
click at [649, 540] on button "Update" at bounding box center [637, 536] width 66 height 21
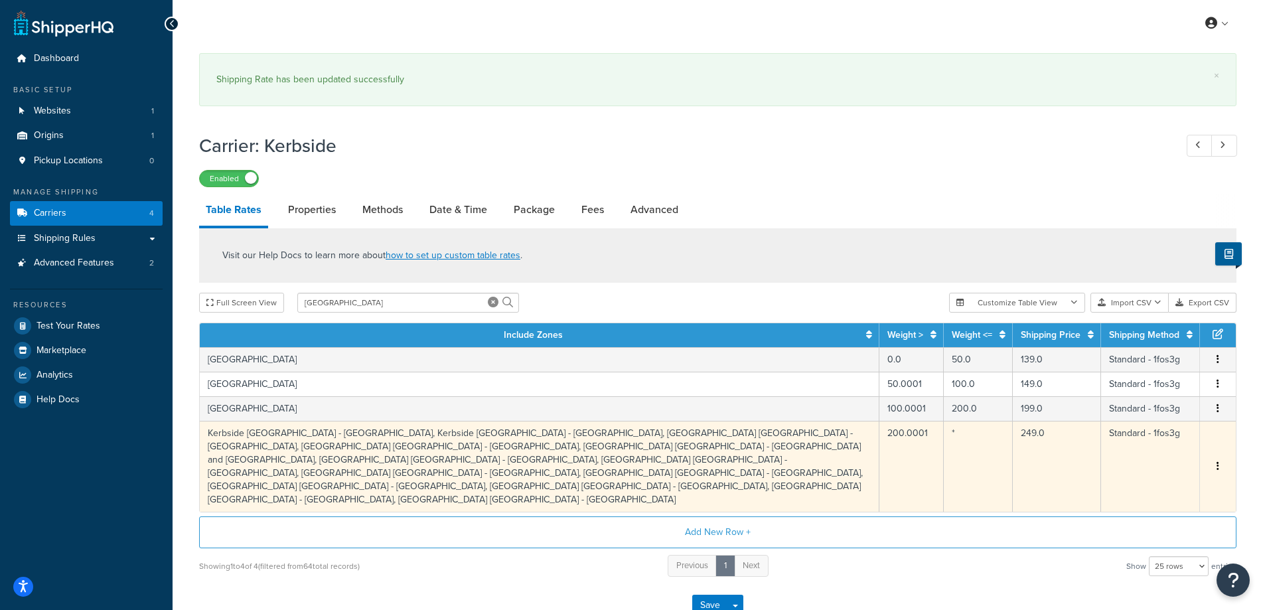
click at [542, 421] on td "Kerbside Greece - Attica, Kerbside Greece - Central Greece, Kerbside Greece - C…" at bounding box center [540, 466] width 680 height 91
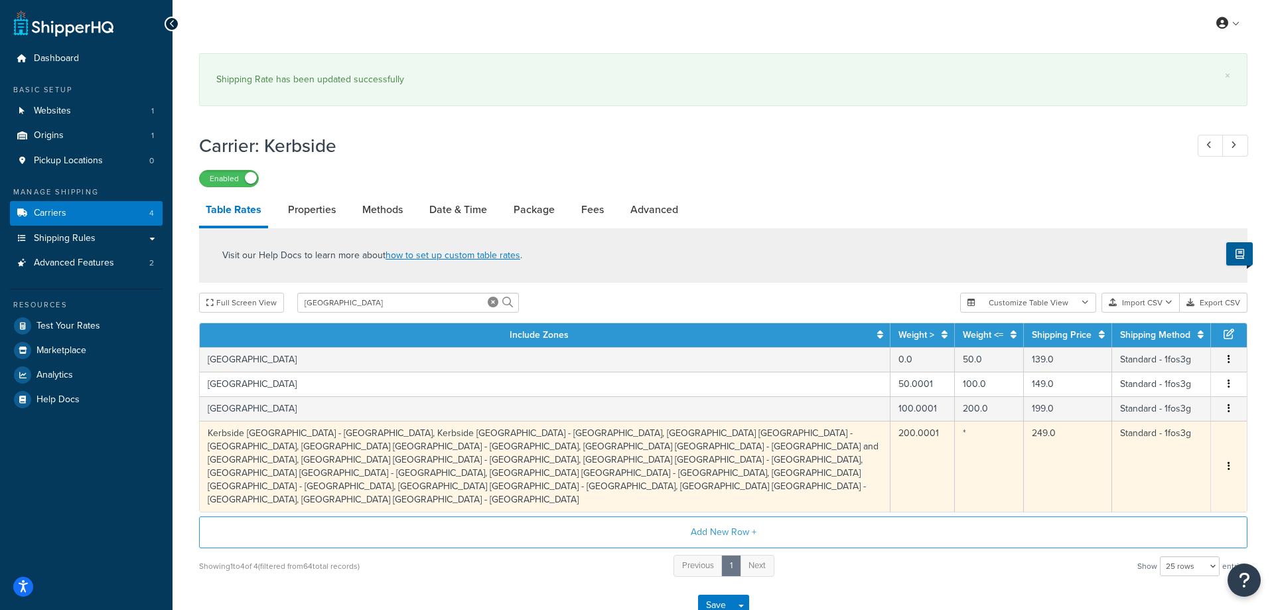
select select "177217"
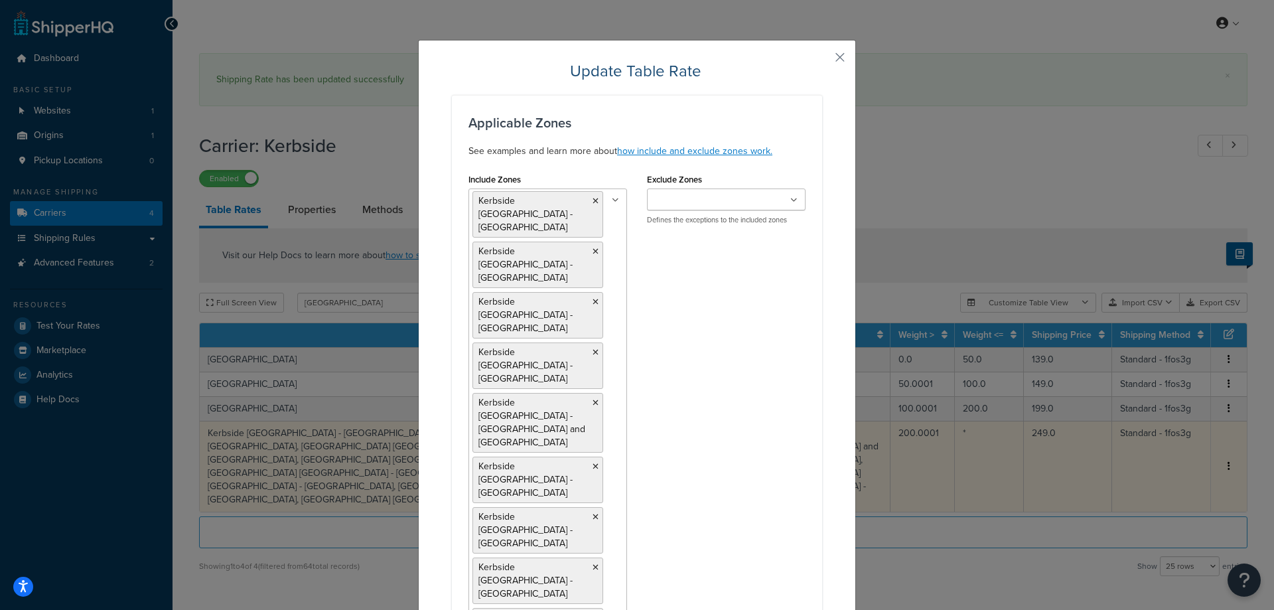
click at [544, 558] on li "Kerbside Greece - North Aegean" at bounding box center [538, 581] width 131 height 46
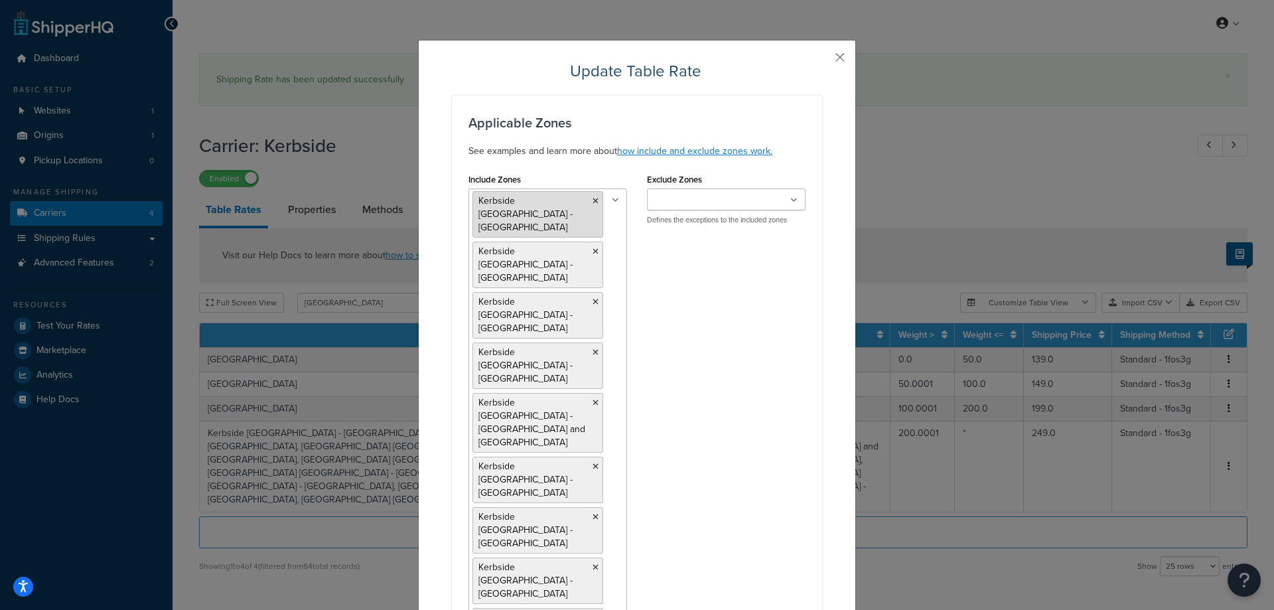
click at [584, 200] on li "Kerbside Greece - Attica" at bounding box center [538, 214] width 131 height 46
click at [593, 200] on icon at bounding box center [596, 201] width 6 height 8
click at [583, 200] on li "Kerbside Greece - Central Greece" at bounding box center [538, 214] width 131 height 46
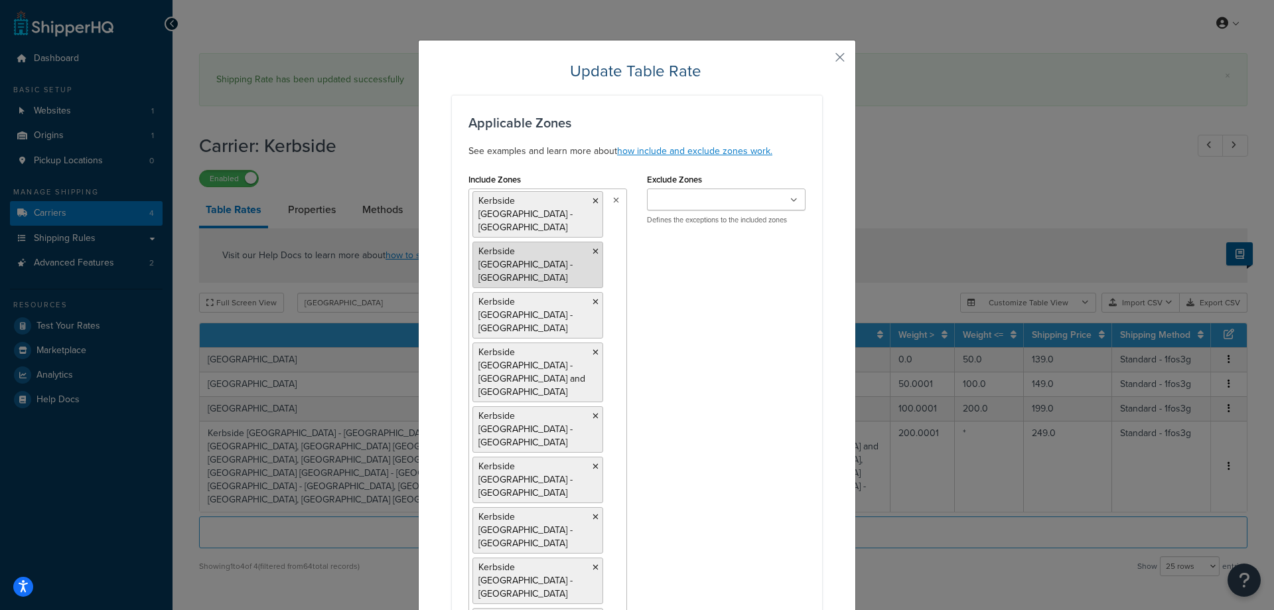
click at [593, 199] on icon at bounding box center [596, 201] width 6 height 8
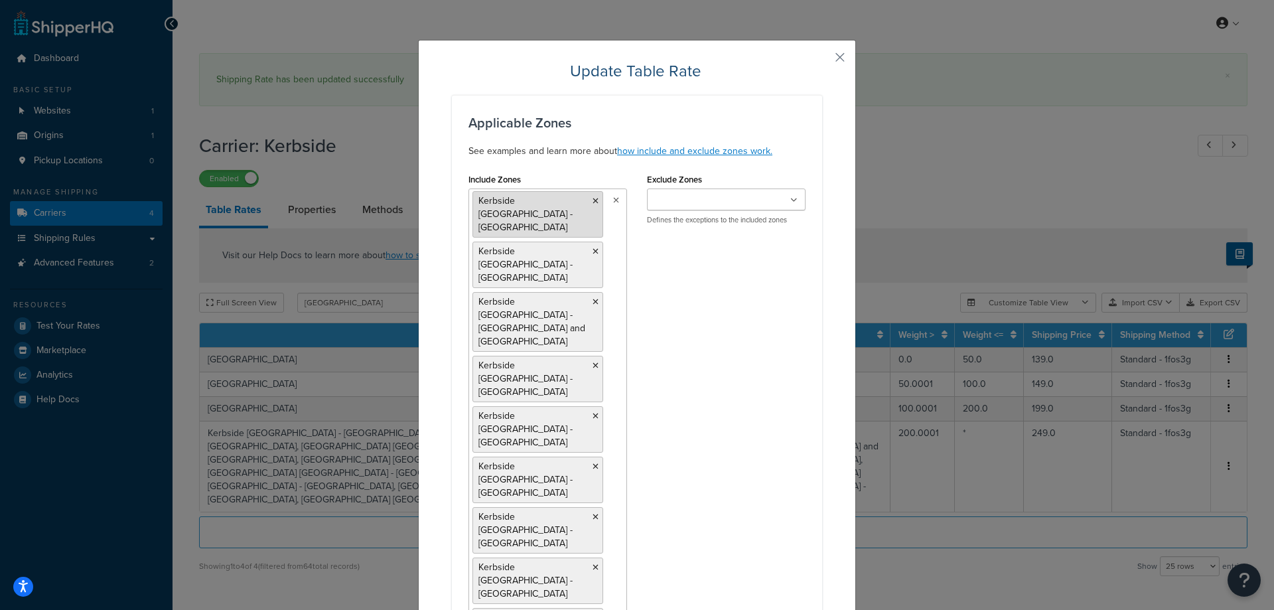
click at [593, 199] on icon at bounding box center [596, 201] width 6 height 8
click at [588, 199] on li "Kerbside Greece - Crete" at bounding box center [538, 214] width 131 height 46
click at [593, 199] on icon at bounding box center [596, 201] width 6 height 8
click at [581, 199] on li "Kerbside Greece - Eastern Macedonia and Thrace" at bounding box center [538, 221] width 131 height 60
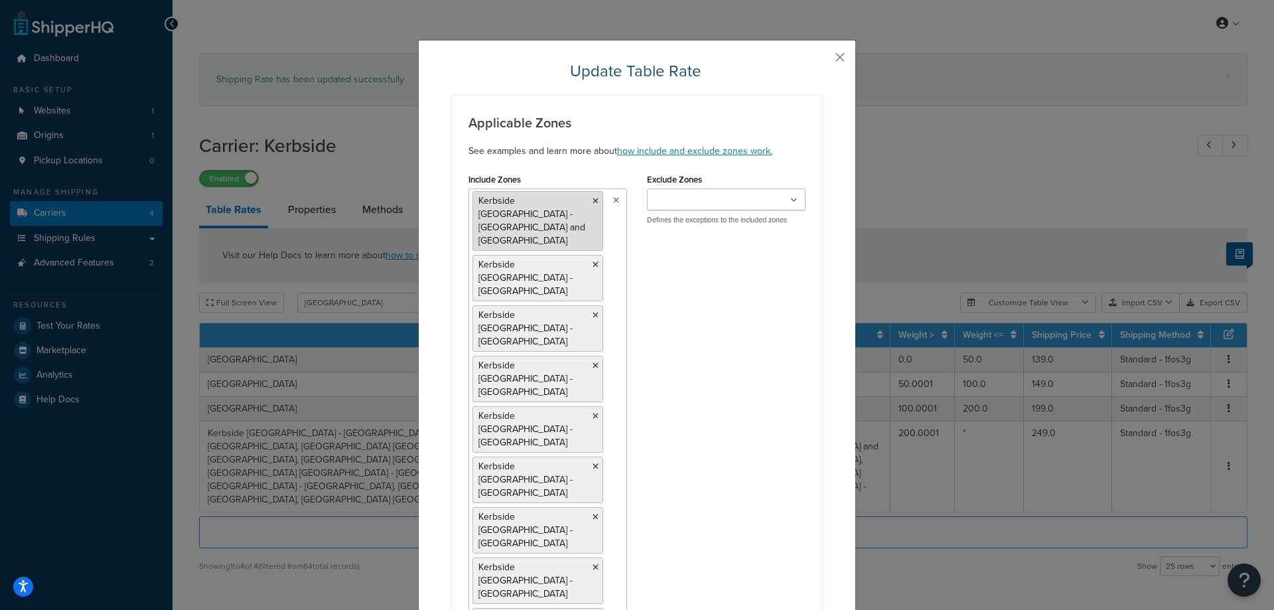
click at [593, 199] on icon at bounding box center [596, 201] width 6 height 8
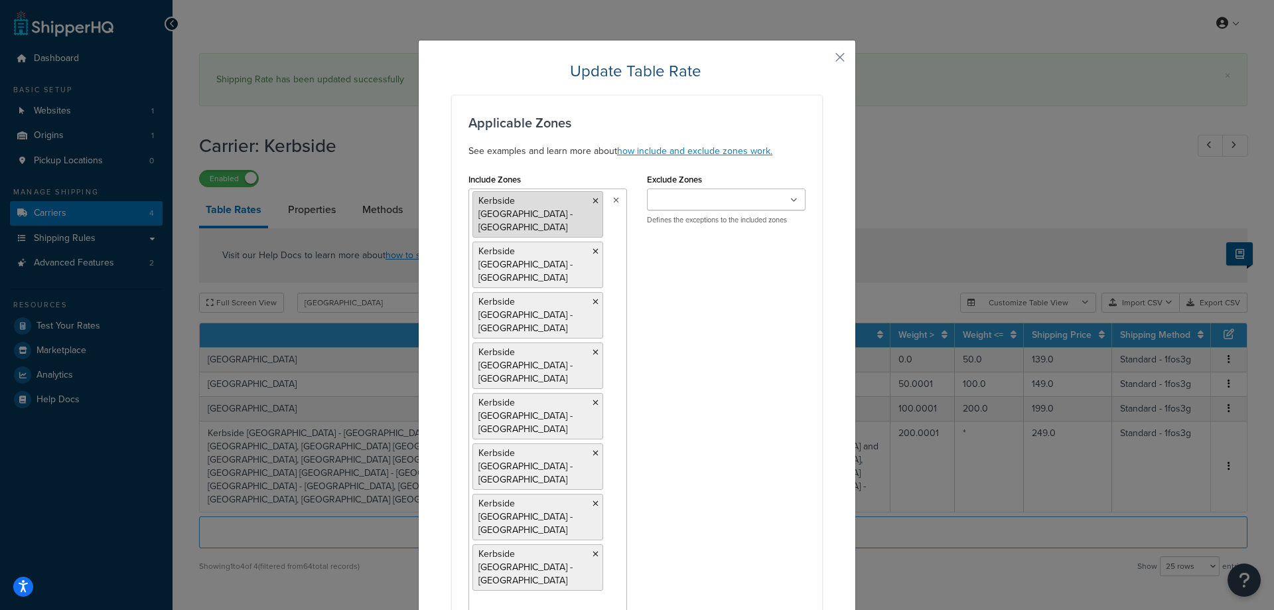
click at [583, 200] on li "Kerbside Greece - Epirus" at bounding box center [538, 214] width 131 height 46
click at [593, 200] on icon at bounding box center [596, 201] width 6 height 8
click at [585, 200] on li "Kerbside Greece - Ionian Islands" at bounding box center [538, 214] width 131 height 46
click at [593, 200] on icon at bounding box center [596, 201] width 6 height 8
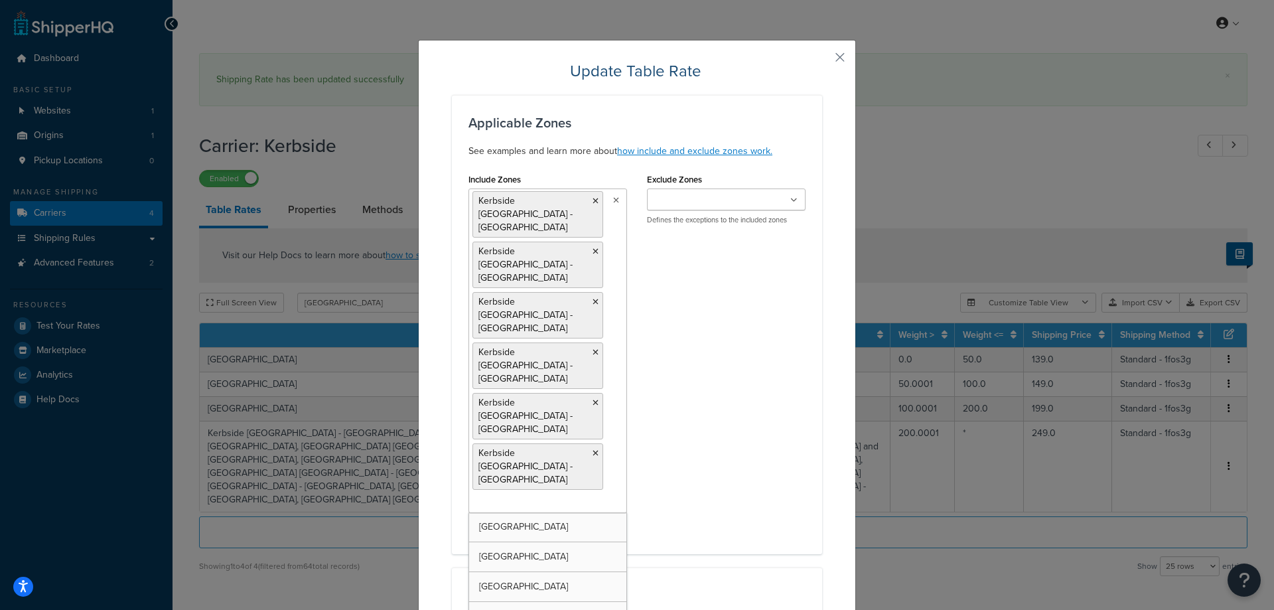
click at [593, 200] on icon at bounding box center [596, 201] width 6 height 8
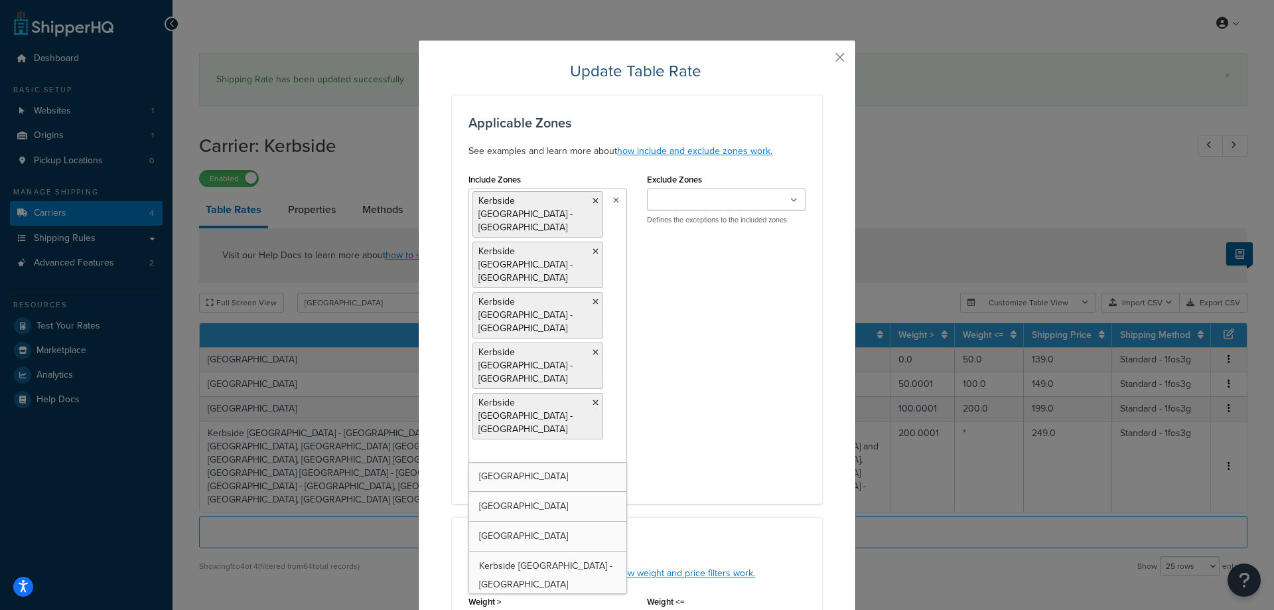
click at [593, 200] on icon at bounding box center [596, 201] width 6 height 8
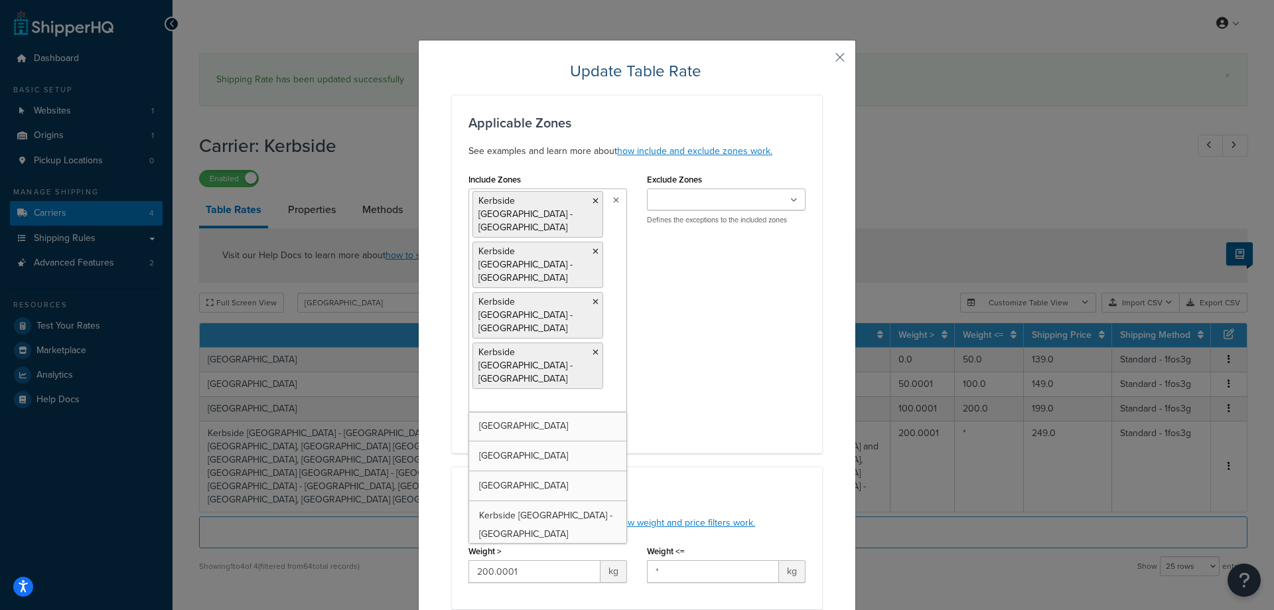
click at [593, 200] on icon at bounding box center [596, 201] width 6 height 8
click at [593, 248] on icon at bounding box center [596, 252] width 6 height 8
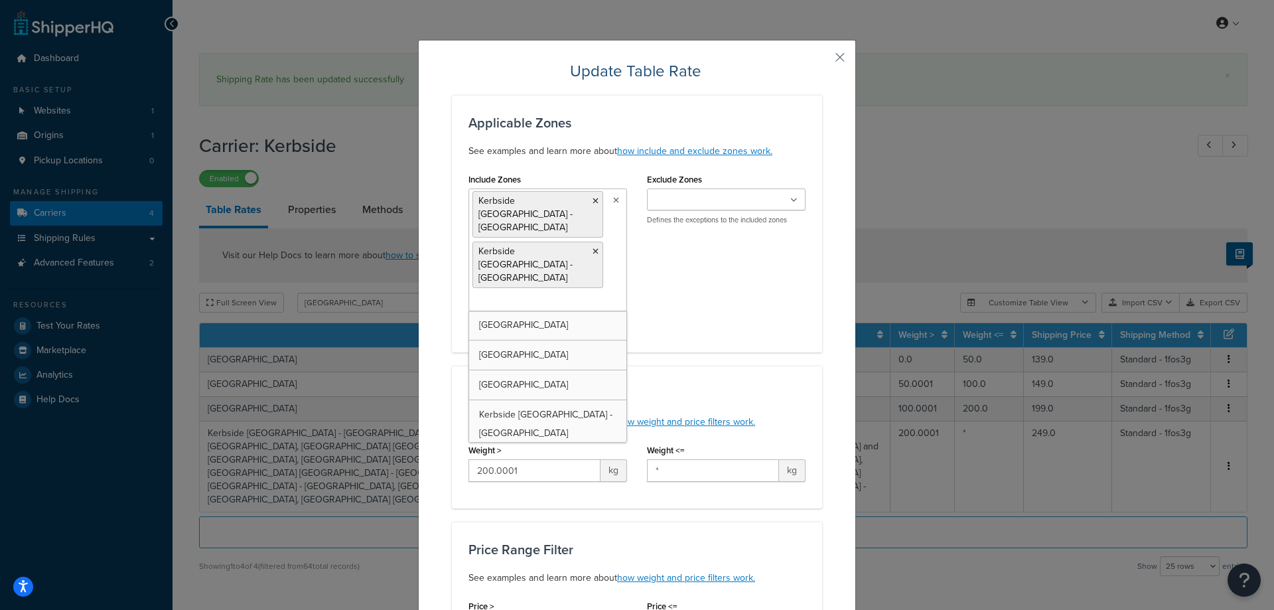
click at [593, 200] on icon at bounding box center [596, 201] width 6 height 8
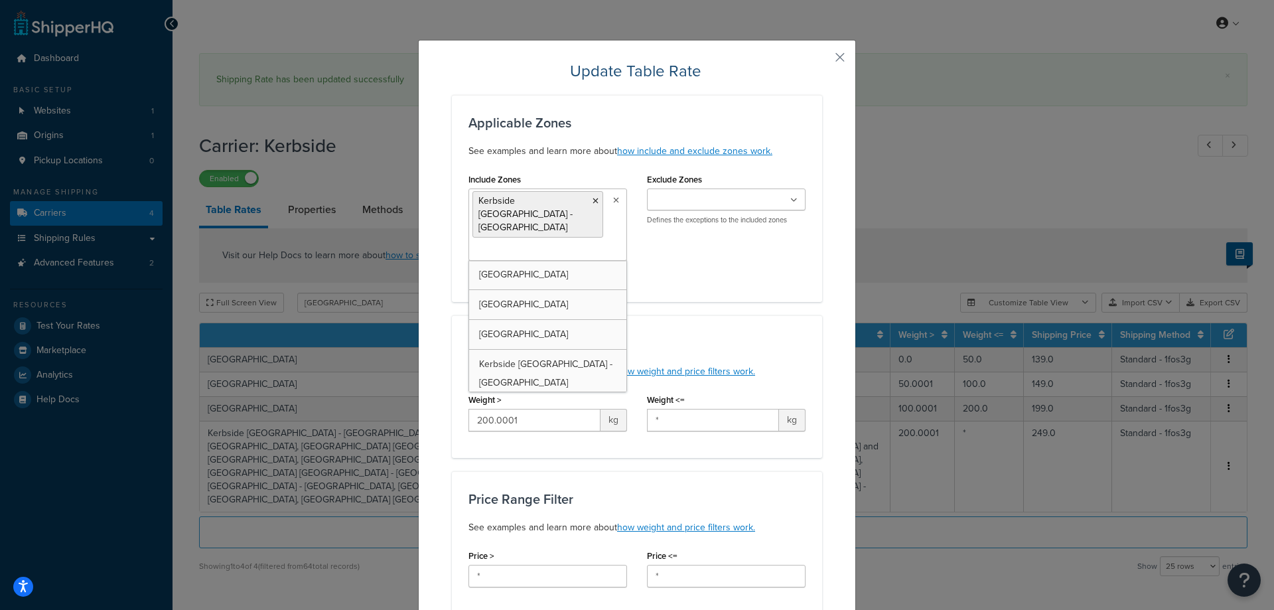
click at [593, 200] on icon at bounding box center [596, 201] width 6 height 8
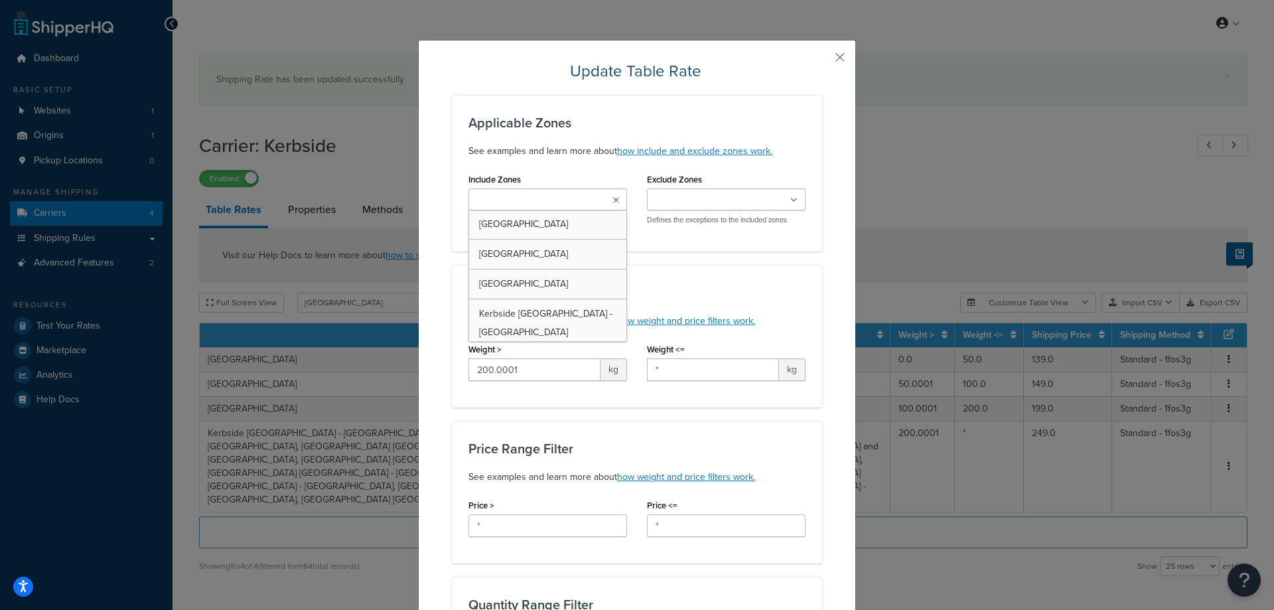
click at [588, 200] on ul at bounding box center [548, 200] width 159 height 22
click at [583, 200] on ul at bounding box center [548, 200] width 159 height 22
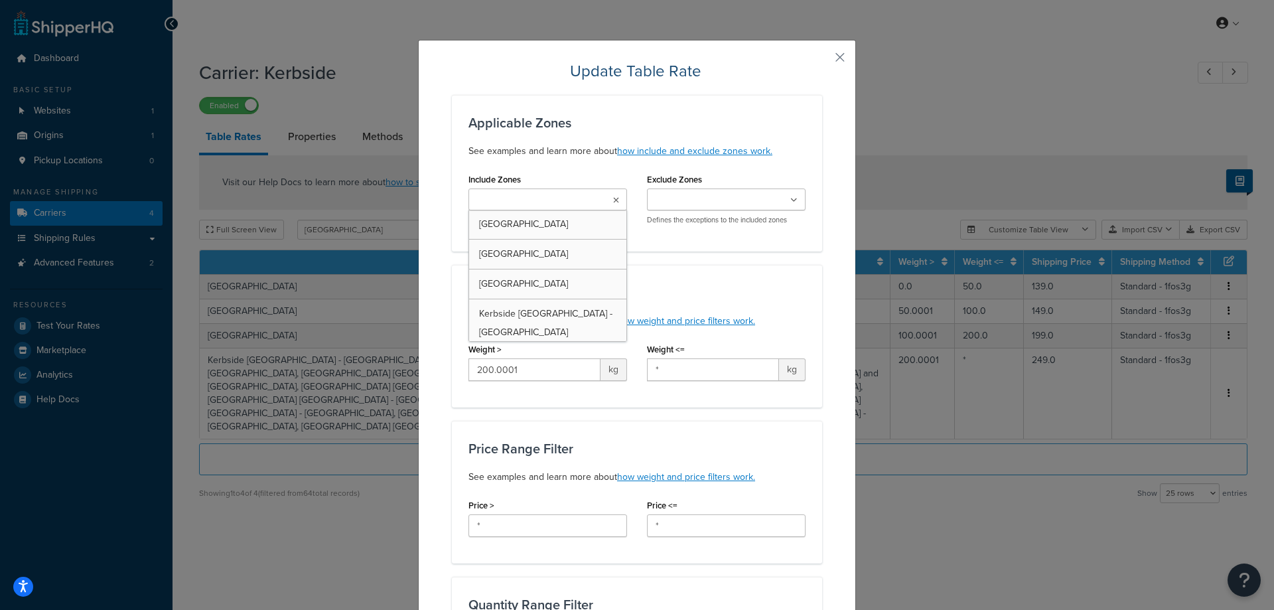
click at [550, 201] on input "Include Zones" at bounding box center [531, 200] width 117 height 15
type input "gree"
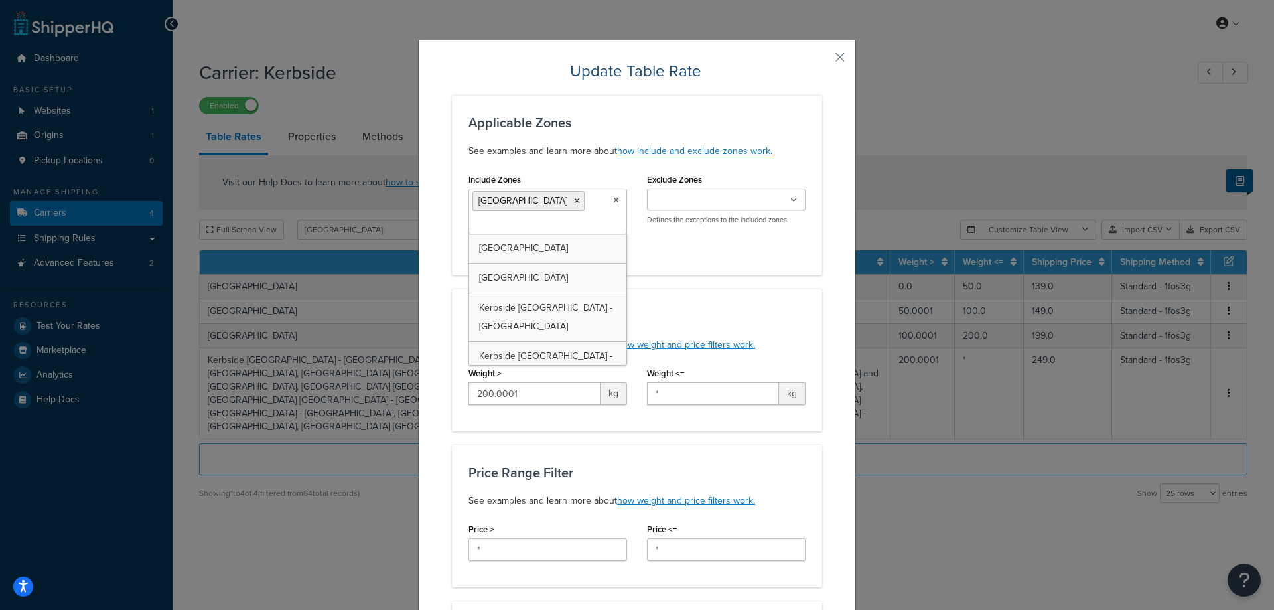
click at [775, 300] on div "Weight Range Filter See examples and learn more about how weight and price filt…" at bounding box center [637, 360] width 370 height 143
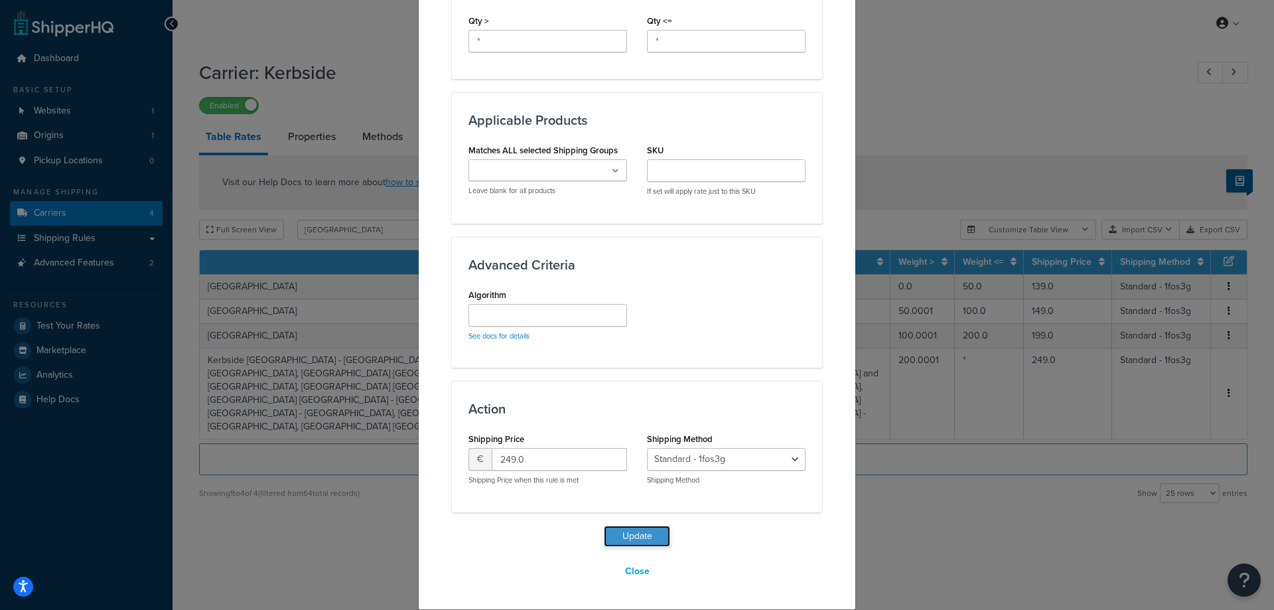
click at [624, 531] on button "Update" at bounding box center [637, 536] width 66 height 21
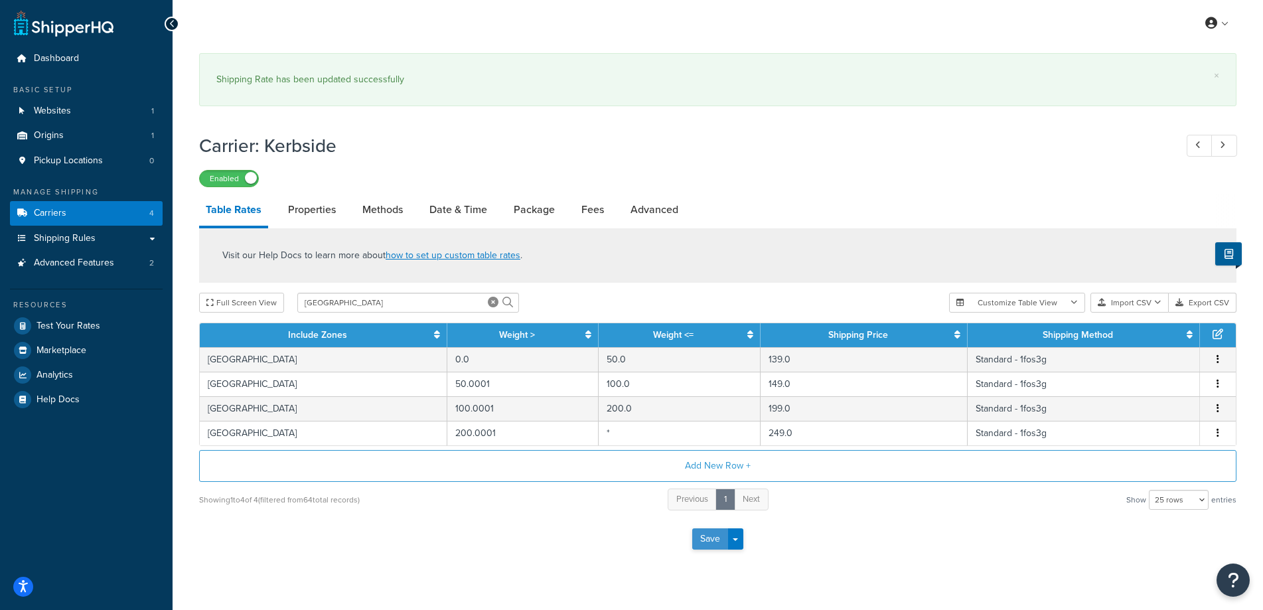
click at [695, 538] on button "Save" at bounding box center [710, 538] width 36 height 21
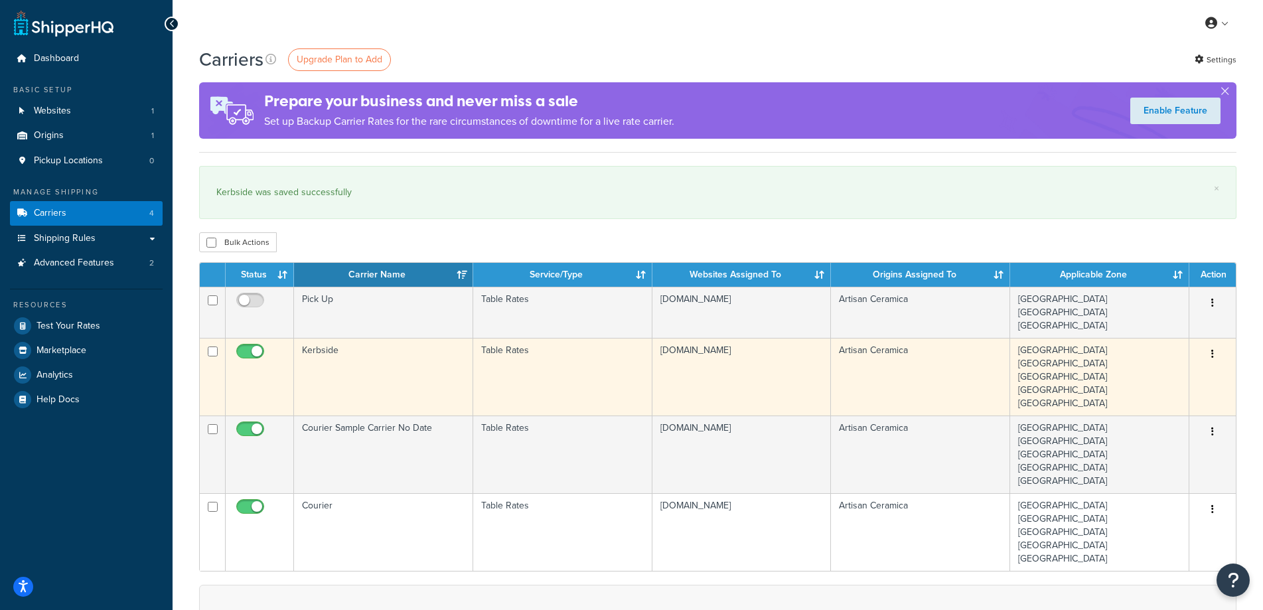
click at [338, 359] on td "Kerbside" at bounding box center [383, 377] width 179 height 78
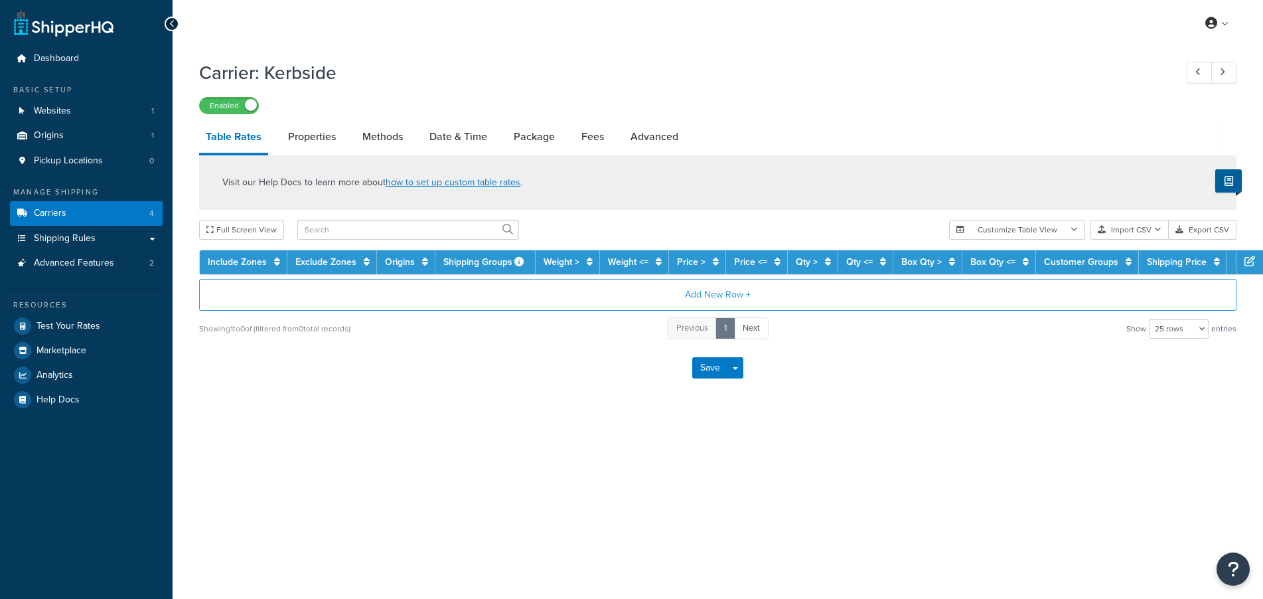
select select "25"
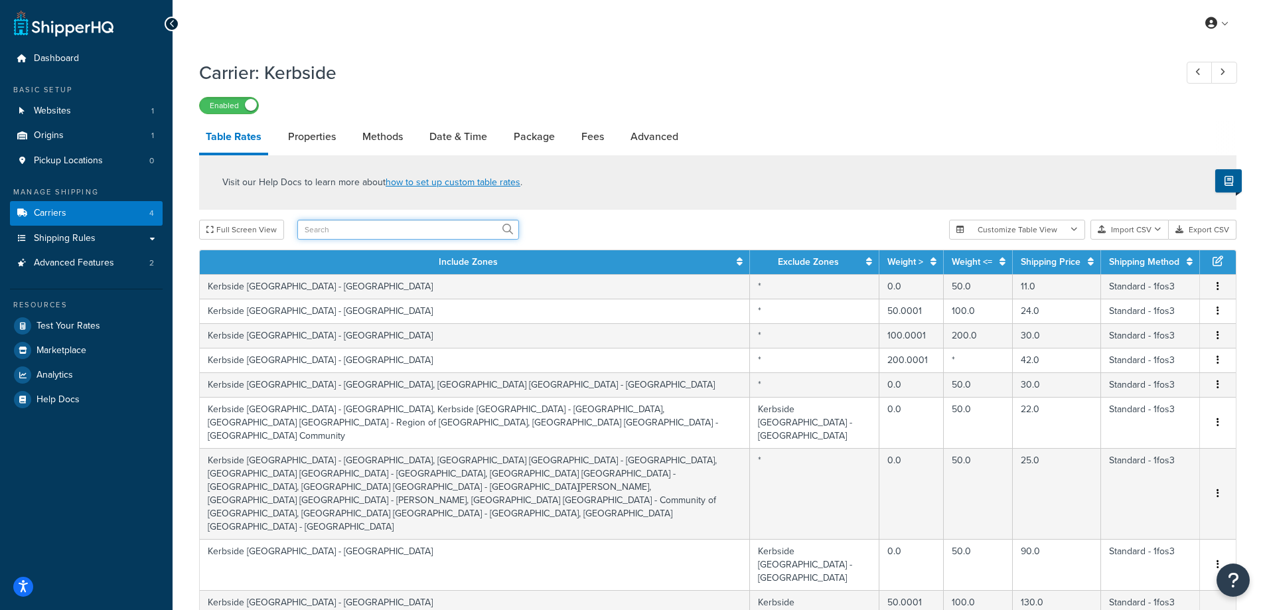
click at [366, 224] on input "text" at bounding box center [408, 230] width 222 height 20
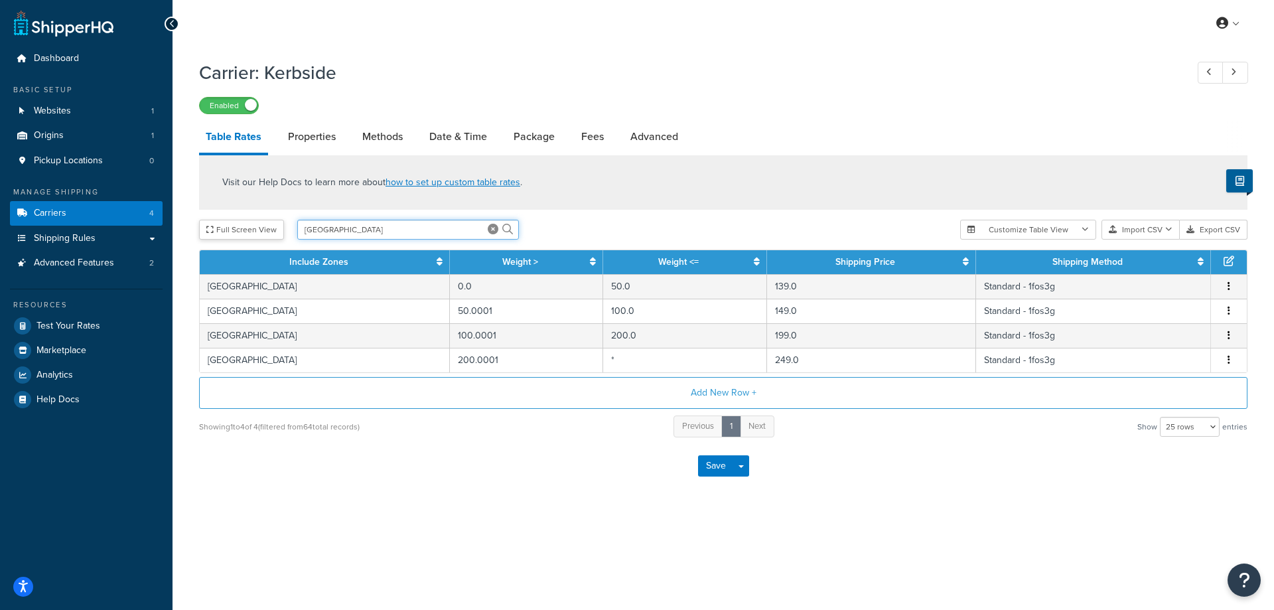
drag, startPoint x: 333, startPoint y: 229, endPoint x: 247, endPoint y: 229, distance: 85.6
click at [247, 229] on div "Full Screen View [GEOGRAPHIC_DATA]" at bounding box center [574, 230] width 751 height 20
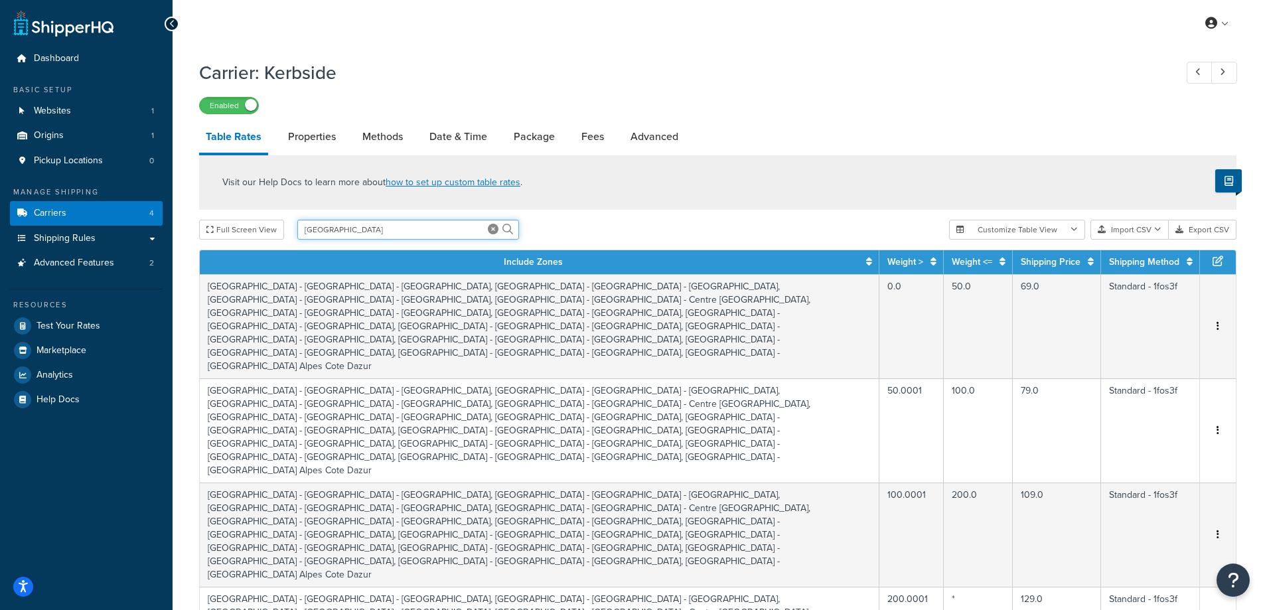
drag, startPoint x: 463, startPoint y: 228, endPoint x: 233, endPoint y: 244, distance: 230.8
click at [242, 240] on div "Full Screen View france Customize Table View Show all columns Show selected col…" at bounding box center [717, 230] width 1037 height 20
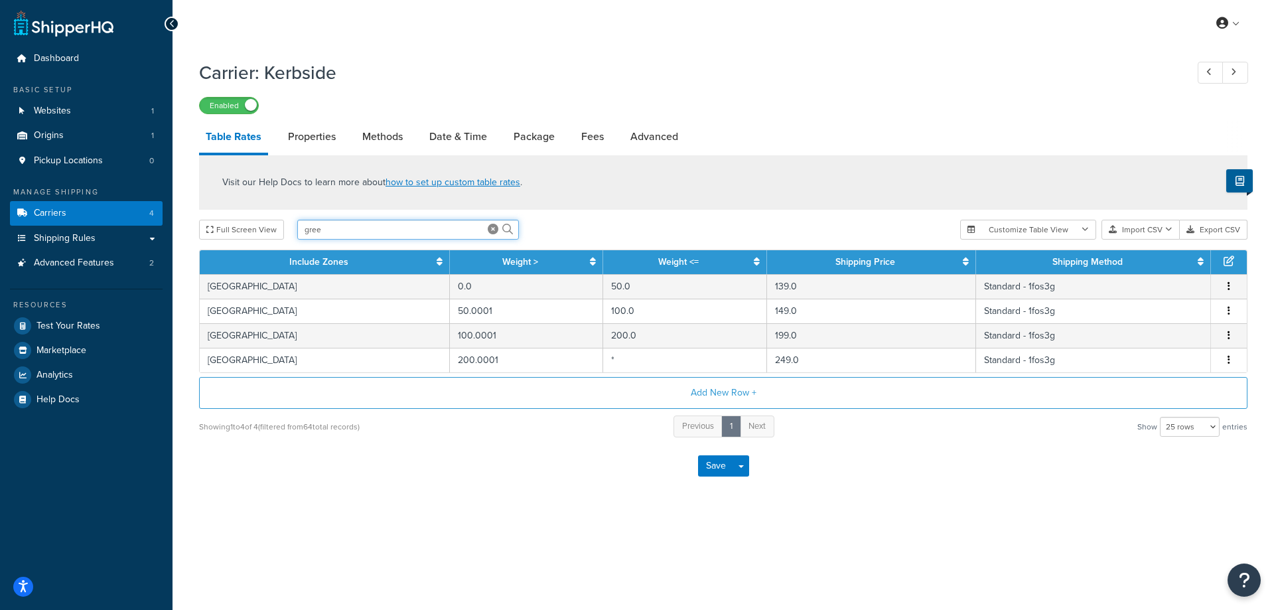
click at [356, 232] on input "gree" at bounding box center [408, 230] width 222 height 20
type input "[GEOGRAPHIC_DATA]"
click at [380, 139] on link "Methods" at bounding box center [383, 137] width 54 height 32
select select "25"
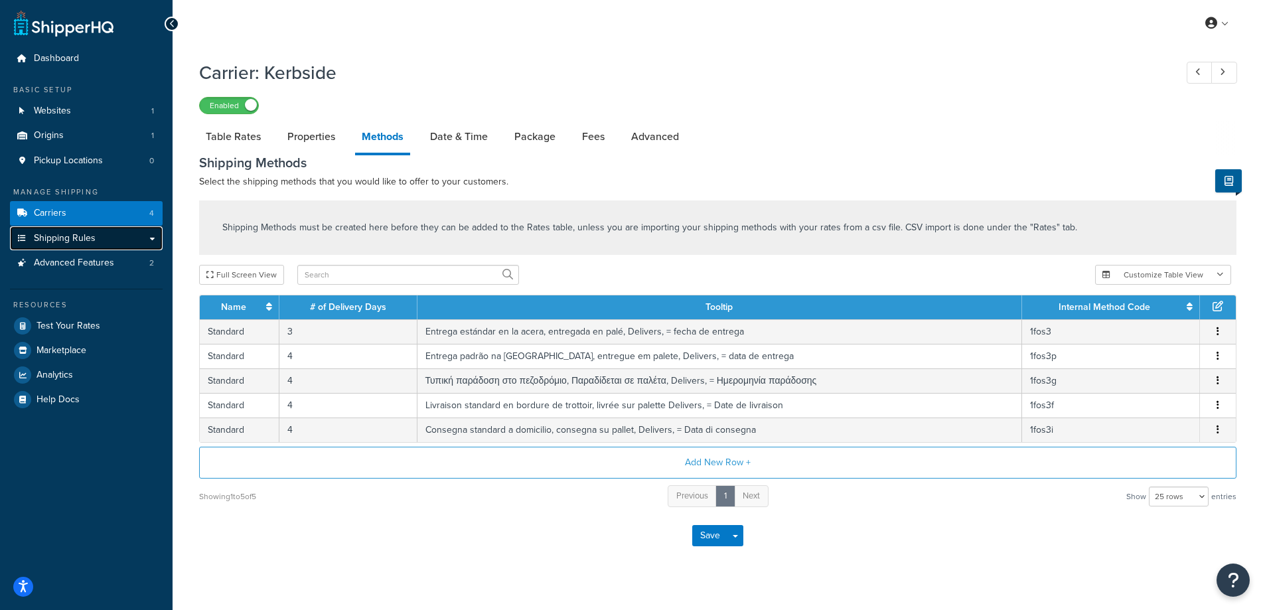
click at [74, 235] on span "Shipping Rules" at bounding box center [65, 238] width 62 height 11
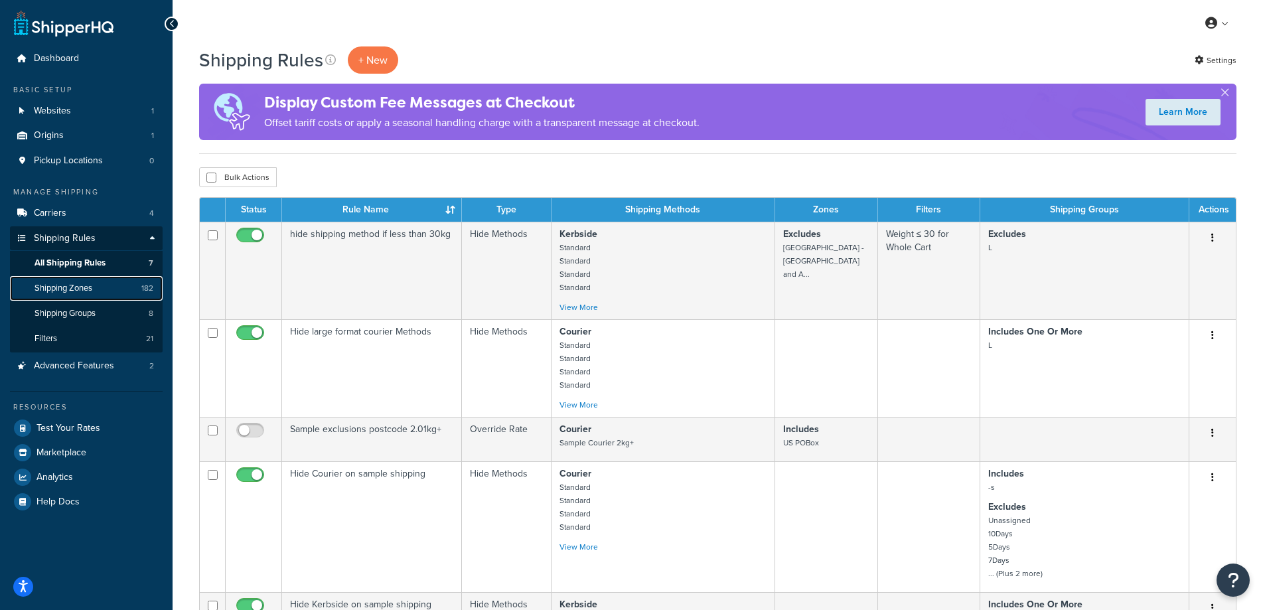
click at [50, 283] on span "Shipping Zones" at bounding box center [64, 288] width 58 height 11
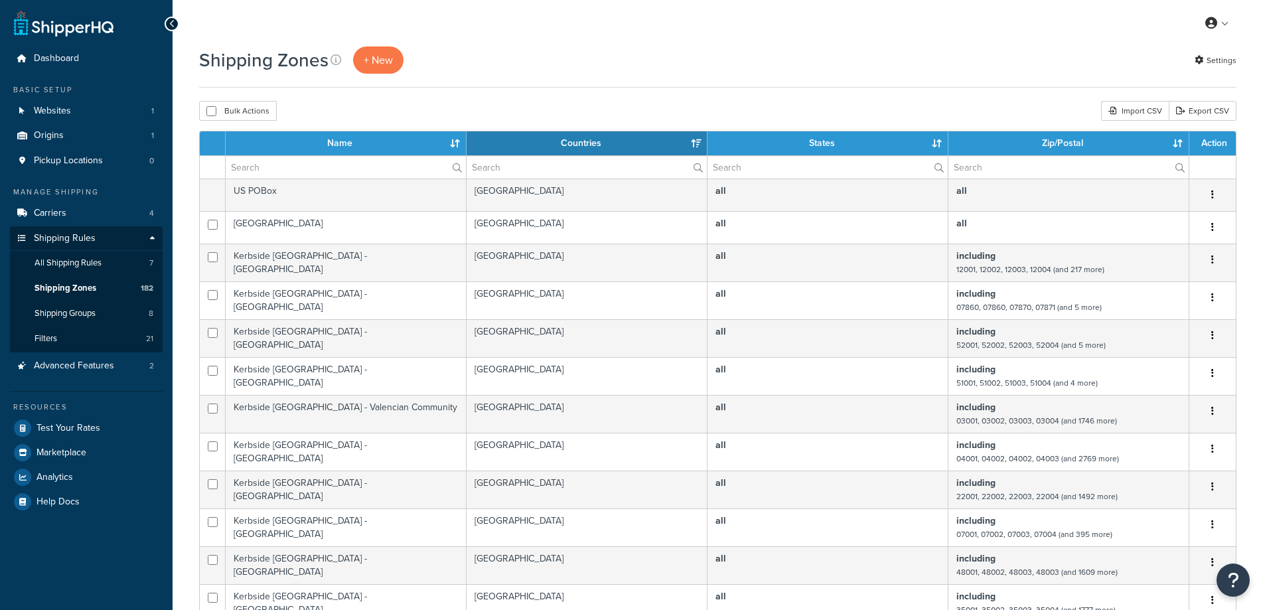
select select "15"
click at [307, 166] on input "text" at bounding box center [346, 167] width 240 height 23
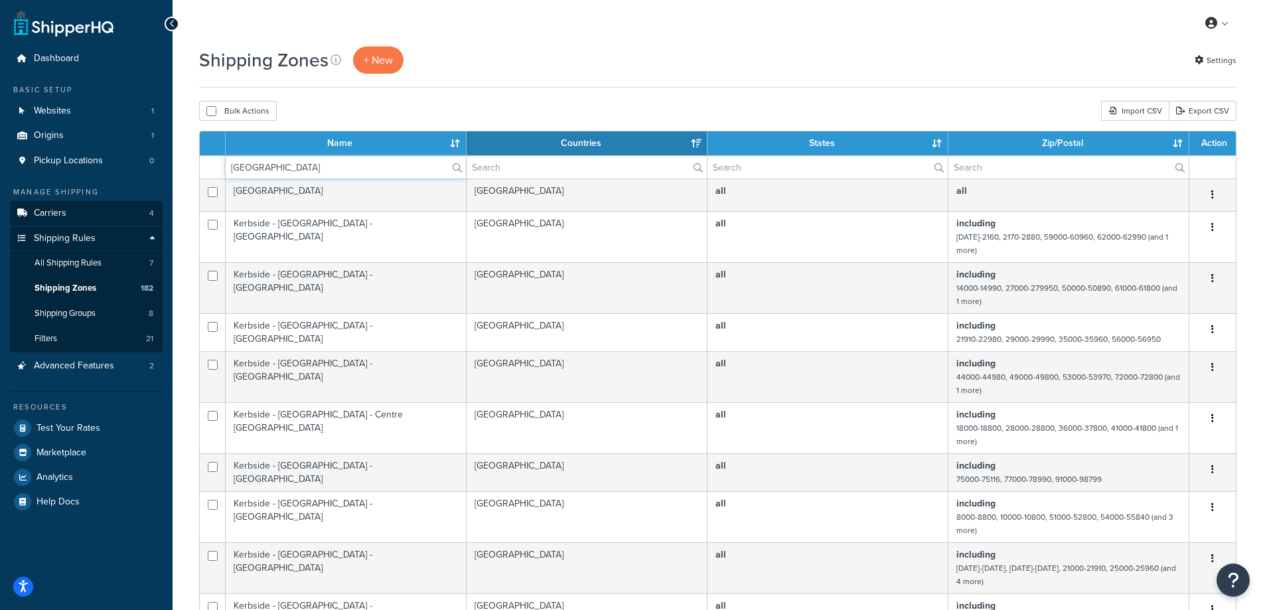
type input "[GEOGRAPHIC_DATA]"
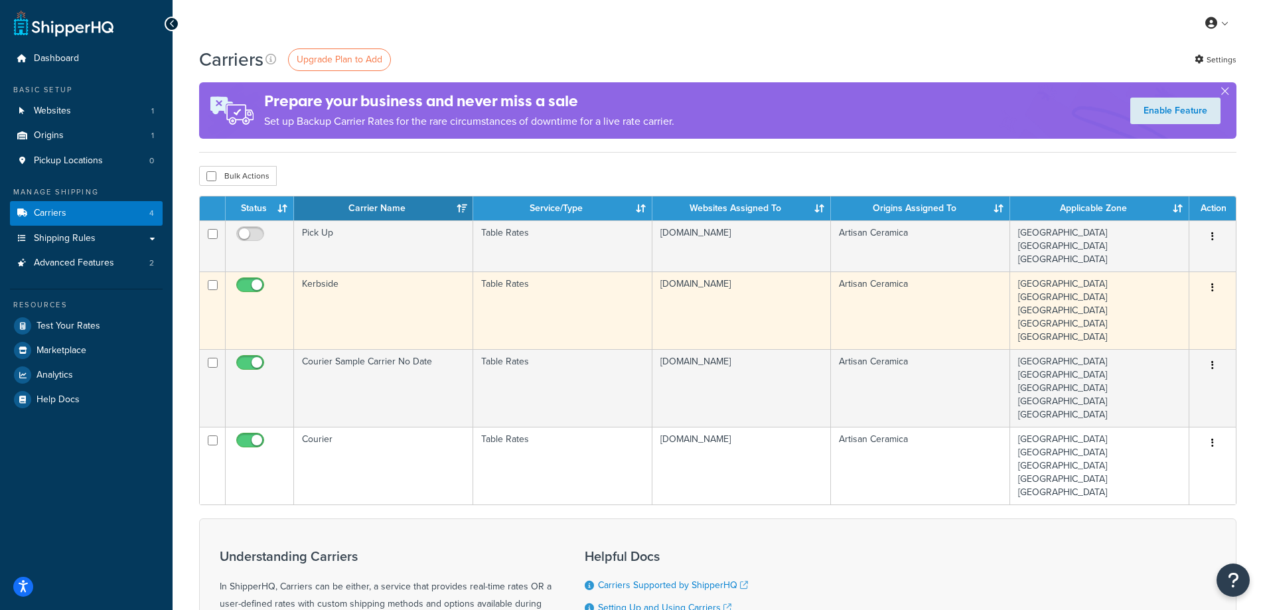
click at [346, 292] on td "Kerbside" at bounding box center [383, 310] width 179 height 78
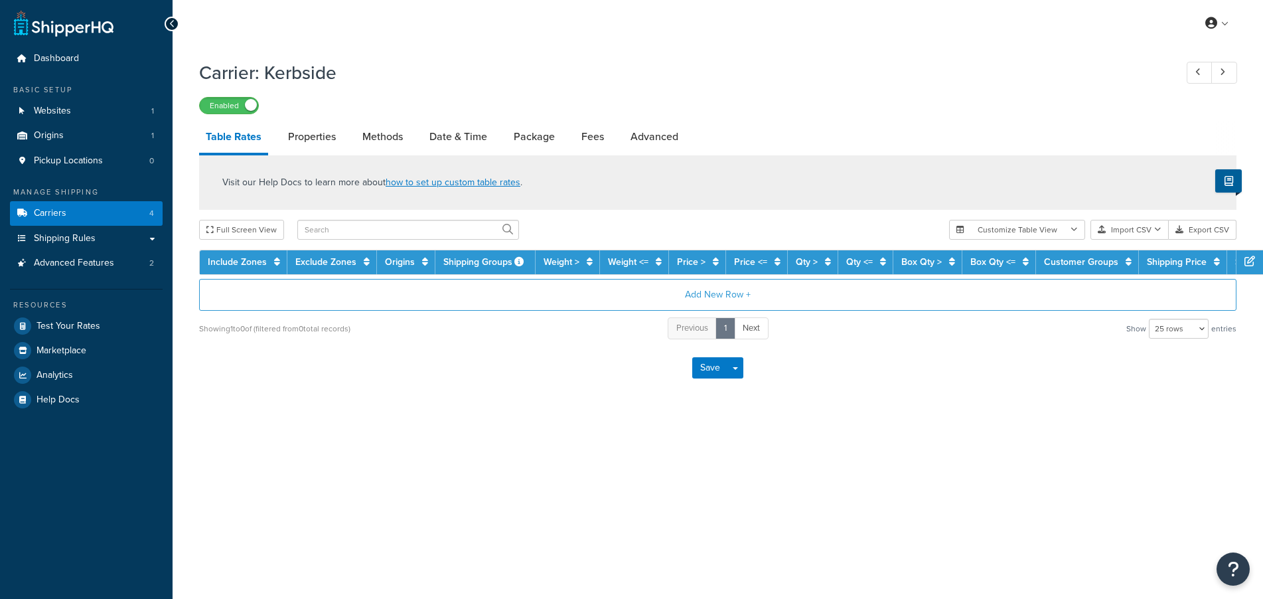
select select "25"
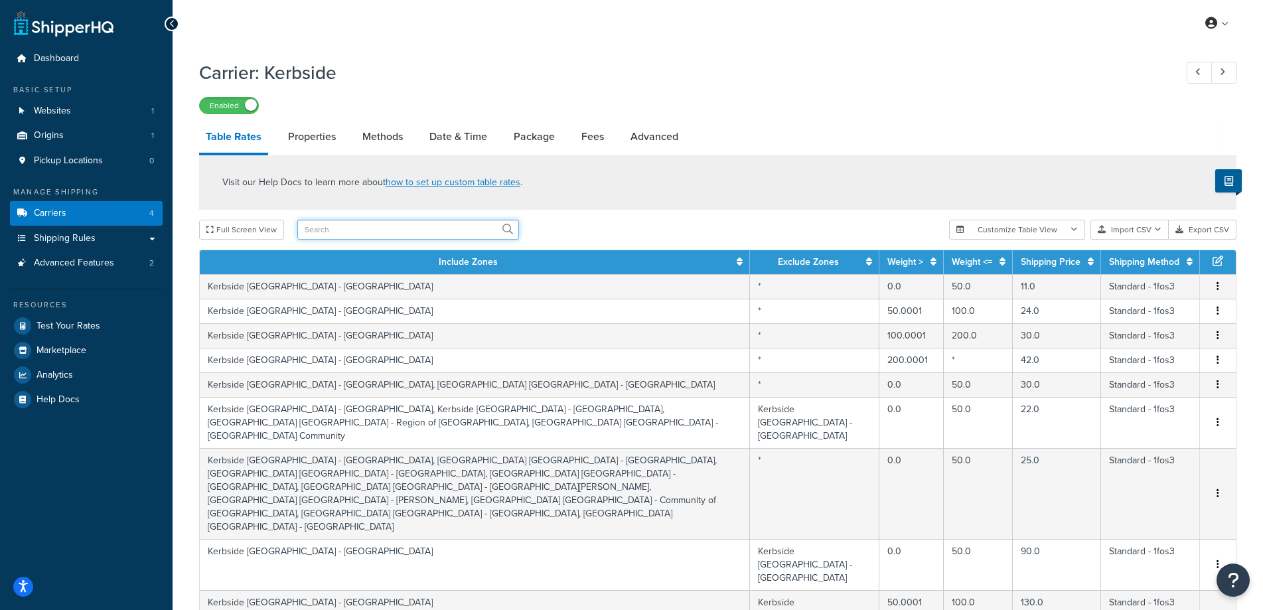
click at [345, 235] on input "text" at bounding box center [408, 230] width 222 height 20
type input "france"
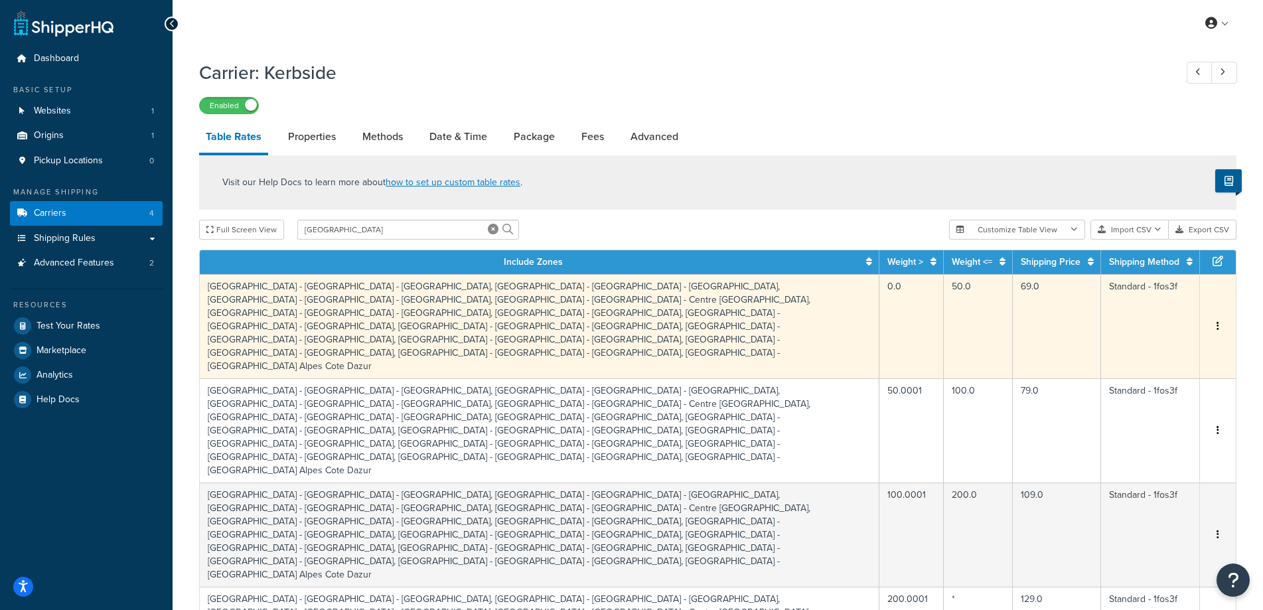
click at [699, 309] on td "Kerbside - France - Auvergne Rhone - Alpes, Kerbside - France - Bourgogne, Kerb…" at bounding box center [540, 326] width 680 height 104
select select "177218"
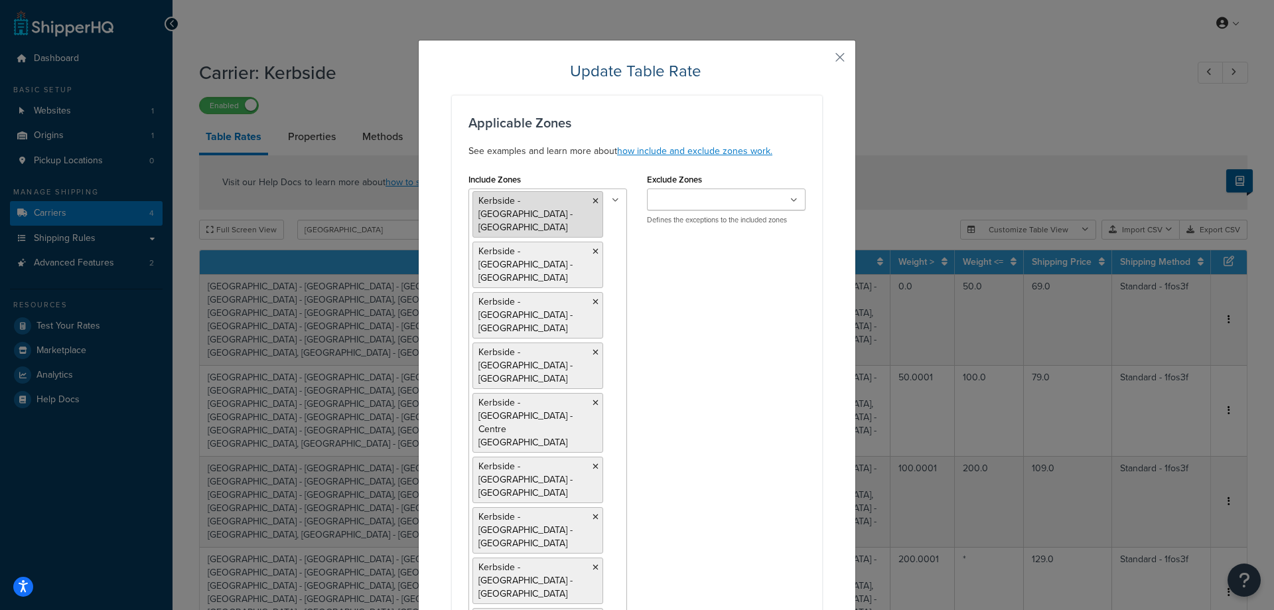
click at [593, 198] on icon at bounding box center [596, 201] width 6 height 8
click at [593, 248] on icon at bounding box center [596, 252] width 6 height 8
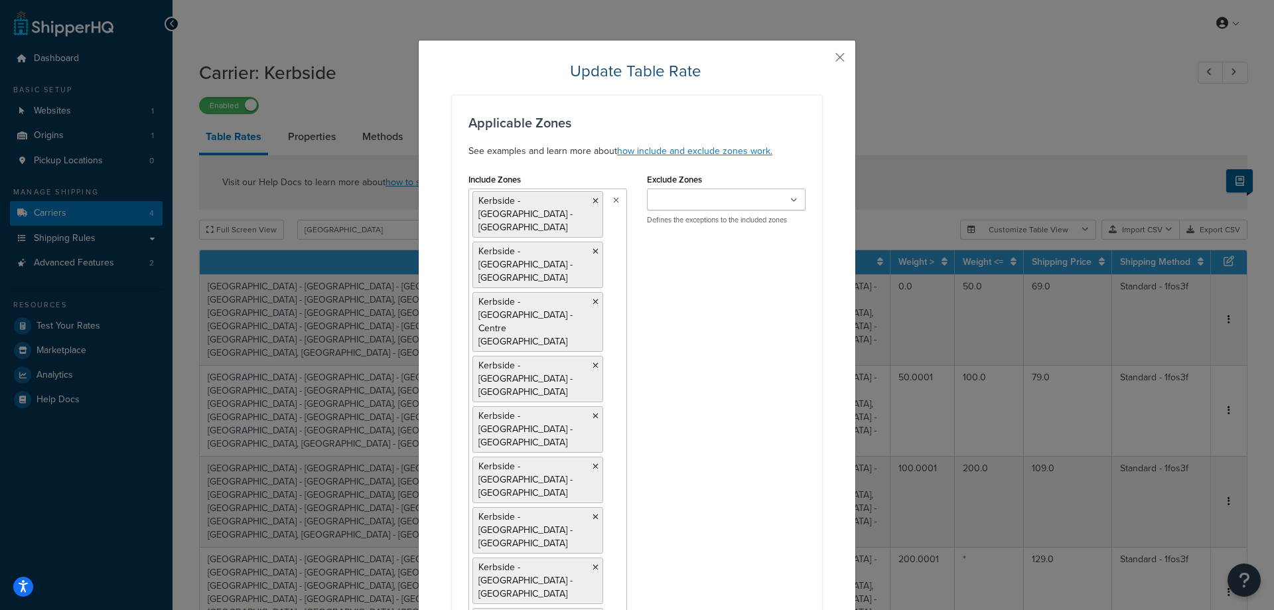
click at [593, 198] on icon at bounding box center [596, 201] width 6 height 8
click at [593, 261] on icon at bounding box center [596, 265] width 6 height 8
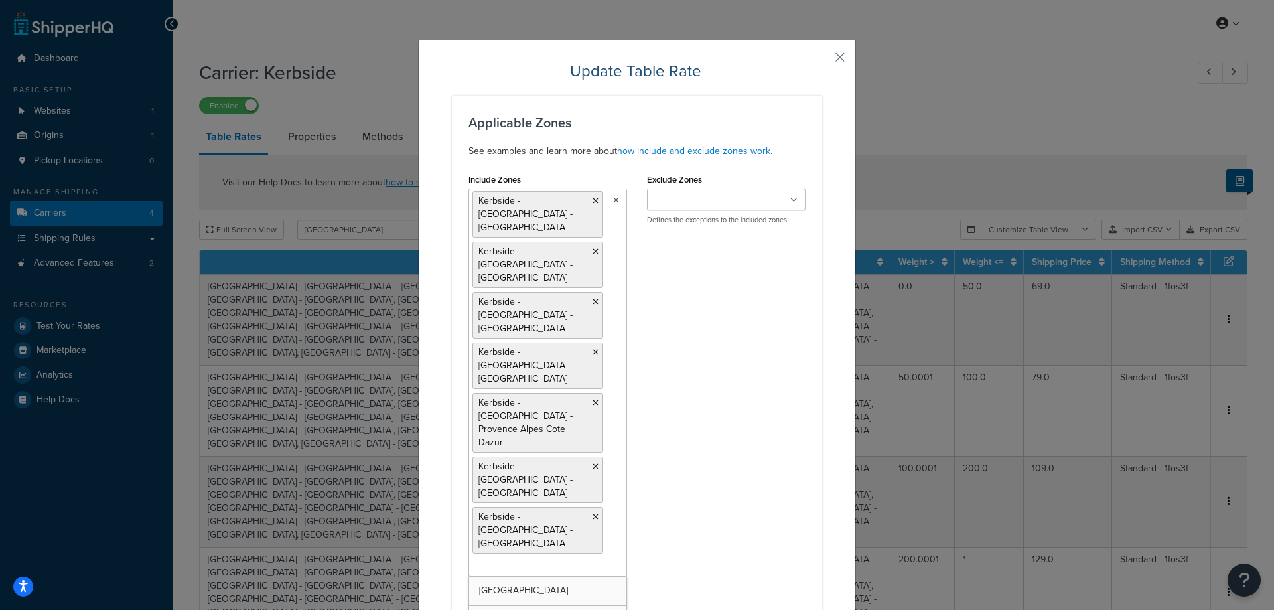
click at [593, 198] on icon at bounding box center [596, 201] width 6 height 8
click at [593, 248] on icon at bounding box center [596, 252] width 6 height 8
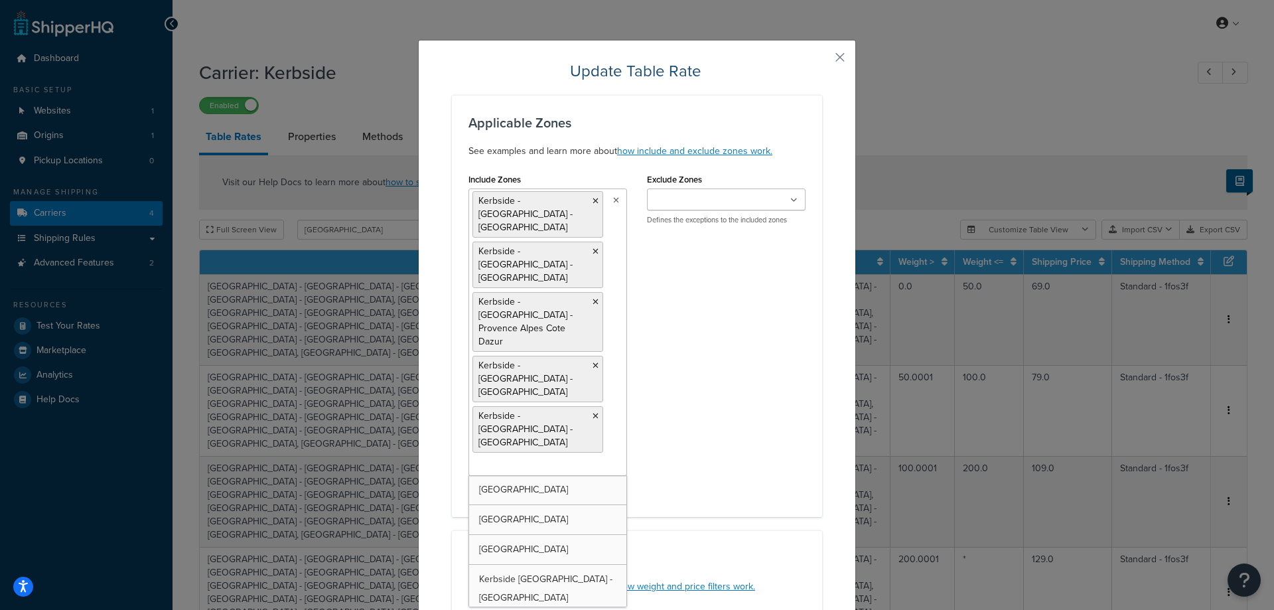
click at [593, 198] on icon at bounding box center [596, 201] width 6 height 8
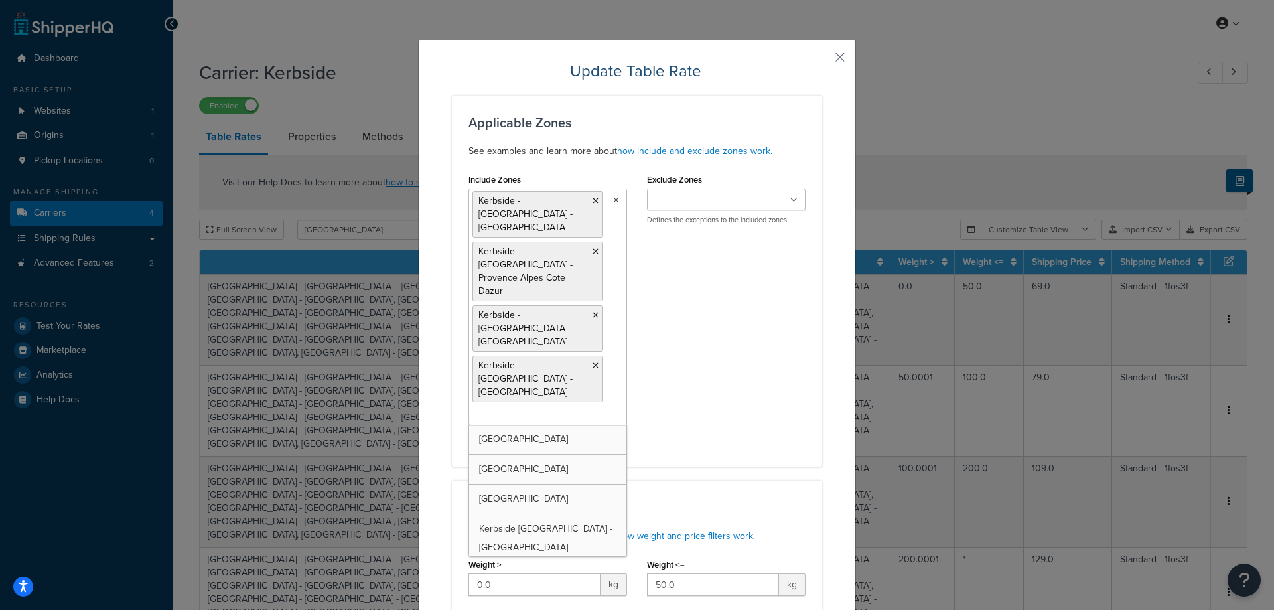
click at [593, 198] on icon at bounding box center [596, 201] width 6 height 8
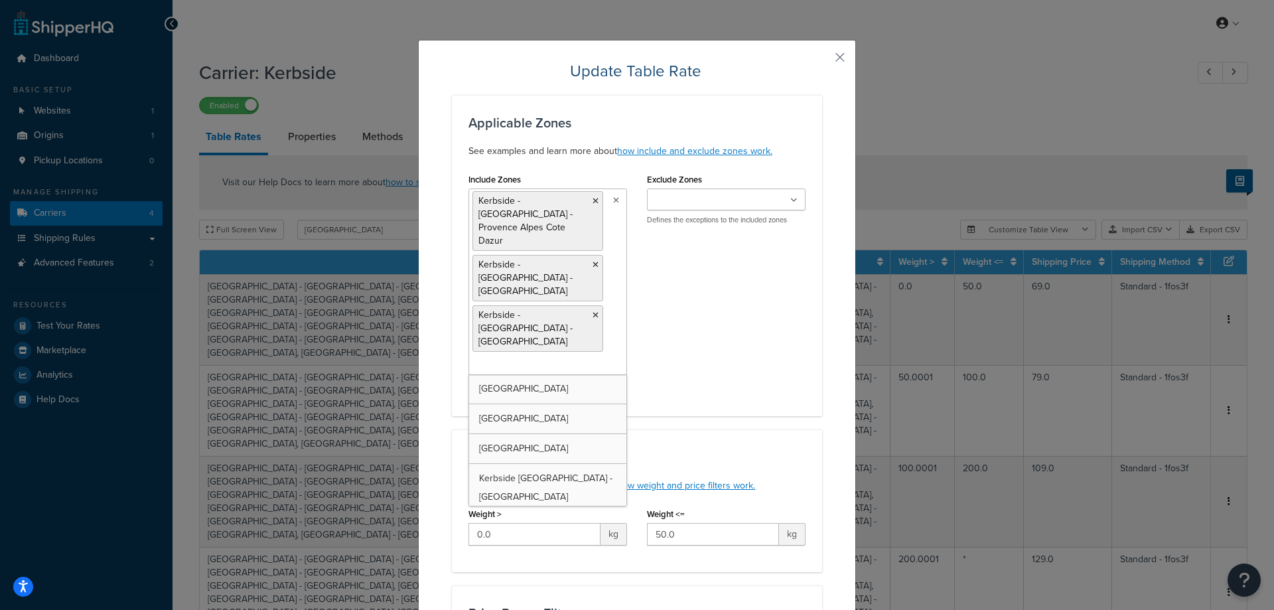
click at [593, 198] on icon at bounding box center [596, 201] width 6 height 8
click at [593, 261] on icon at bounding box center [596, 265] width 6 height 8
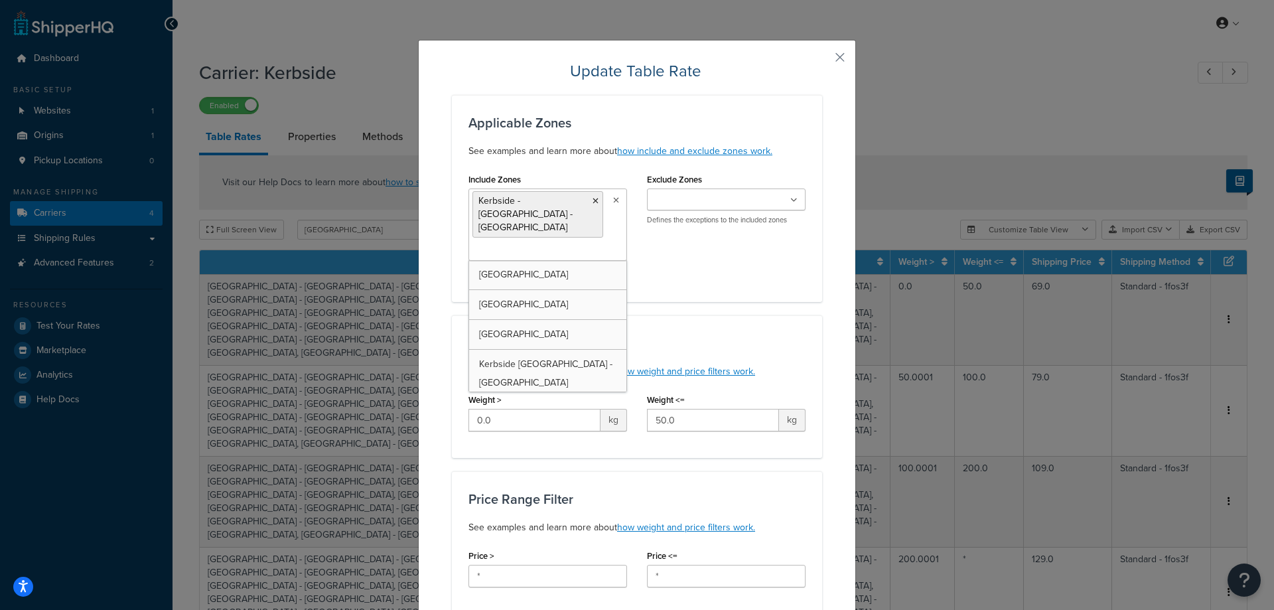
click at [593, 198] on icon at bounding box center [596, 201] width 6 height 8
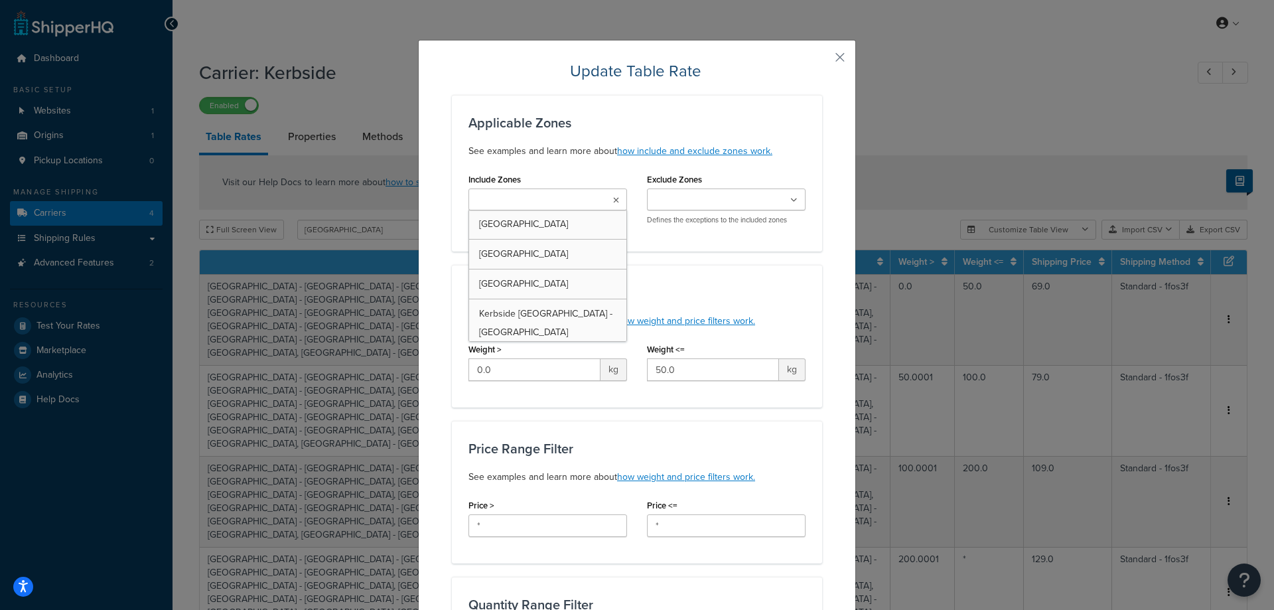
click at [579, 199] on ul at bounding box center [548, 200] width 159 height 22
click at [558, 200] on input "Include Zones" at bounding box center [531, 200] width 117 height 15
type input "france"
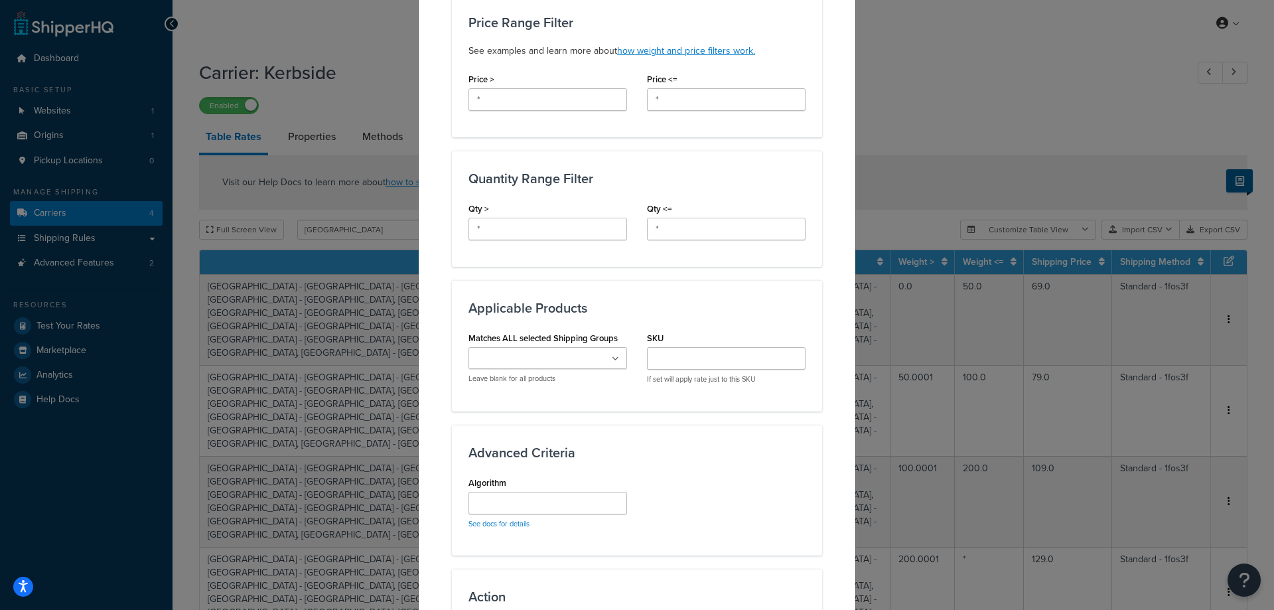
scroll to position [638, 0]
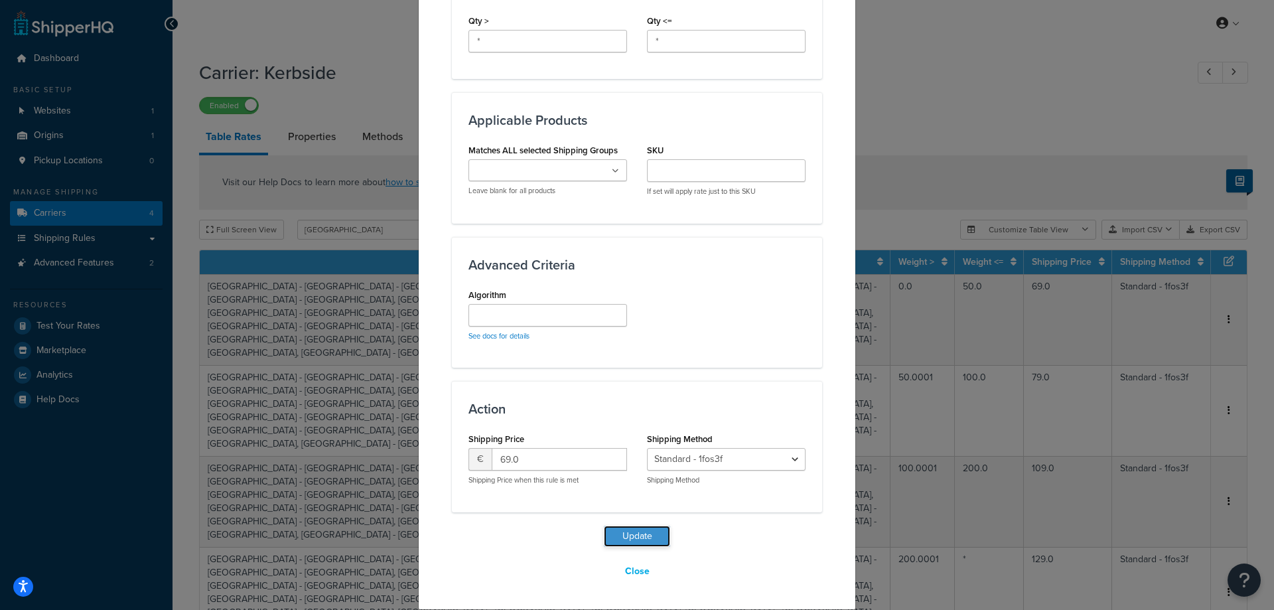
click at [616, 526] on button "Update" at bounding box center [637, 536] width 66 height 21
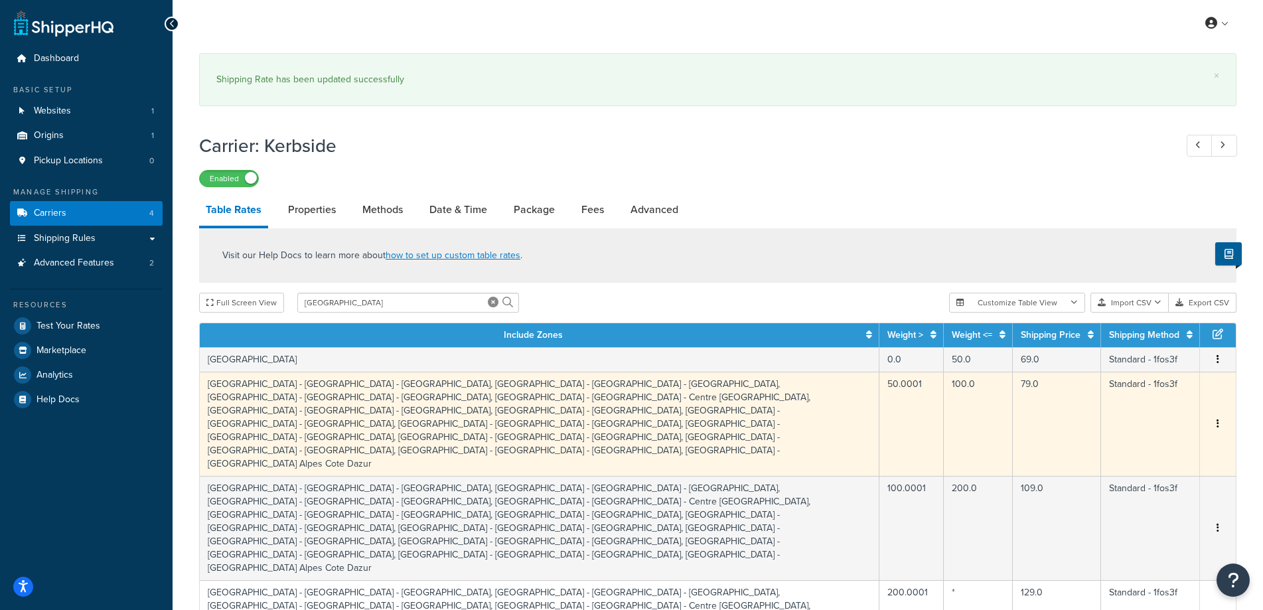
click at [568, 353] on tbody "France 0.0 50.0 69.0 Standard - 1fos3f Edit Duplicate Delete Kerbside - France …" at bounding box center [718, 515] width 1036 height 337
click at [548, 394] on td "Kerbside - France - Auvergne Rhone - Alpes, Kerbside - France - Bourgogne, Kerb…" at bounding box center [540, 424] width 680 height 104
select select "177218"
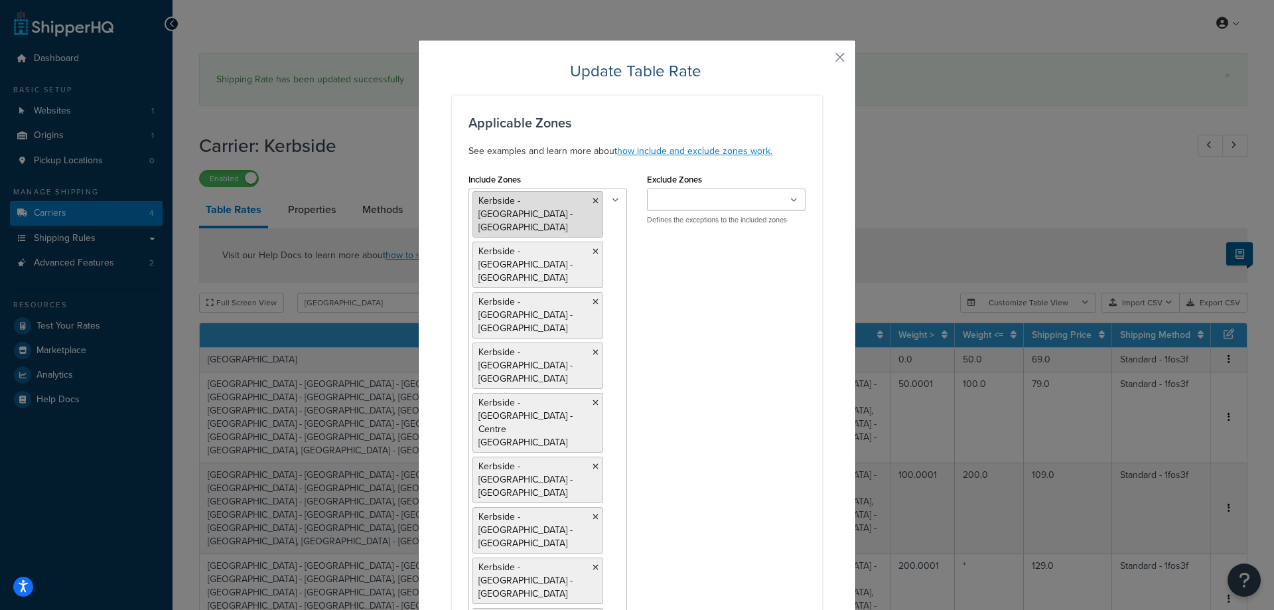
click at [593, 202] on icon at bounding box center [596, 201] width 6 height 8
click at [593, 248] on icon at bounding box center [596, 252] width 6 height 8
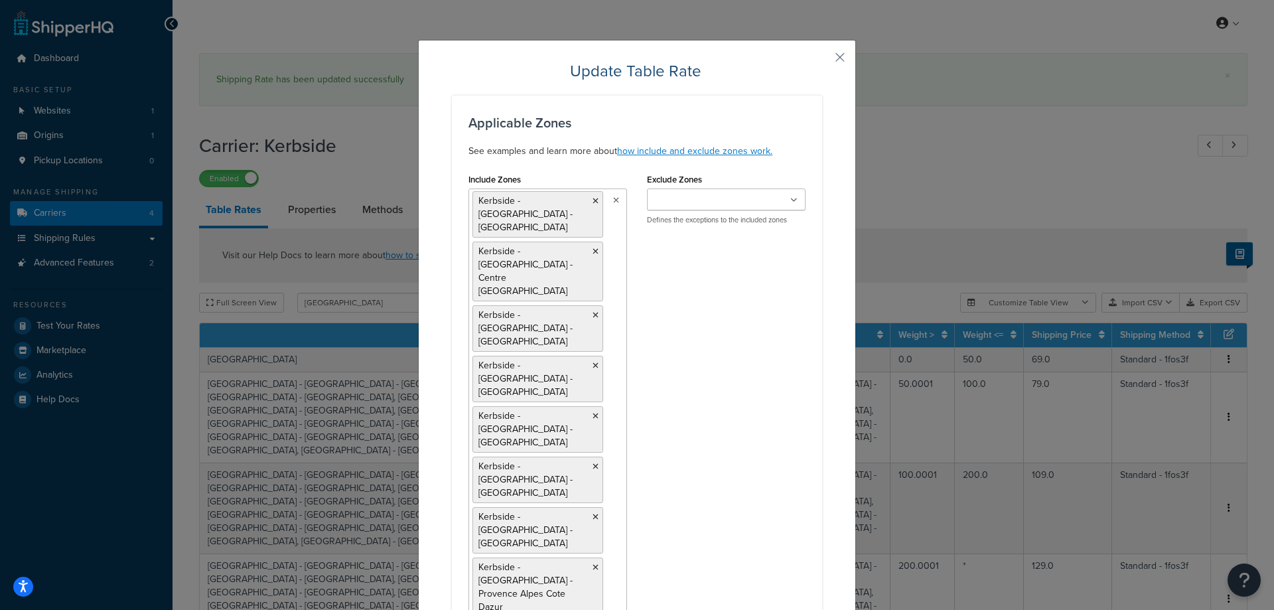
click at [593, 202] on icon at bounding box center [596, 201] width 6 height 8
click at [593, 261] on icon at bounding box center [596, 265] width 6 height 8
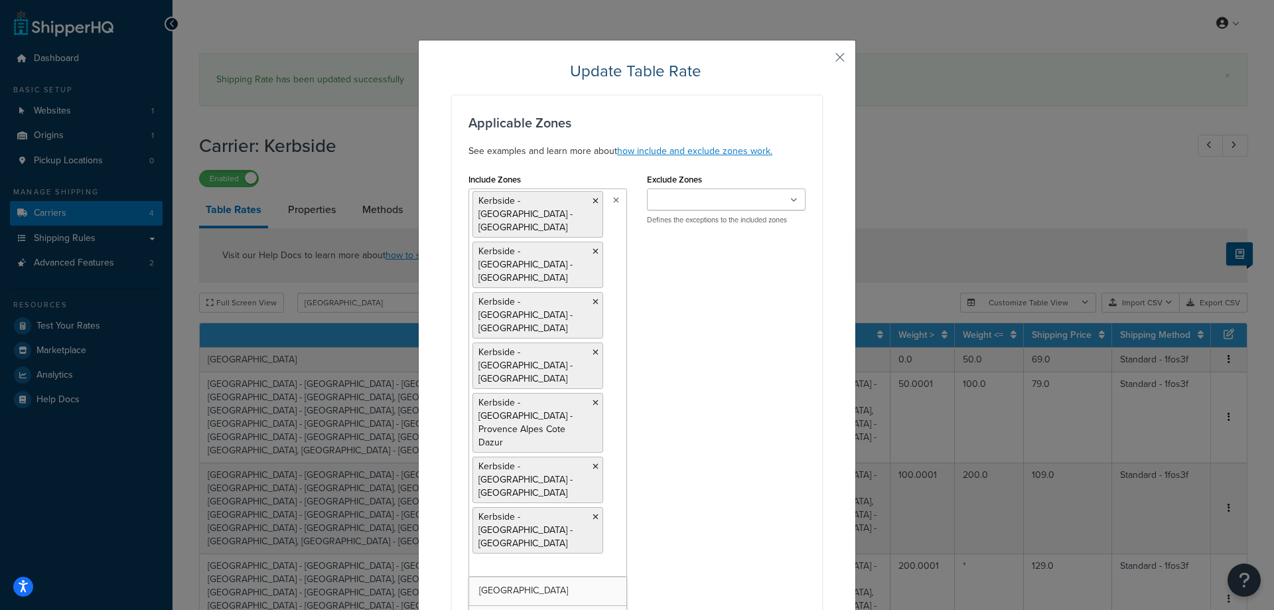
click at [593, 202] on icon at bounding box center [596, 201] width 6 height 8
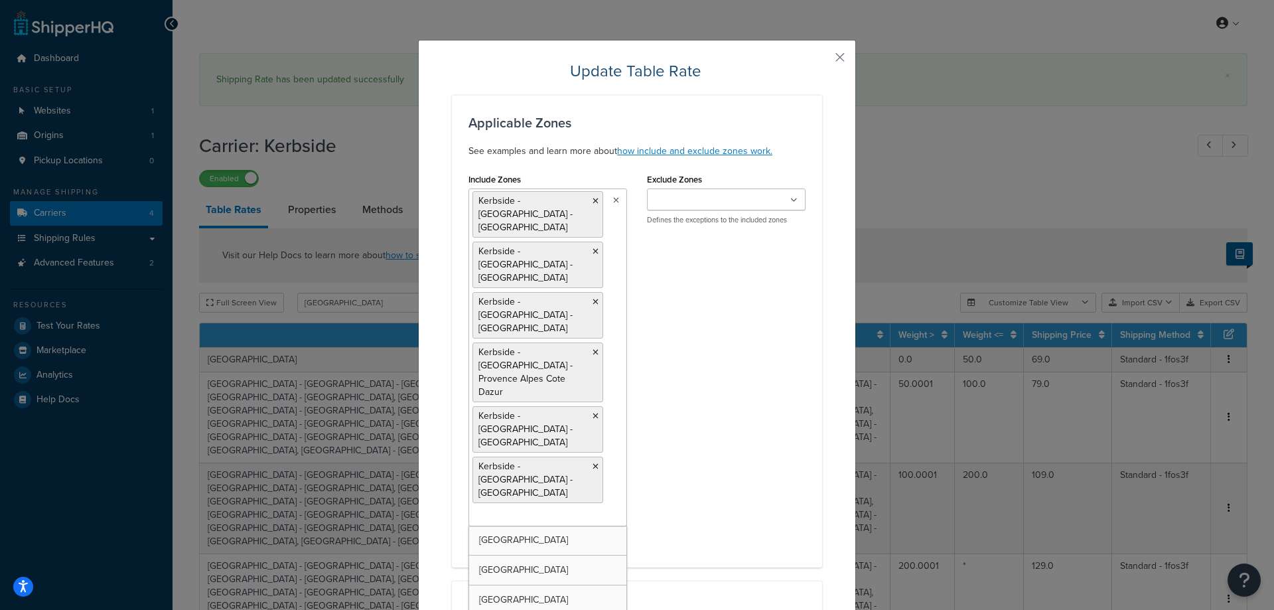
click at [593, 202] on icon at bounding box center [596, 201] width 6 height 8
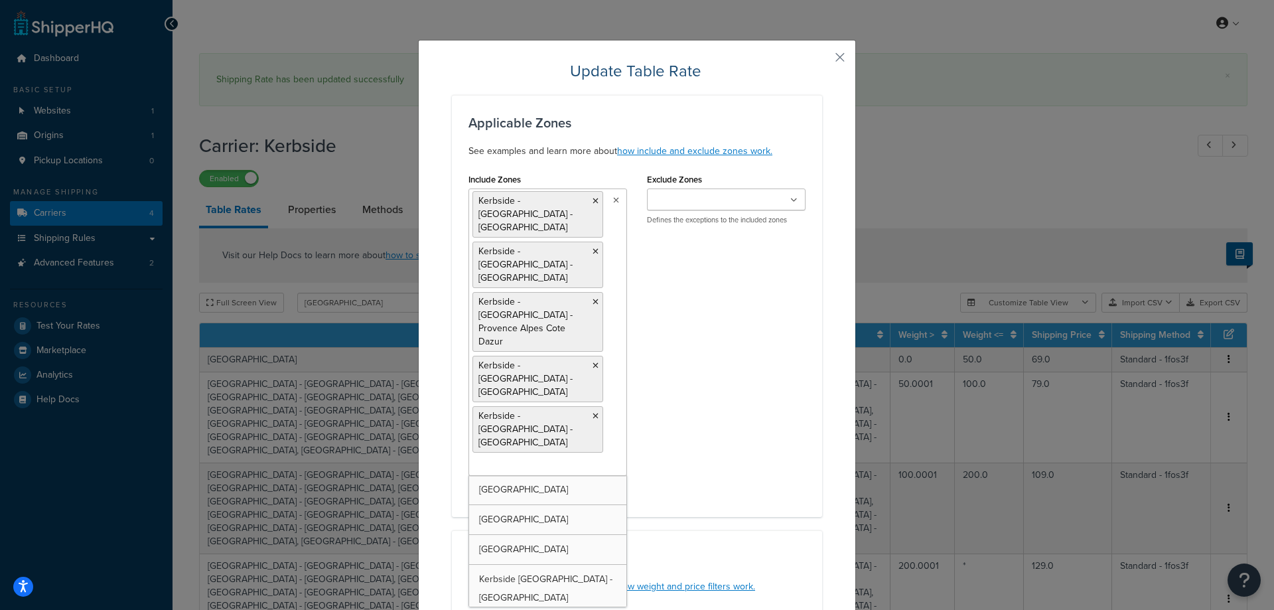
click at [593, 202] on icon at bounding box center [596, 201] width 6 height 8
click at [593, 248] on icon at bounding box center [596, 252] width 6 height 8
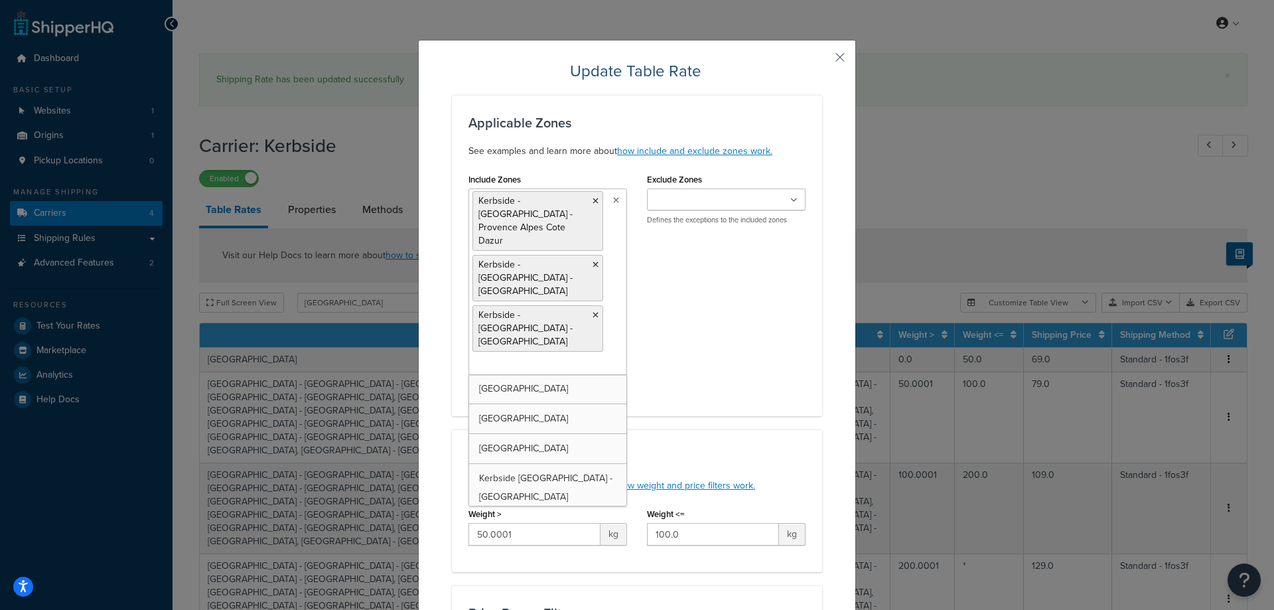
click at [593, 202] on icon at bounding box center [596, 201] width 6 height 8
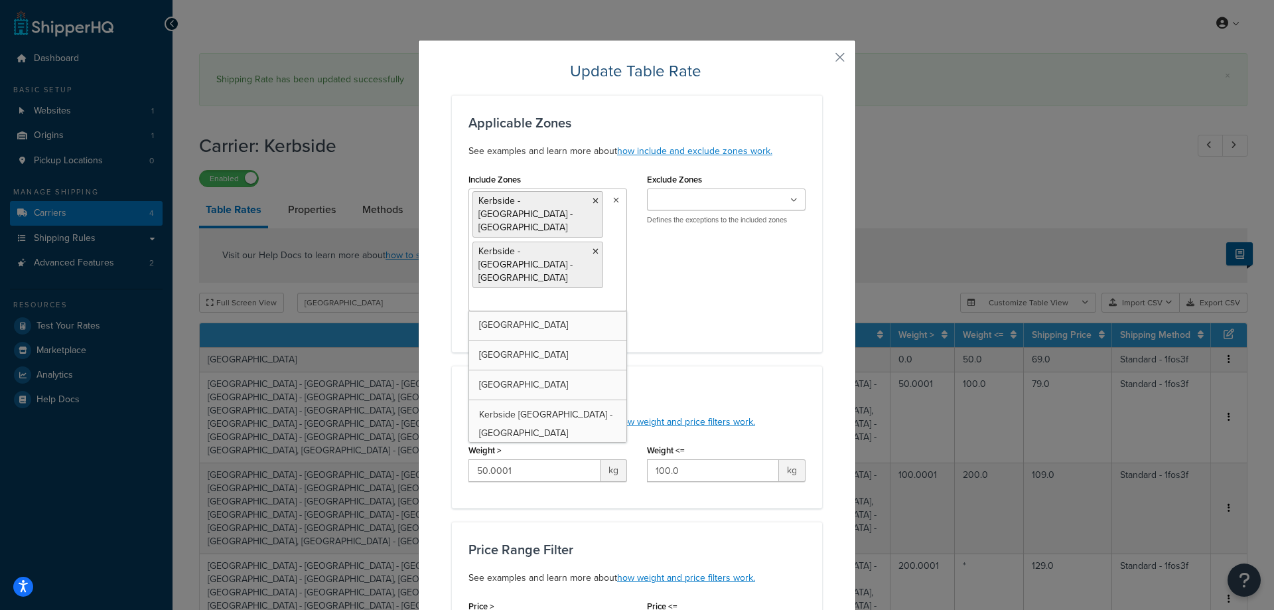
click at [589, 202] on li "Kerbside - France - Corse" at bounding box center [538, 214] width 131 height 46
click at [593, 202] on icon at bounding box center [596, 201] width 6 height 8
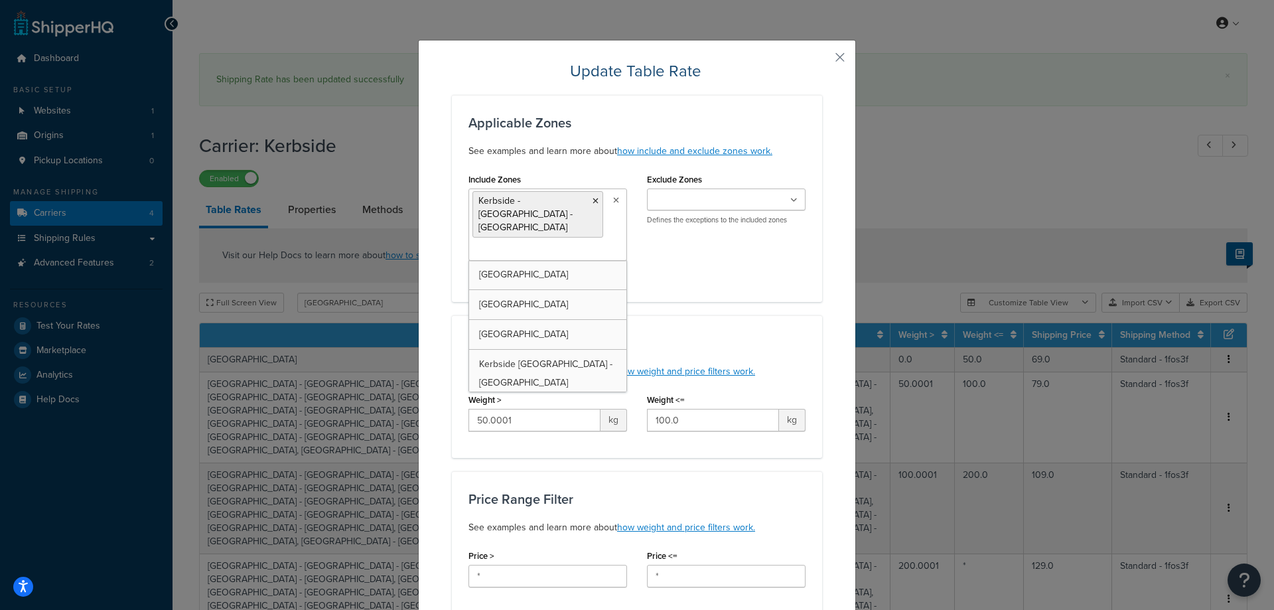
click at [593, 202] on icon at bounding box center [596, 201] width 6 height 8
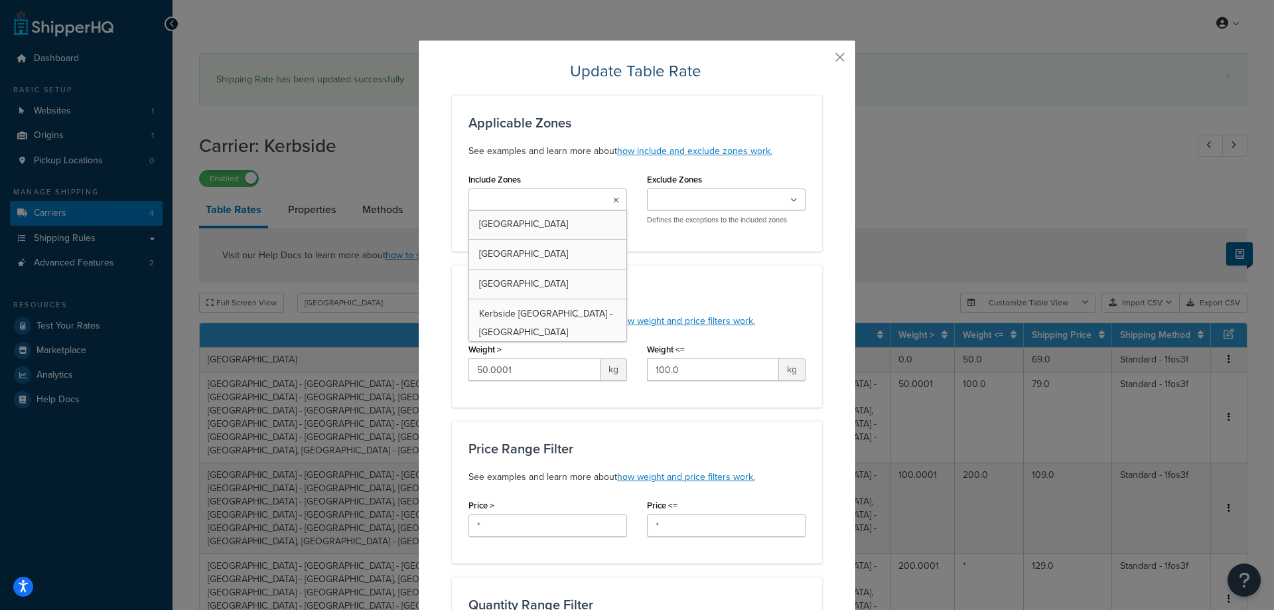
click at [586, 202] on ul at bounding box center [548, 200] width 159 height 22
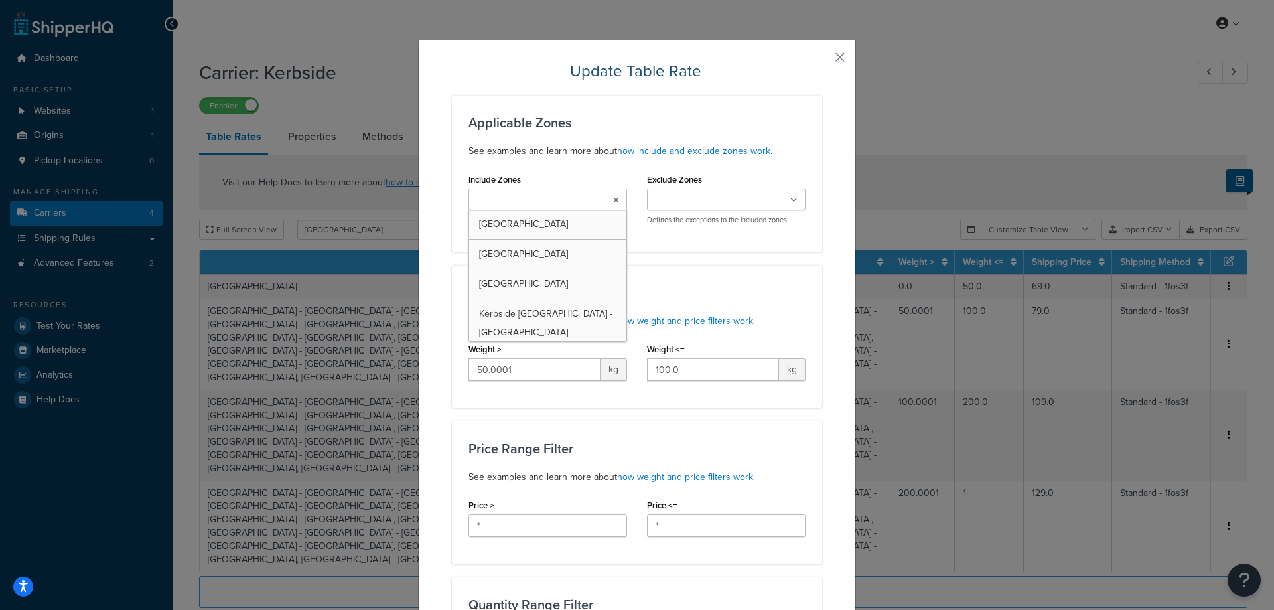
click at [566, 194] on input "Include Zones" at bounding box center [531, 200] width 117 height 15
type input "fran"
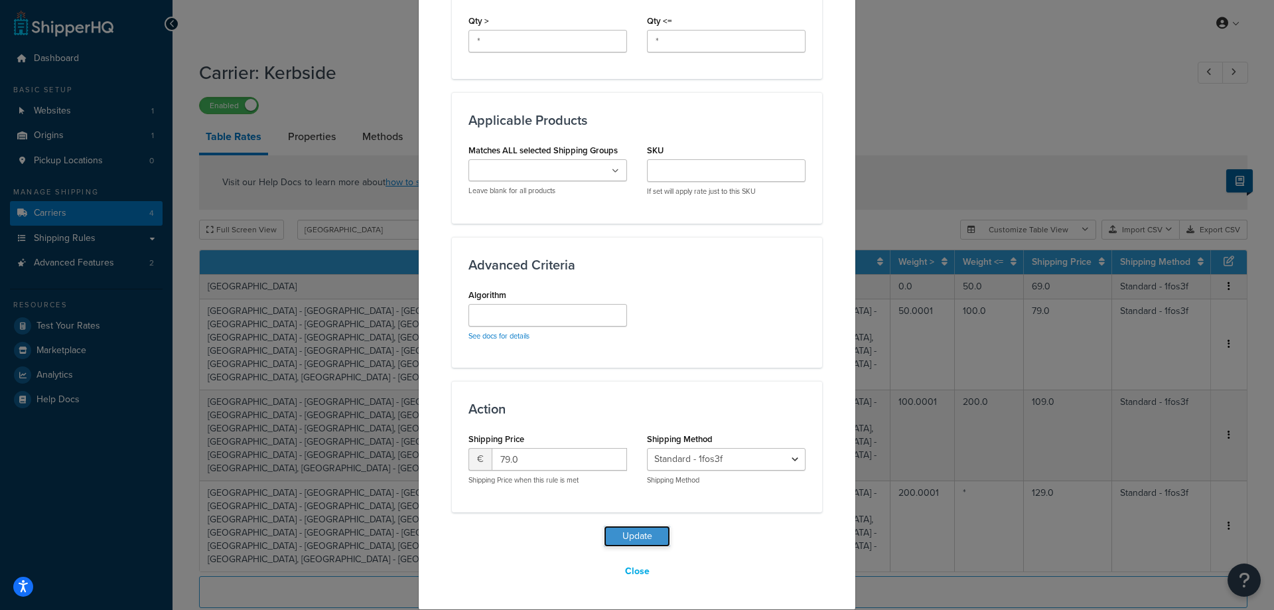
click at [618, 534] on button "Update" at bounding box center [637, 536] width 66 height 21
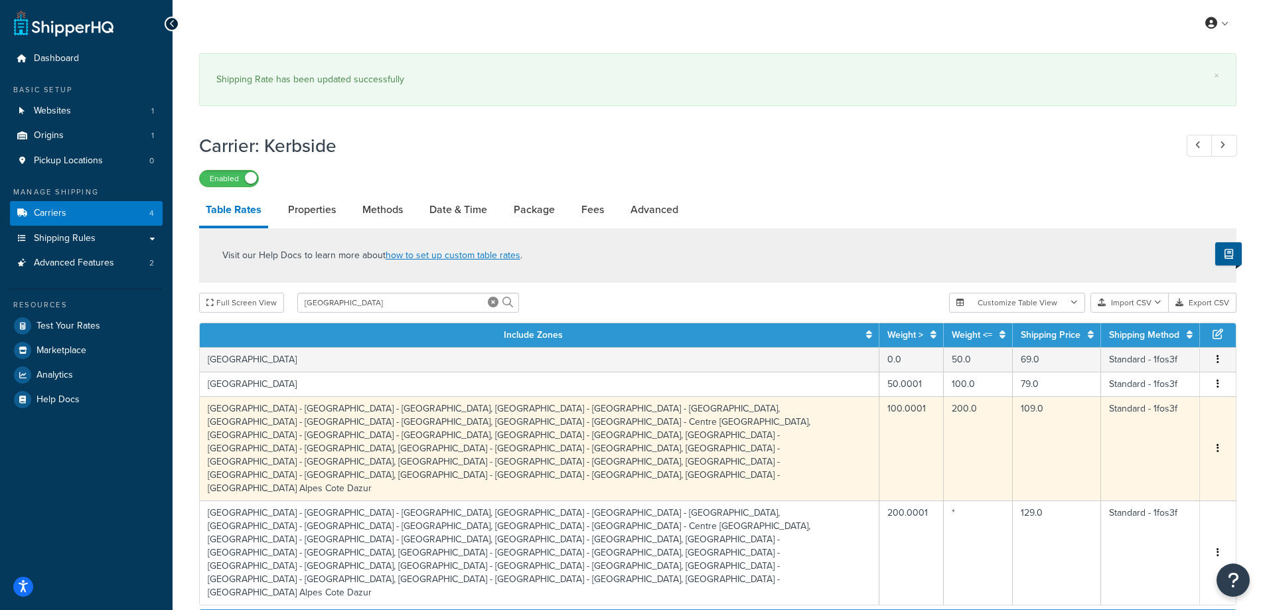
click at [585, 421] on td "Kerbside - France - Auvergne Rhone - Alpes, Kerbside - France - Bourgogne, Kerb…" at bounding box center [540, 448] width 680 height 104
select select "177218"
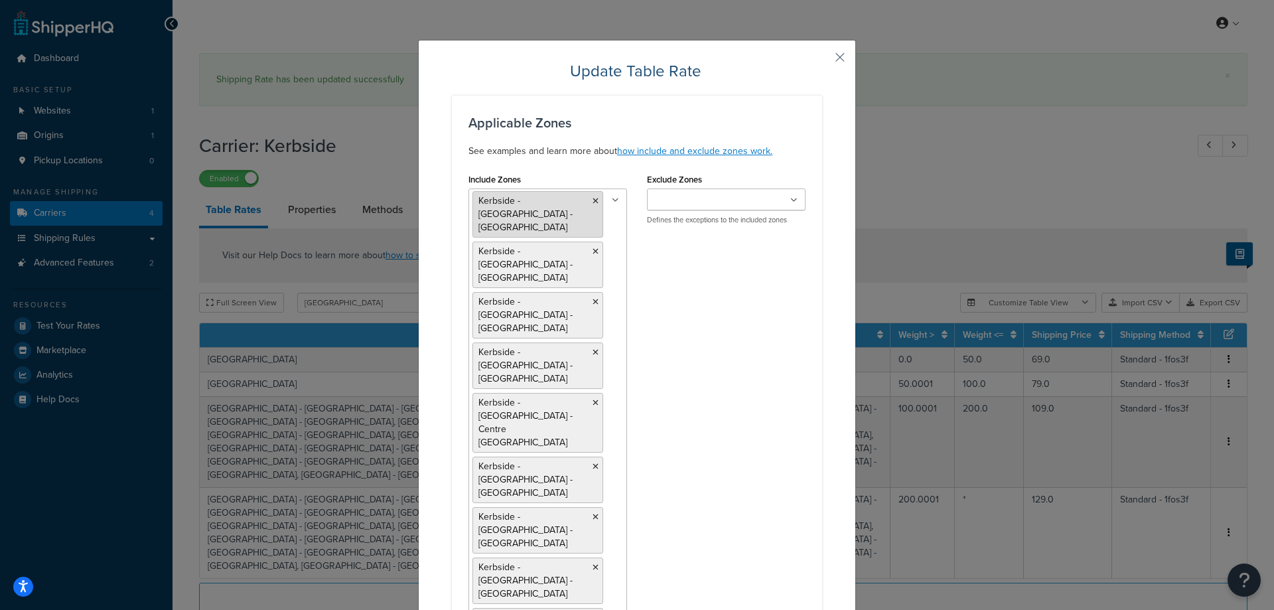
click at [593, 199] on icon at bounding box center [596, 201] width 6 height 8
click at [593, 248] on icon at bounding box center [596, 252] width 6 height 8
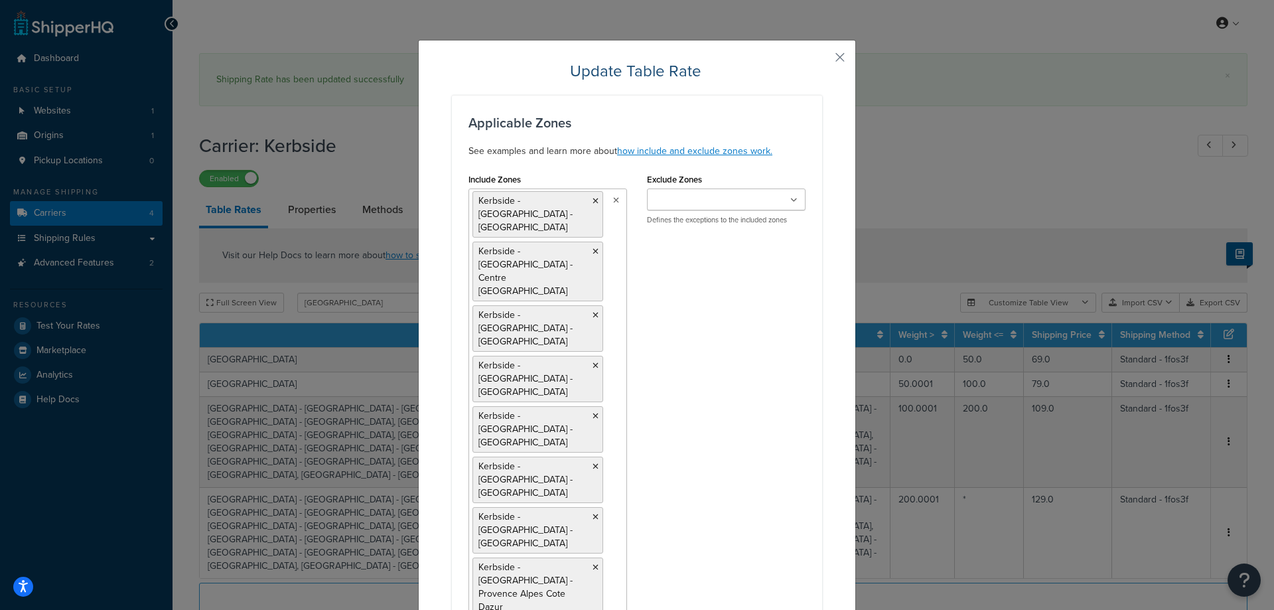
click at [593, 199] on icon at bounding box center [596, 201] width 6 height 8
click at [593, 261] on icon at bounding box center [596, 265] width 6 height 8
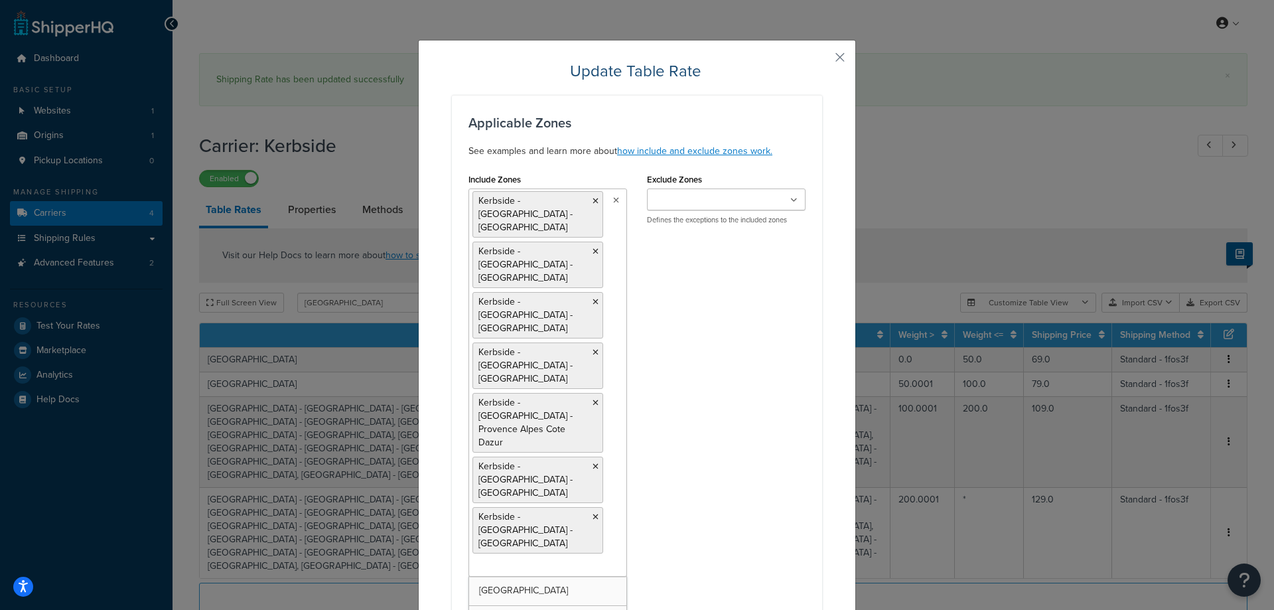
click at [593, 199] on icon at bounding box center [596, 201] width 6 height 8
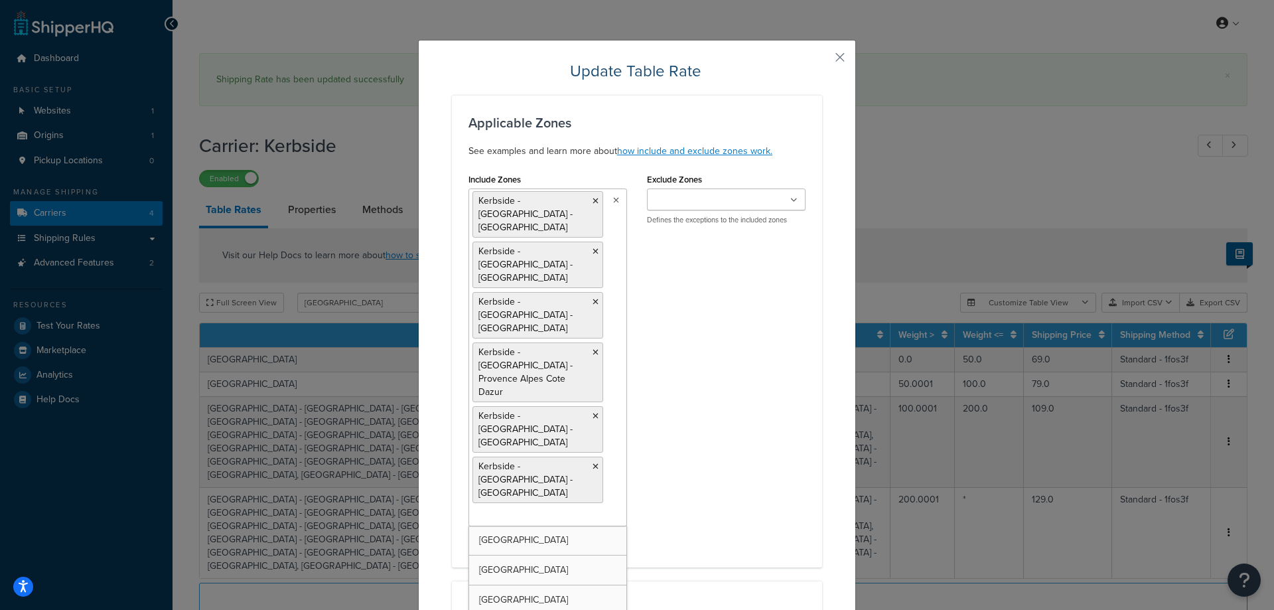
click at [593, 199] on icon at bounding box center [596, 201] width 6 height 8
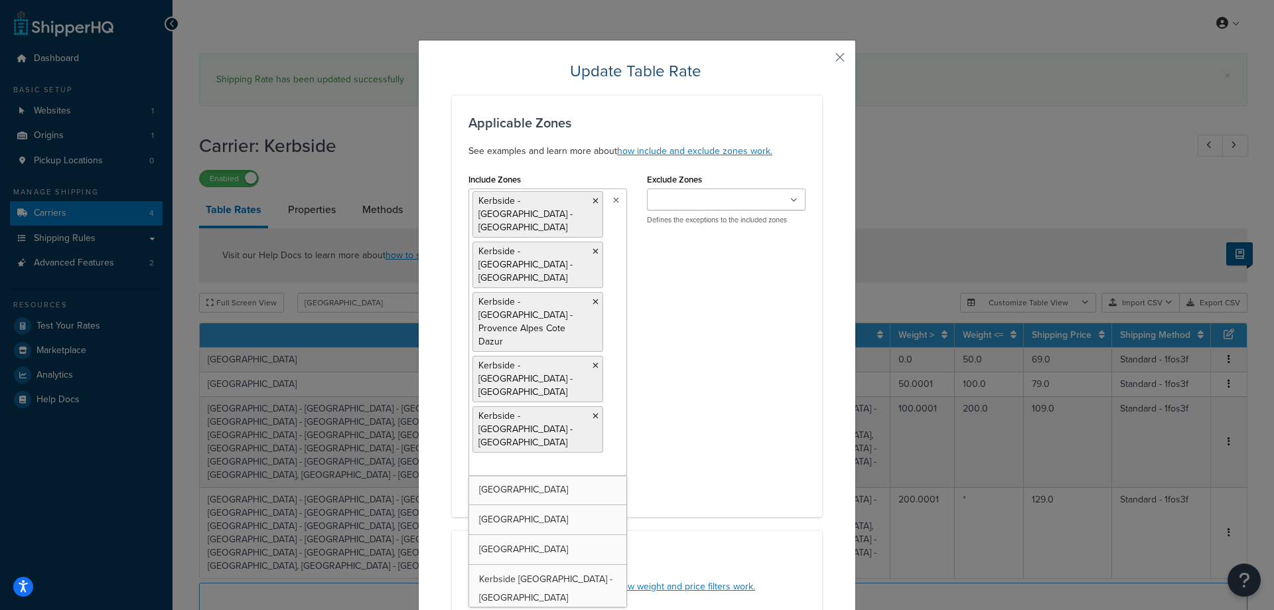
click at [593, 199] on icon at bounding box center [596, 201] width 6 height 8
click at [593, 248] on icon at bounding box center [596, 252] width 6 height 8
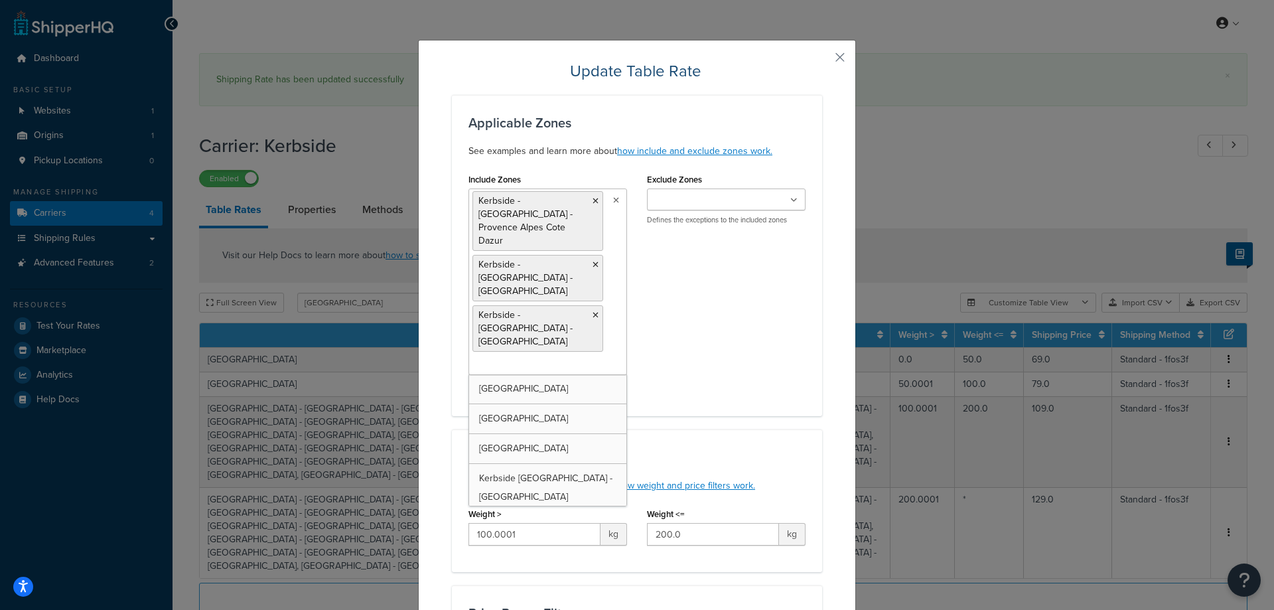
click at [593, 199] on icon at bounding box center [596, 201] width 6 height 8
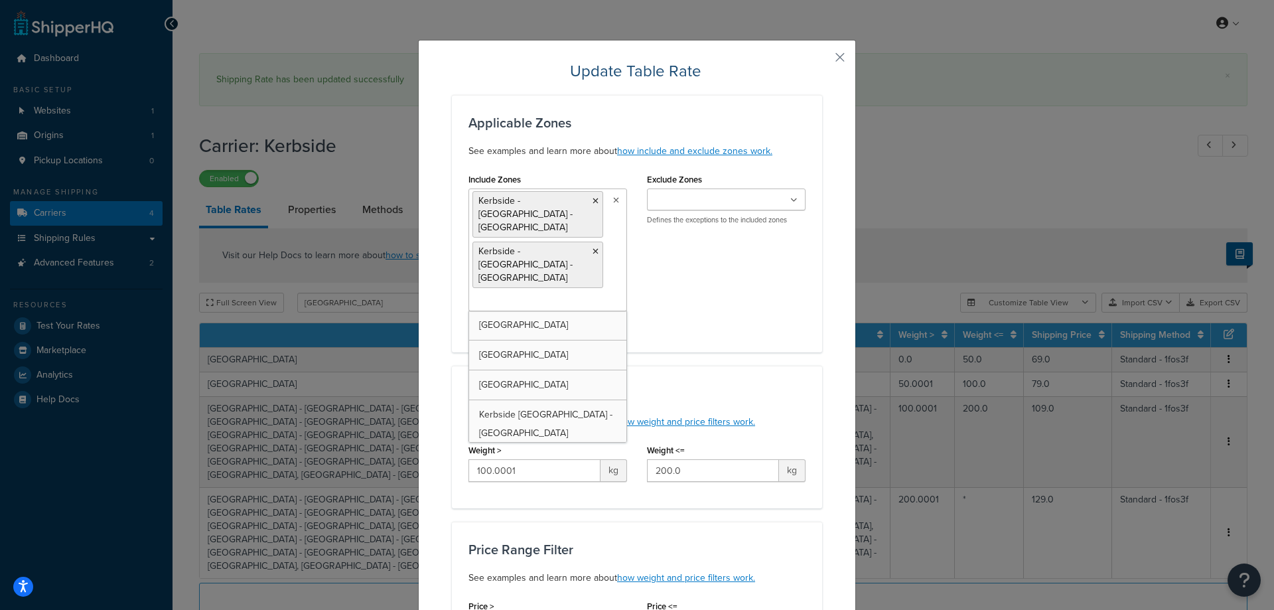
click at [593, 199] on icon at bounding box center [596, 201] width 6 height 8
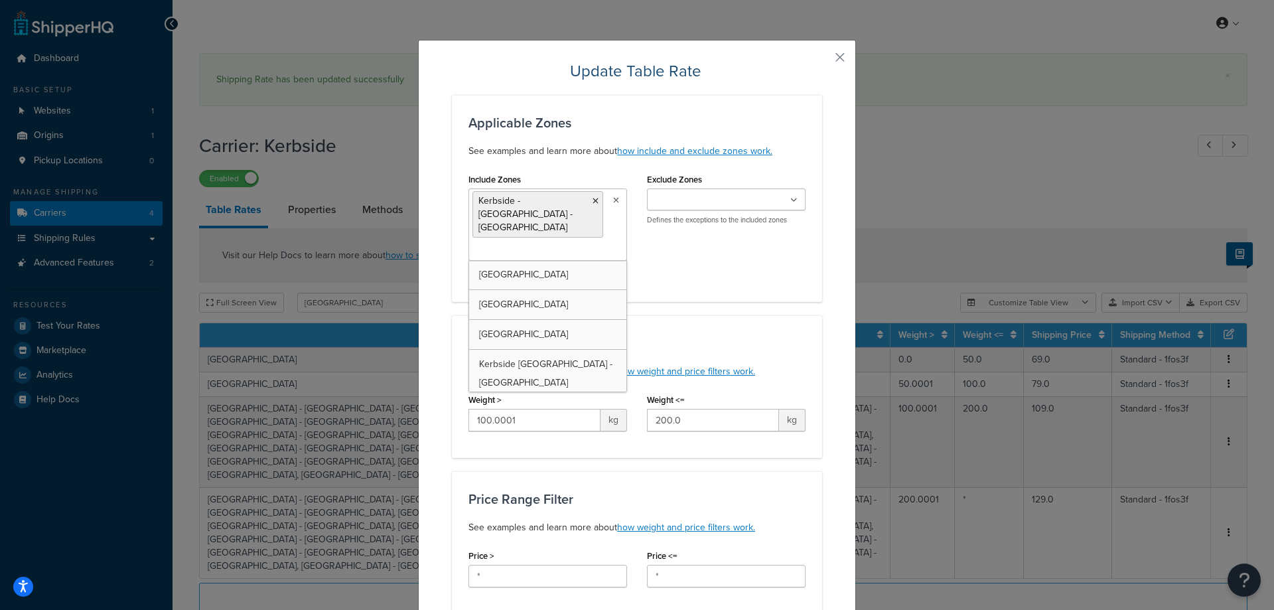
click at [593, 199] on icon at bounding box center [596, 201] width 6 height 8
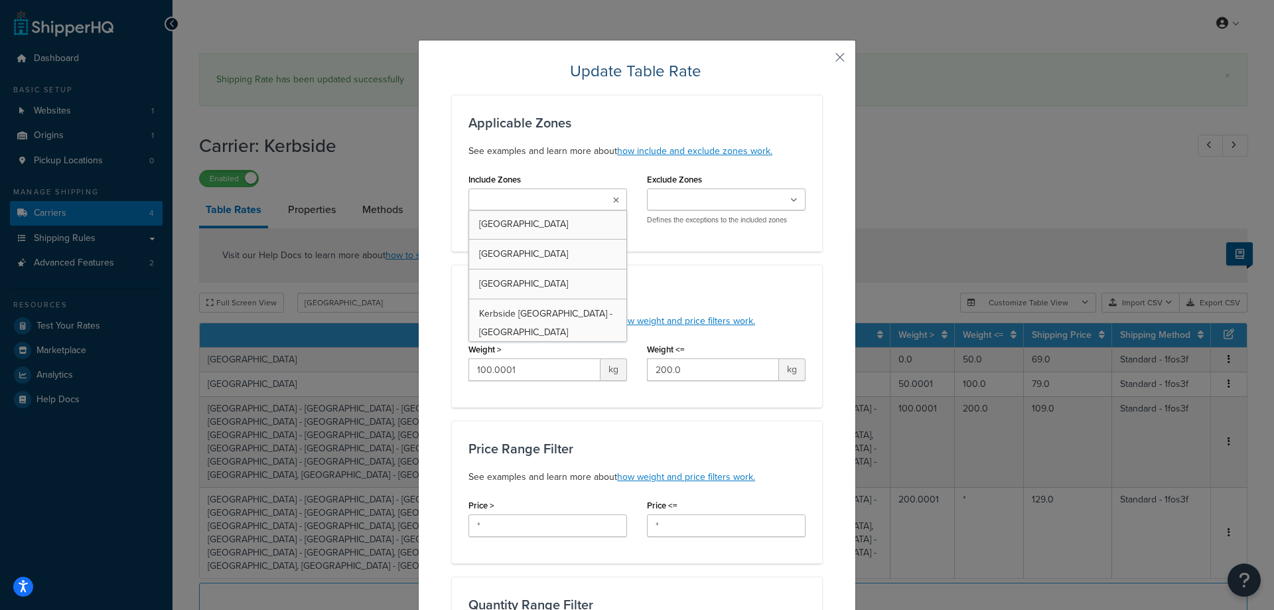
click at [537, 205] on input "Include Zones" at bounding box center [531, 200] width 117 height 15
type input "france"
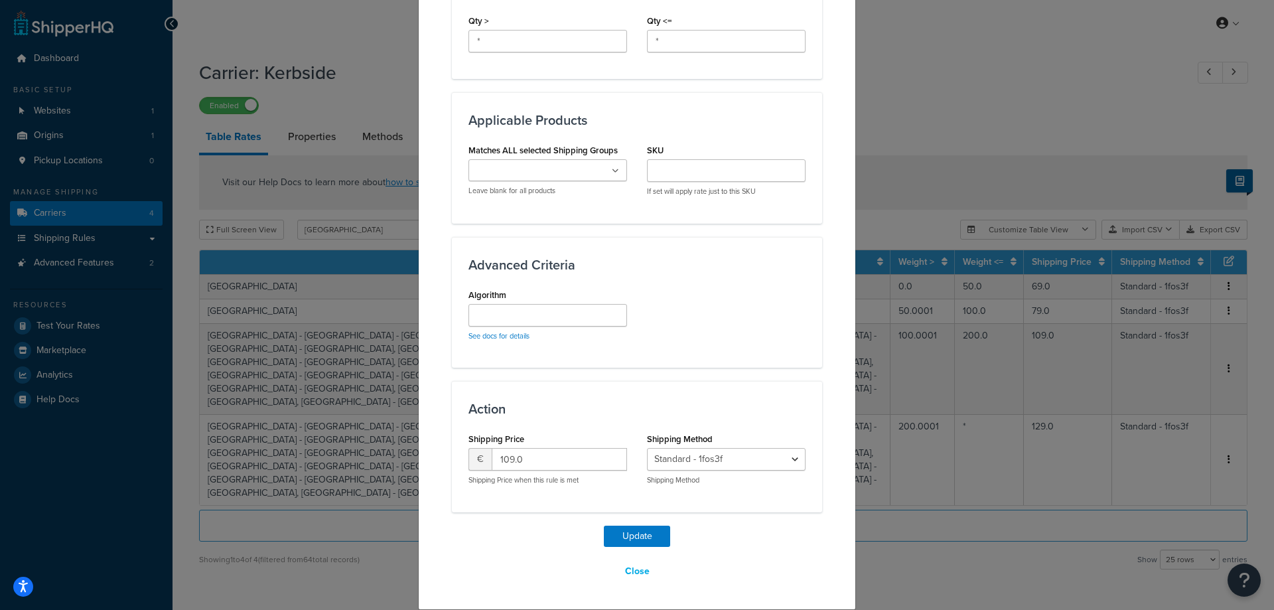
click at [627, 522] on div "Update Table Rate Applicable Zones See examples and learn more about how includ…" at bounding box center [637, 3] width 370 height 1160
click at [630, 537] on button "Update" at bounding box center [637, 536] width 66 height 21
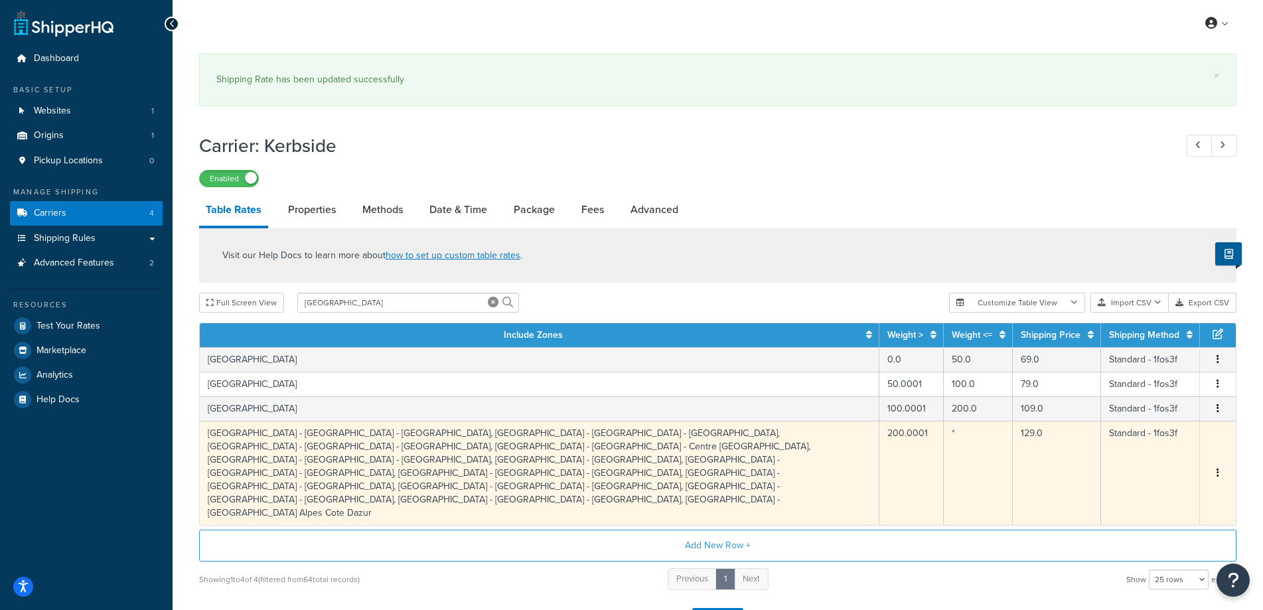
click at [658, 455] on td "Kerbside - France - Auvergne Rhone - Alpes, Kerbside - France - Bourgogne, Kerb…" at bounding box center [540, 473] width 680 height 104
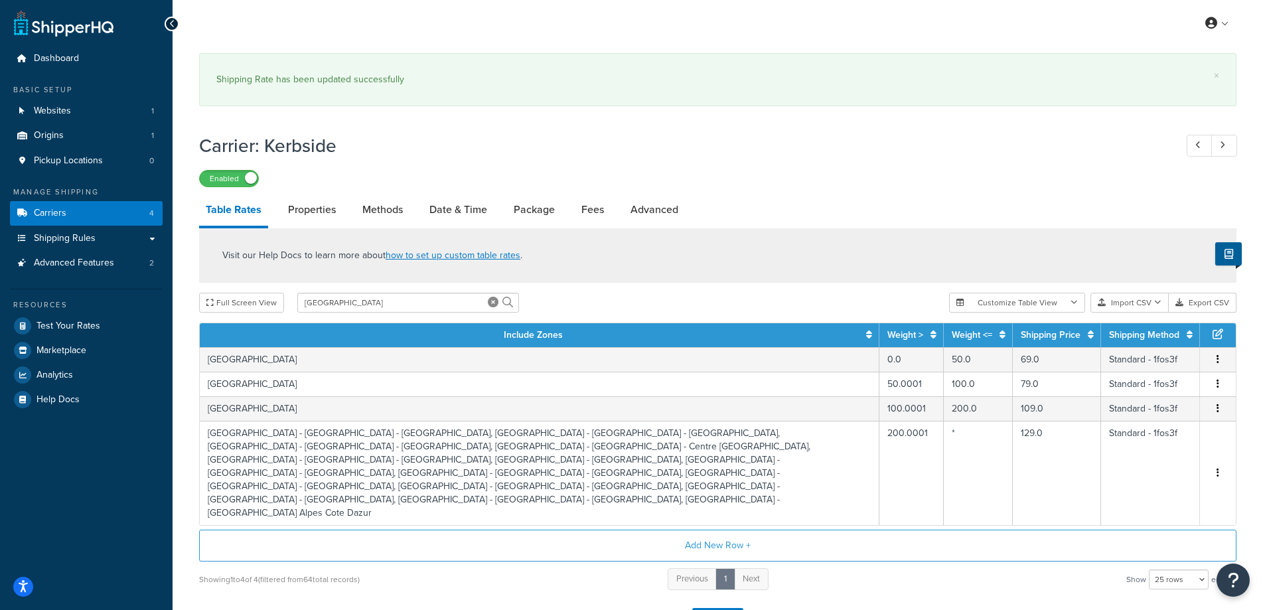
select select "177218"
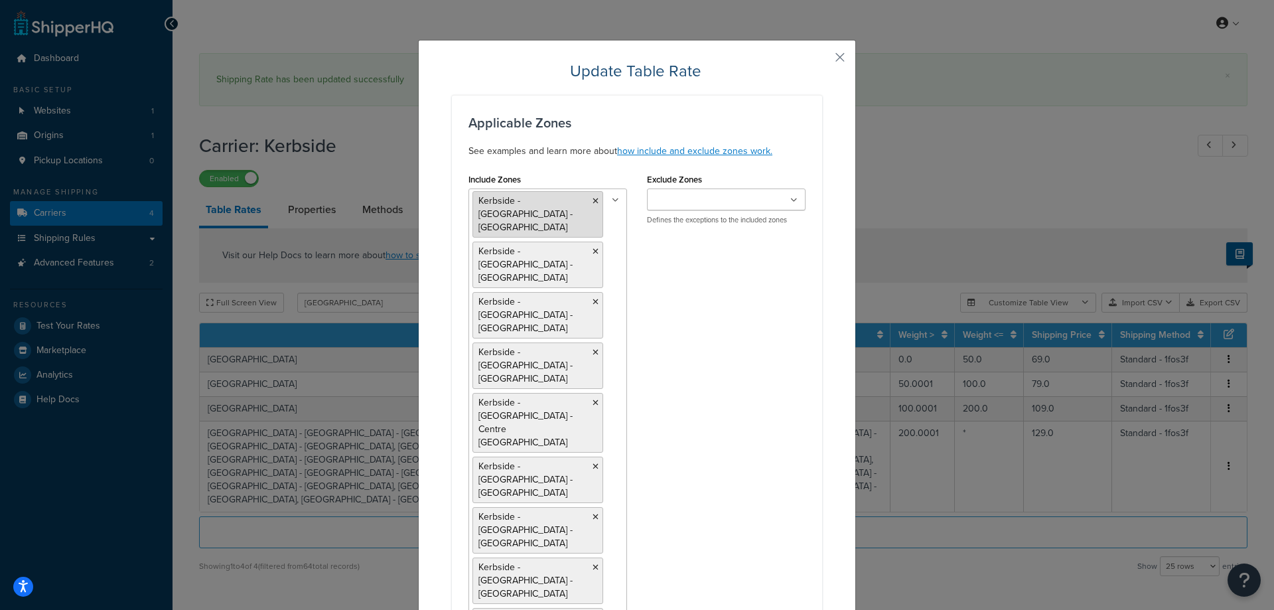
click at [593, 198] on icon at bounding box center [596, 201] width 6 height 8
click at [593, 248] on icon at bounding box center [596, 252] width 6 height 8
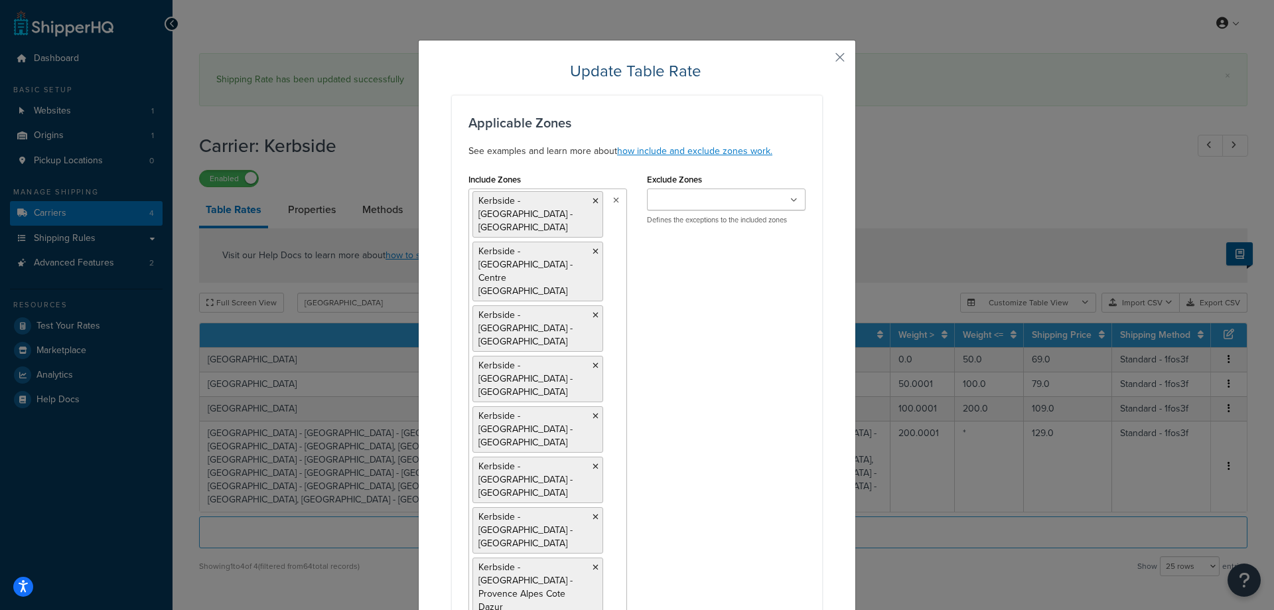
click at [593, 198] on icon at bounding box center [596, 201] width 6 height 8
click at [593, 261] on icon at bounding box center [596, 265] width 6 height 8
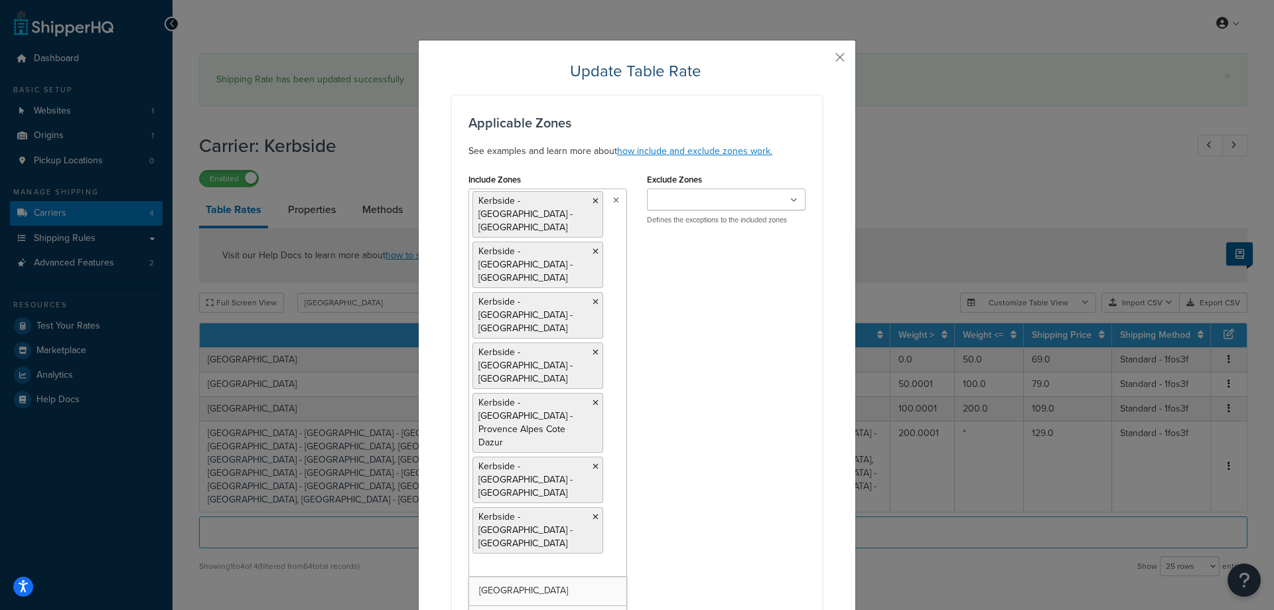
click at [593, 198] on icon at bounding box center [596, 201] width 6 height 8
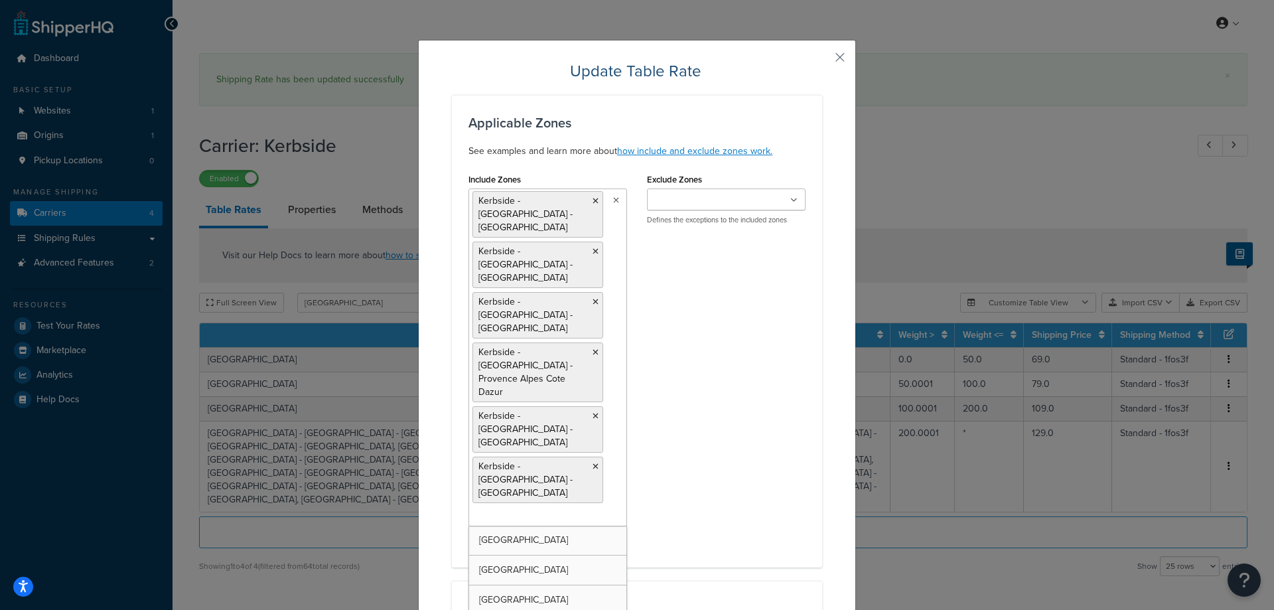
click at [593, 198] on icon at bounding box center [596, 201] width 6 height 8
click at [593, 248] on icon at bounding box center [596, 252] width 6 height 8
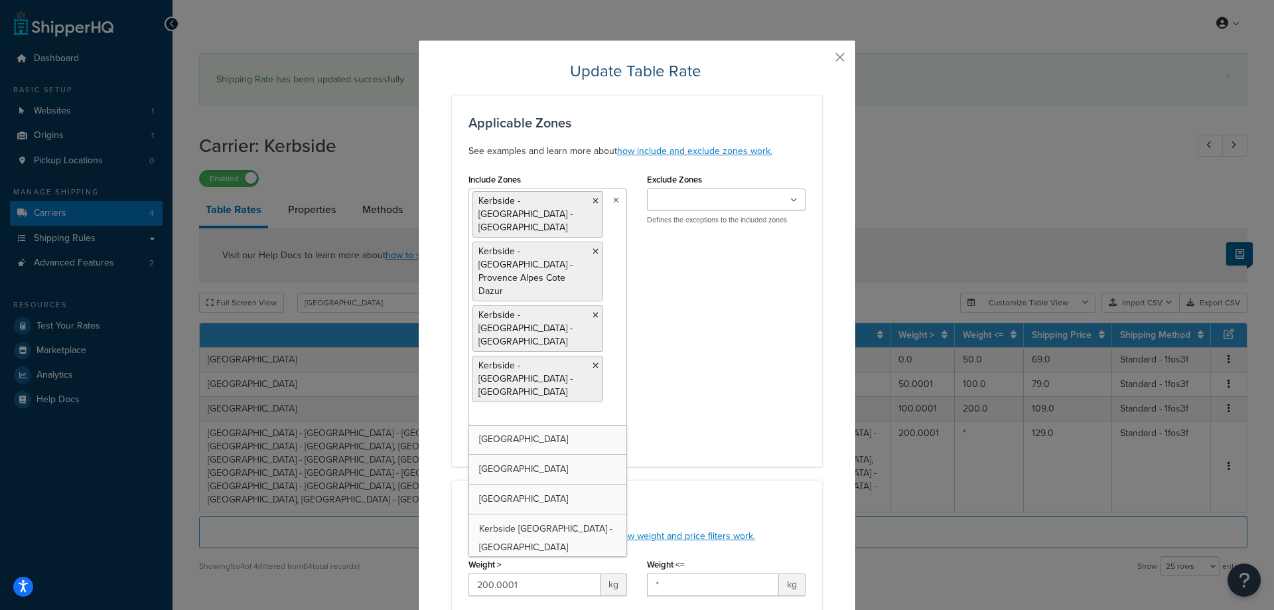
click at [593, 198] on icon at bounding box center [596, 201] width 6 height 8
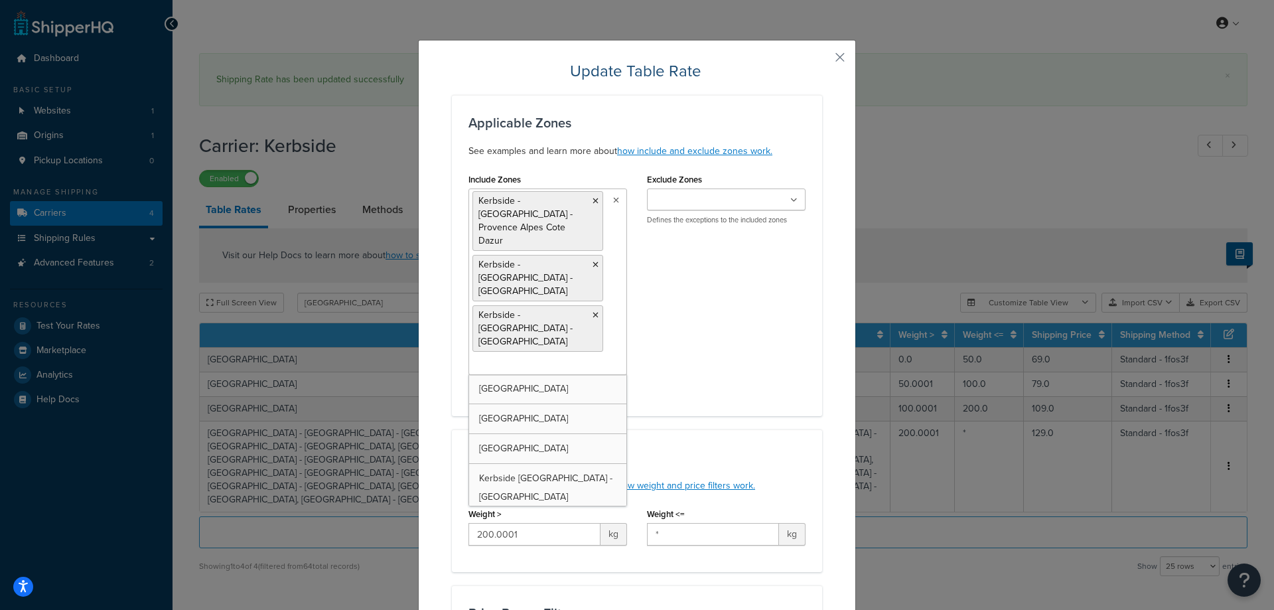
click at [593, 198] on icon at bounding box center [596, 201] width 6 height 8
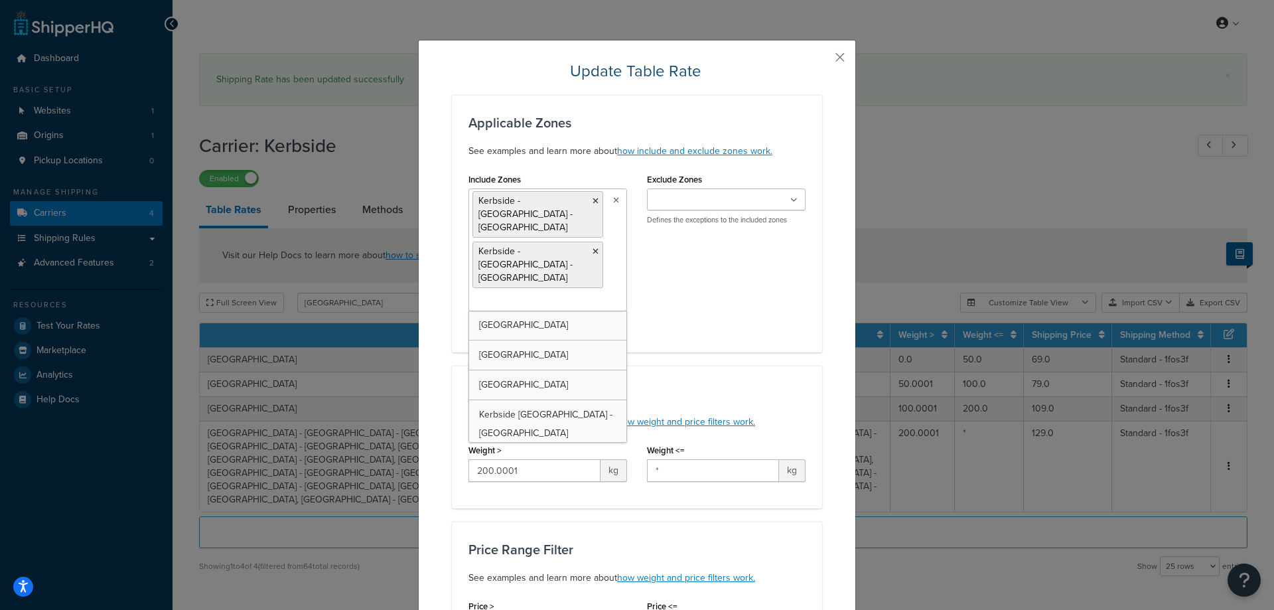
click at [593, 198] on icon at bounding box center [596, 201] width 6 height 8
click at [593, 248] on icon at bounding box center [596, 252] width 6 height 8
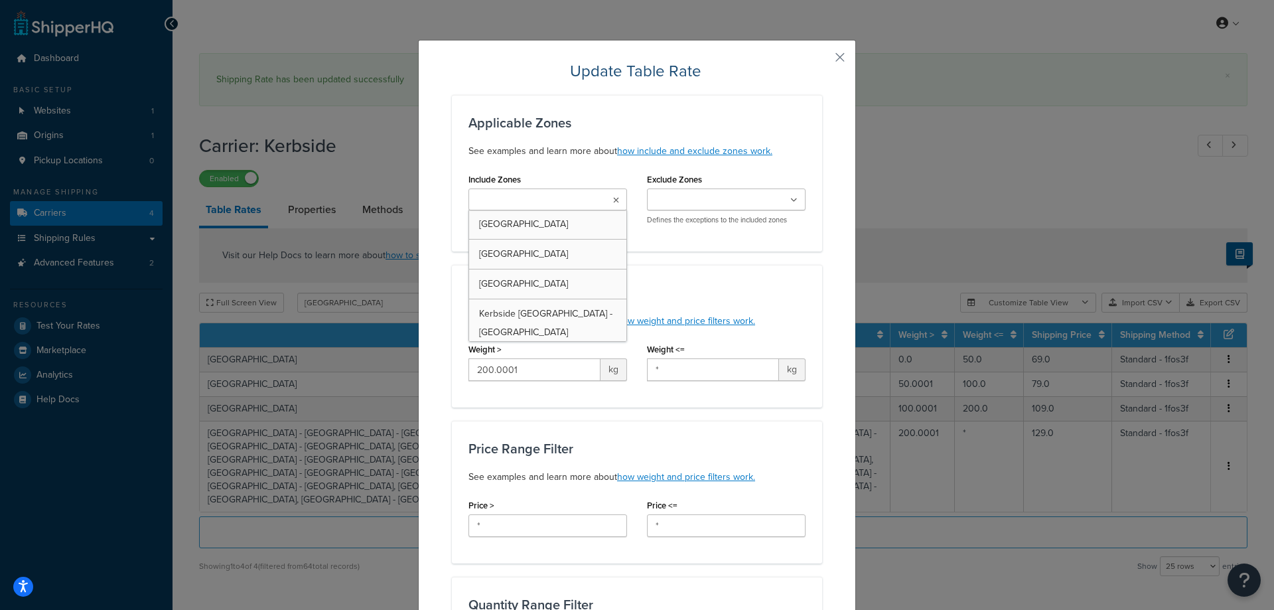
click at [582, 199] on ul at bounding box center [548, 200] width 159 height 22
click at [543, 203] on input "Include Zones" at bounding box center [531, 200] width 117 height 15
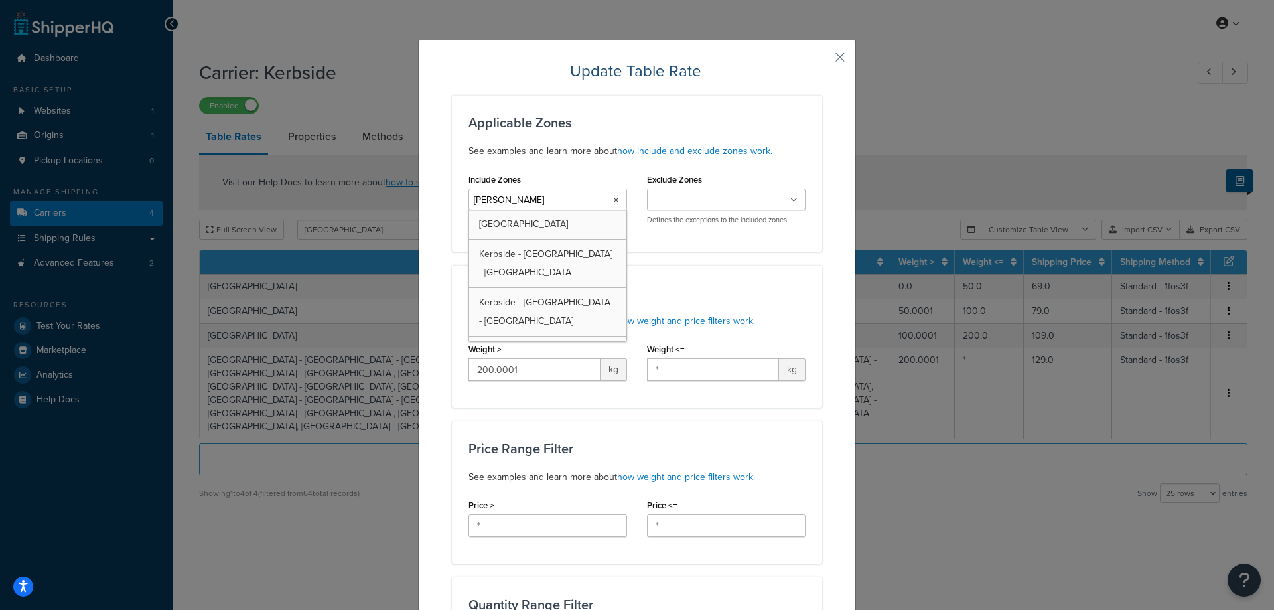
type input "franc"
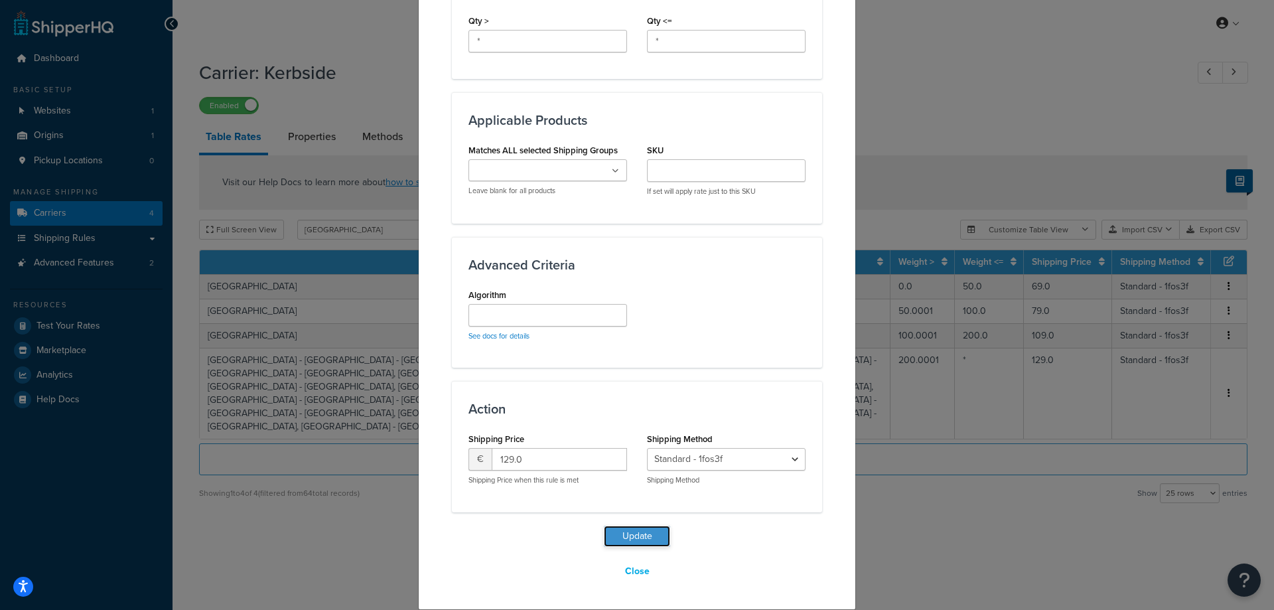
click at [626, 532] on button "Update" at bounding box center [637, 536] width 66 height 21
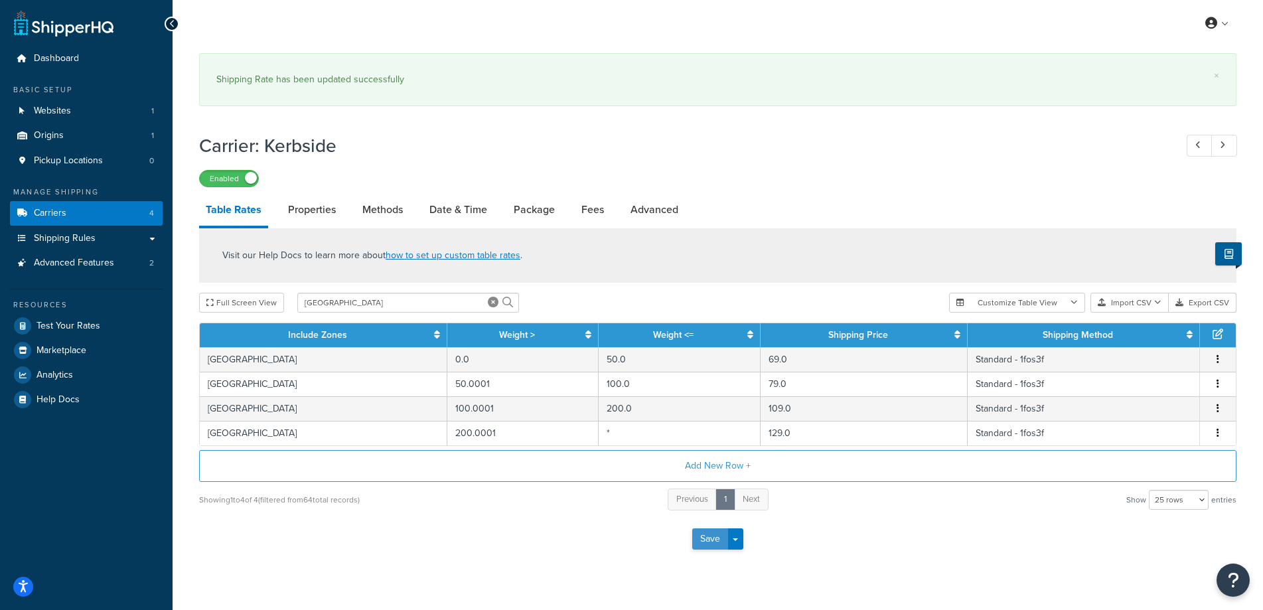
click at [704, 542] on button "Save" at bounding box center [710, 538] width 36 height 21
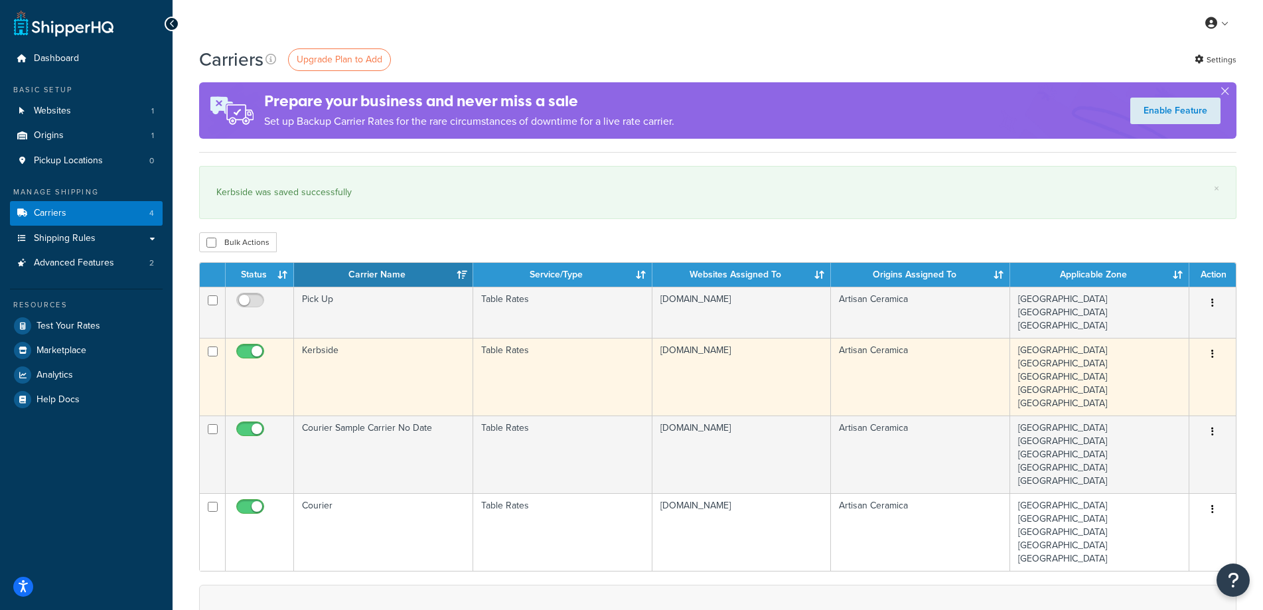
click at [335, 365] on td "Kerbside" at bounding box center [383, 377] width 179 height 78
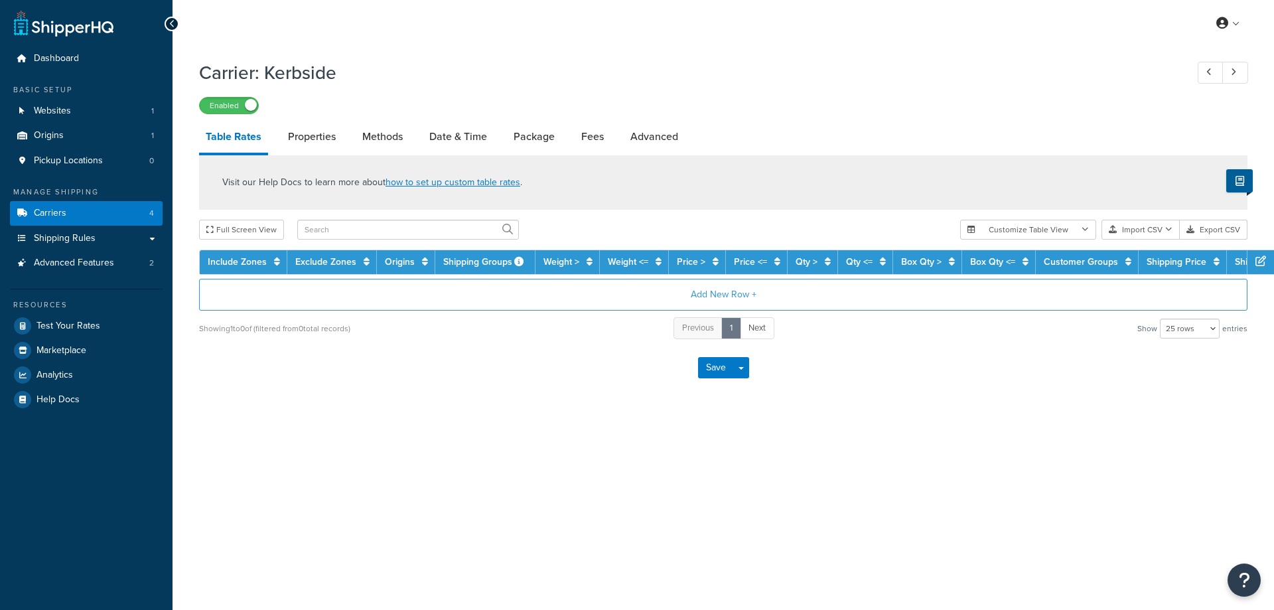
select select "25"
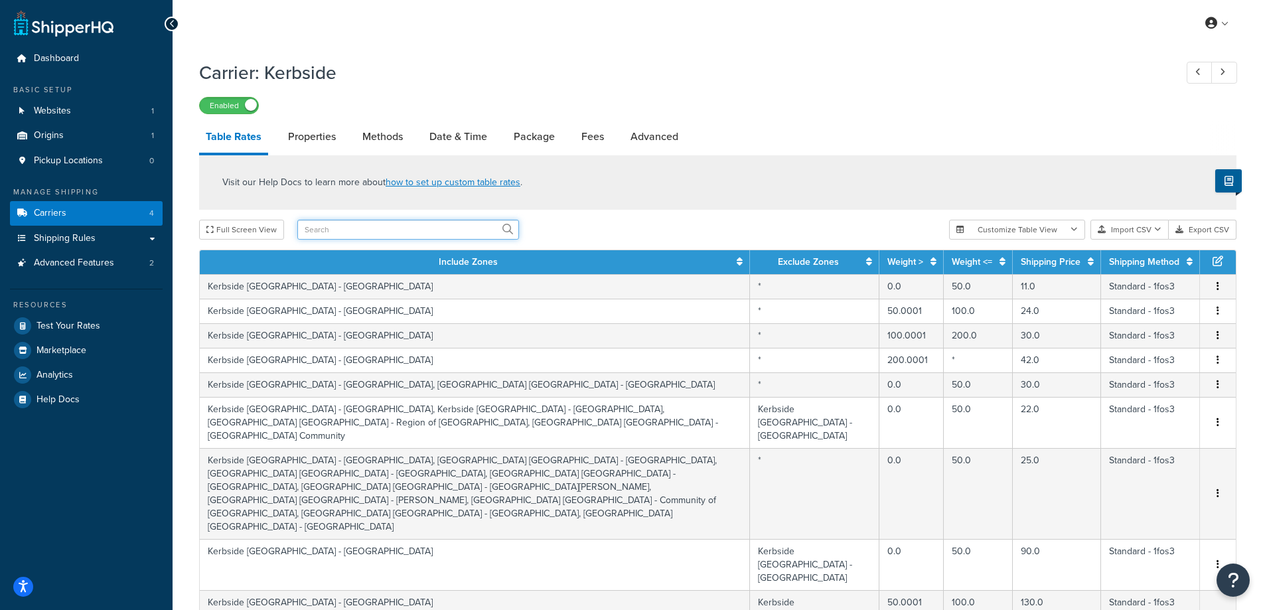
click at [350, 236] on input "text" at bounding box center [408, 230] width 222 height 20
type input "[GEOGRAPHIC_DATA]"
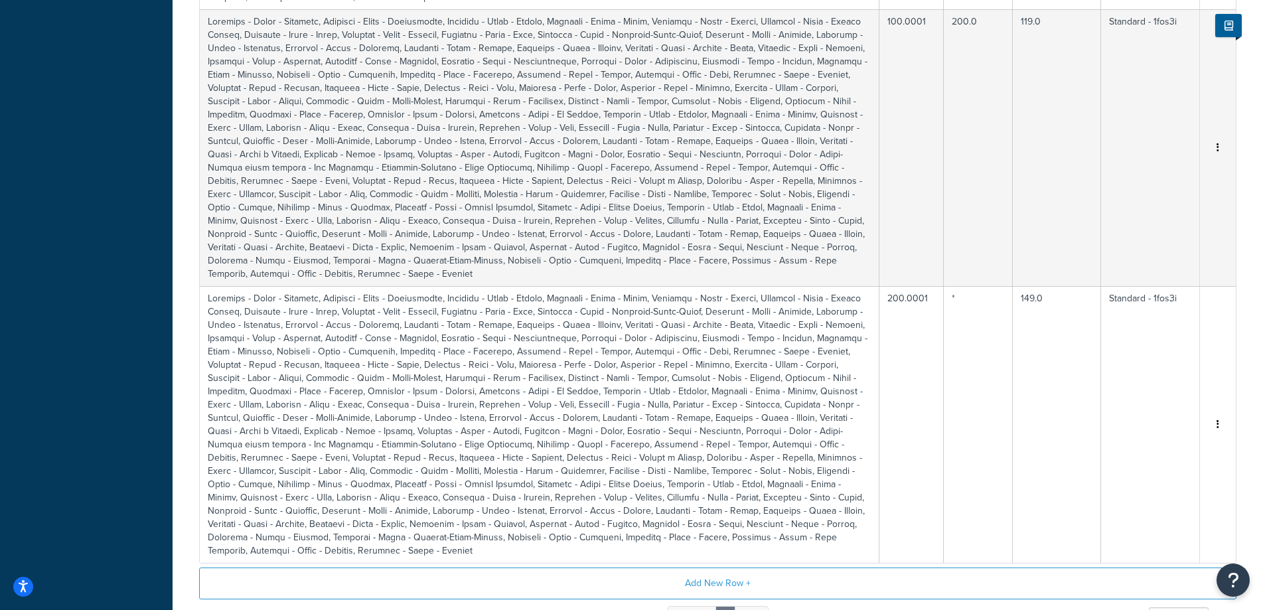
scroll to position [907, 0]
